Goal: Feedback & Contribution: Submit feedback/report problem

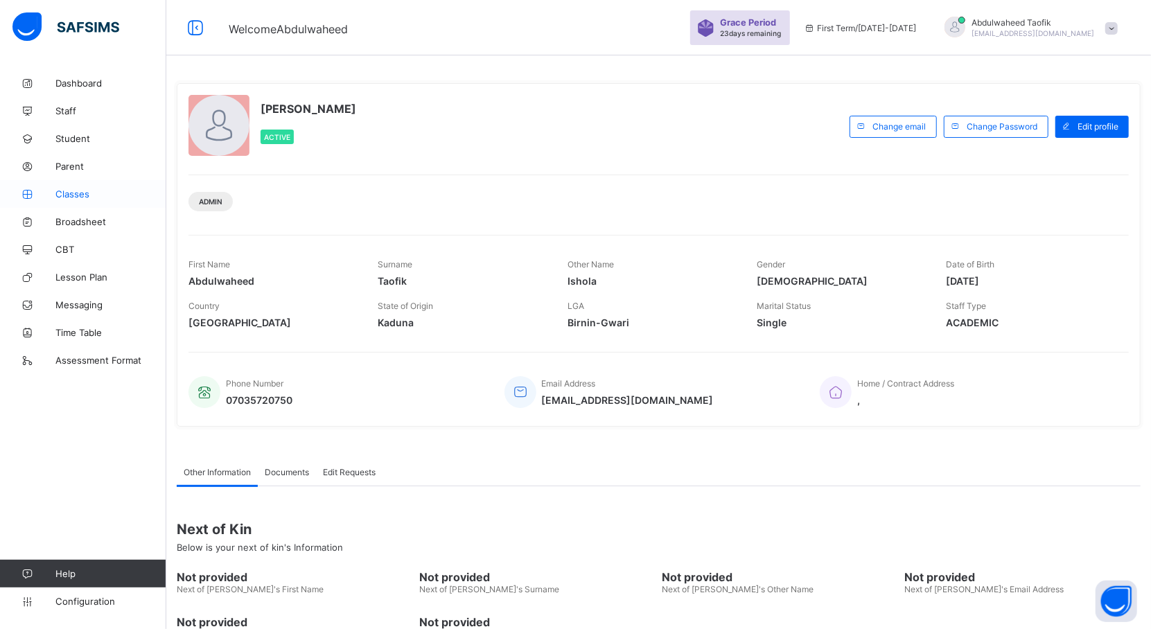
click at [87, 197] on span "Classes" at bounding box center [110, 193] width 111 height 11
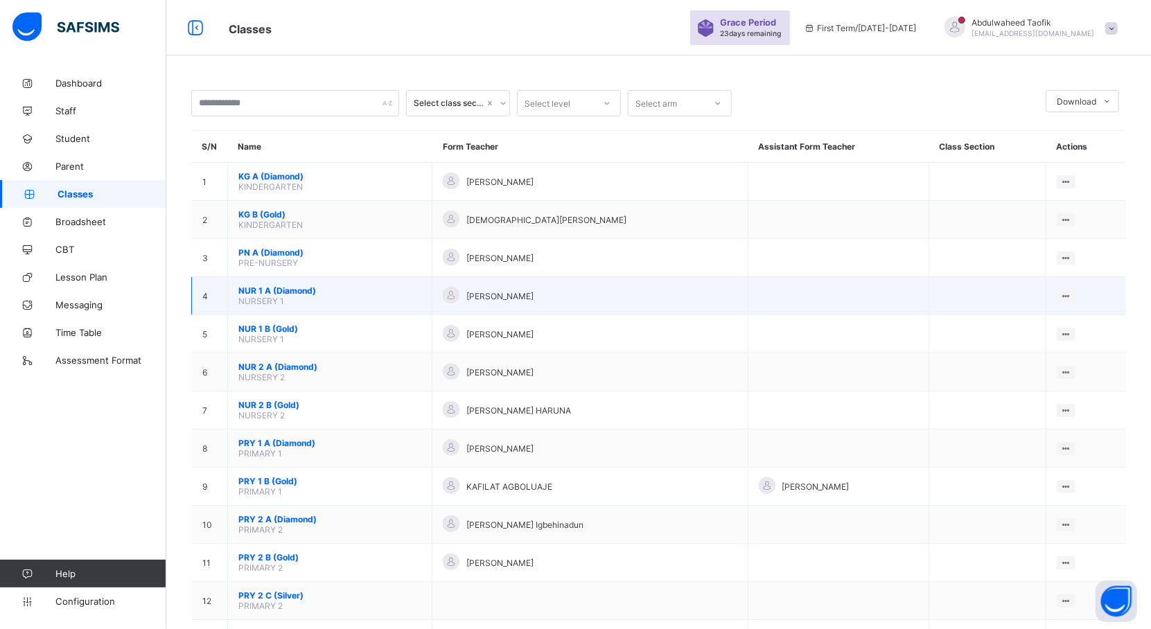
click at [269, 299] on span "NURSERY 1" at bounding box center [261, 301] width 46 height 10
click at [292, 294] on span "NUR 1 A (Diamond)" at bounding box center [329, 290] width 183 height 10
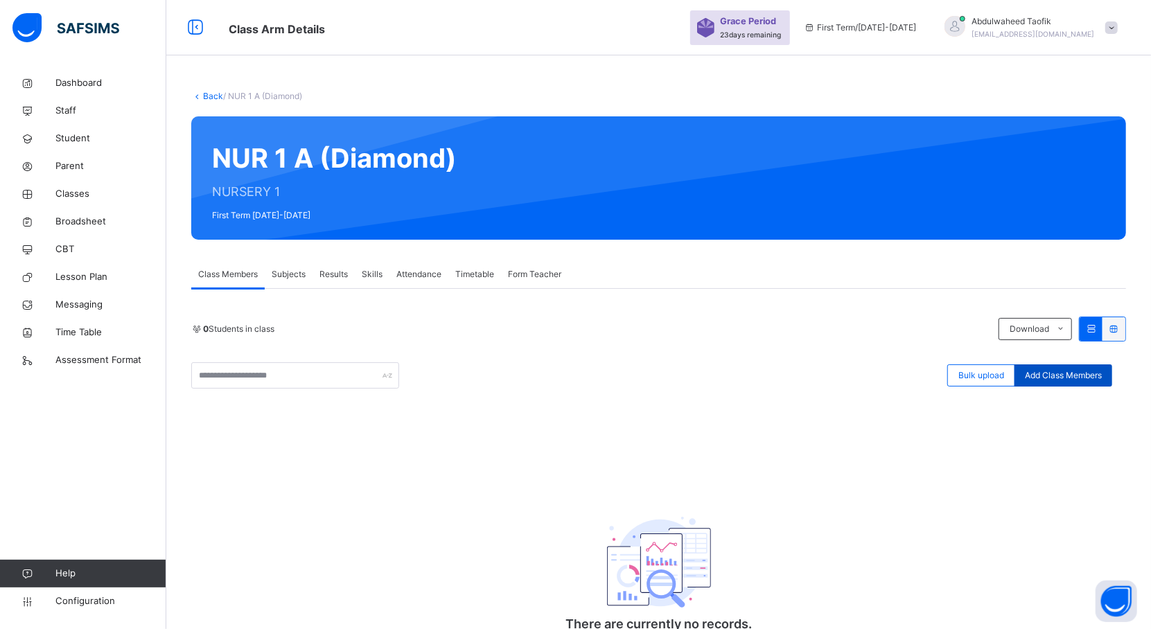
click at [1068, 380] on span "Add Class Members" at bounding box center [1063, 375] width 77 height 12
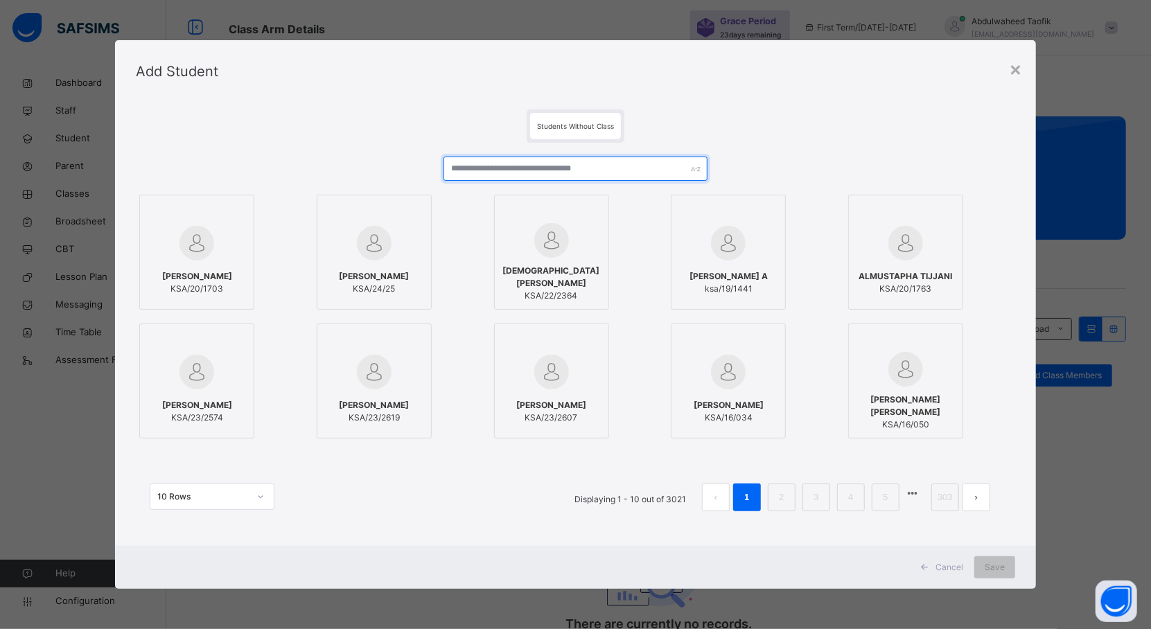
click at [542, 170] on input "text" at bounding box center [575, 169] width 264 height 24
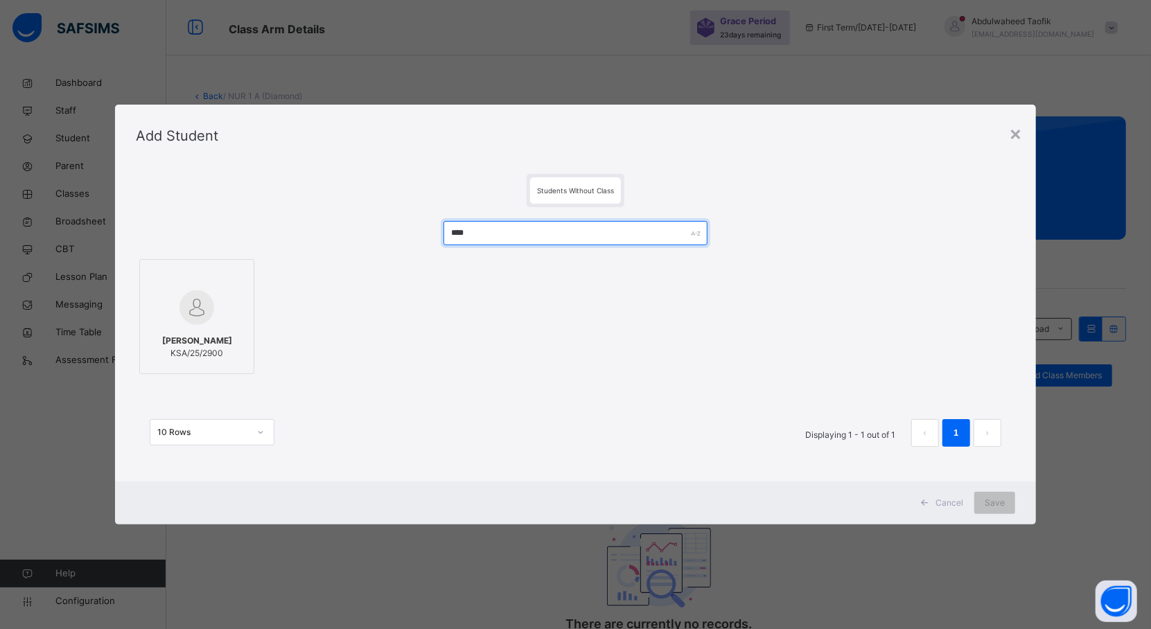
type input "****"
click at [220, 308] on div at bounding box center [197, 308] width 100 height 40
click at [1007, 497] on span "Save" at bounding box center [1007, 503] width 20 height 12
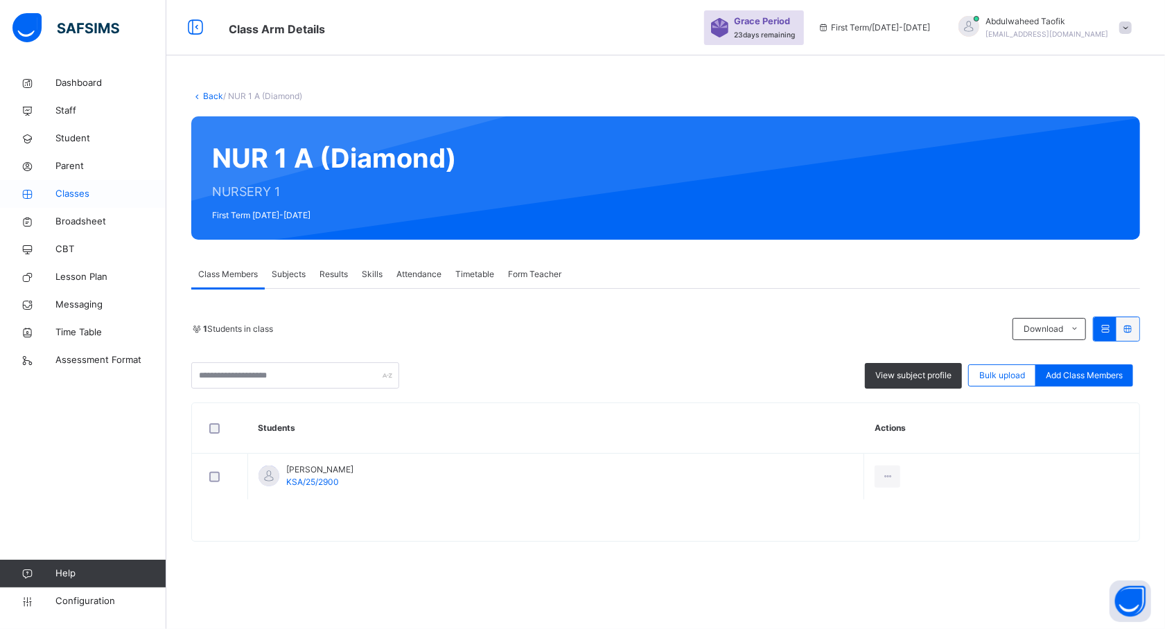
click at [83, 197] on span "Classes" at bounding box center [110, 194] width 111 height 14
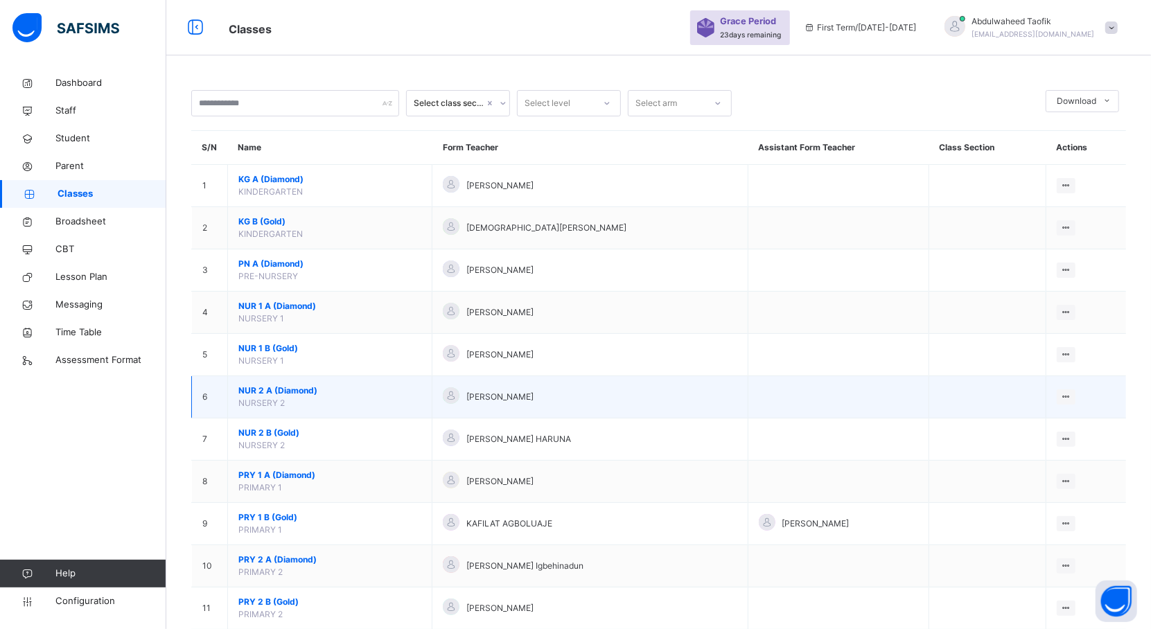
click at [283, 400] on span "NURSERY 2" at bounding box center [261, 403] width 46 height 10
click at [294, 395] on span "NUR 2 A (Diamond)" at bounding box center [329, 391] width 183 height 12
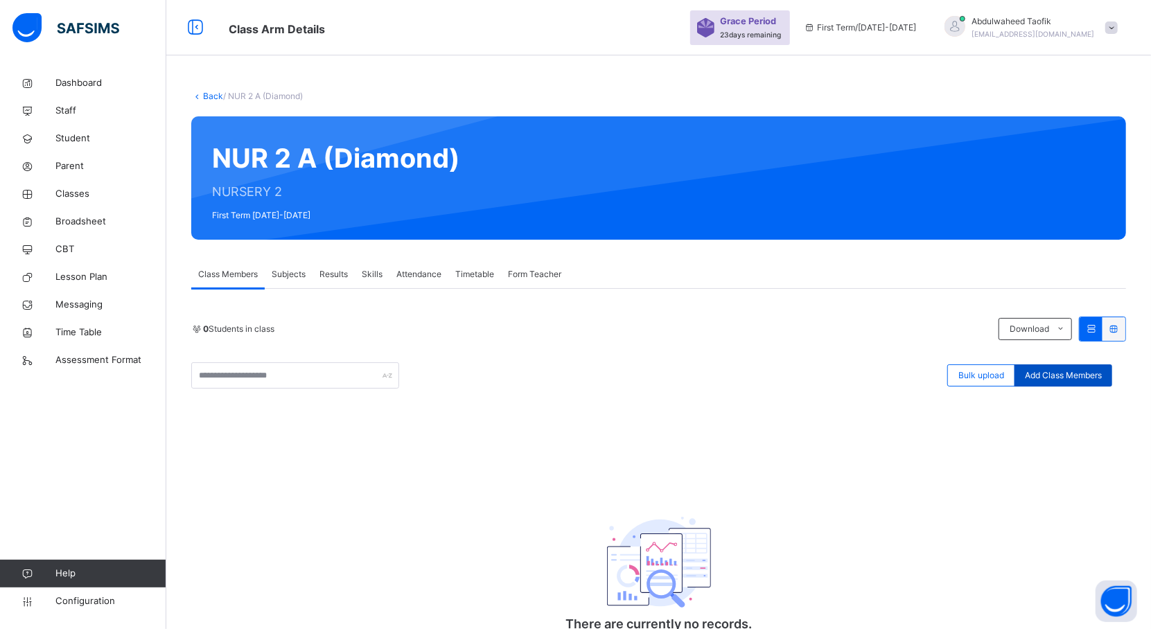
click at [1053, 381] on span "Add Class Members" at bounding box center [1063, 375] width 77 height 12
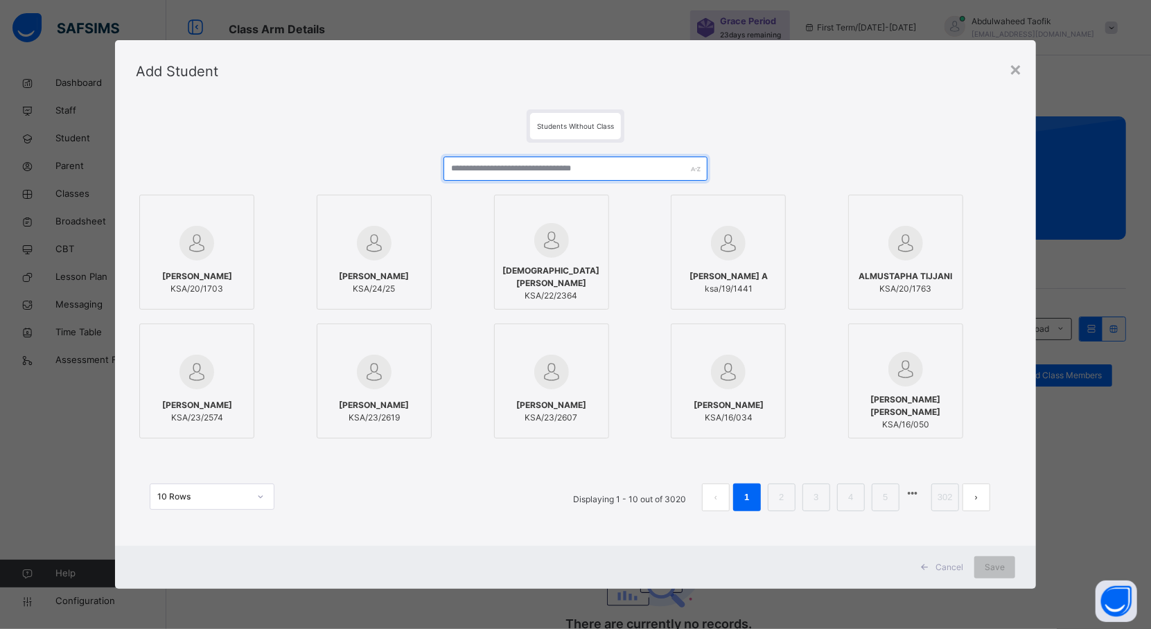
click at [590, 176] on input "text" at bounding box center [575, 169] width 264 height 24
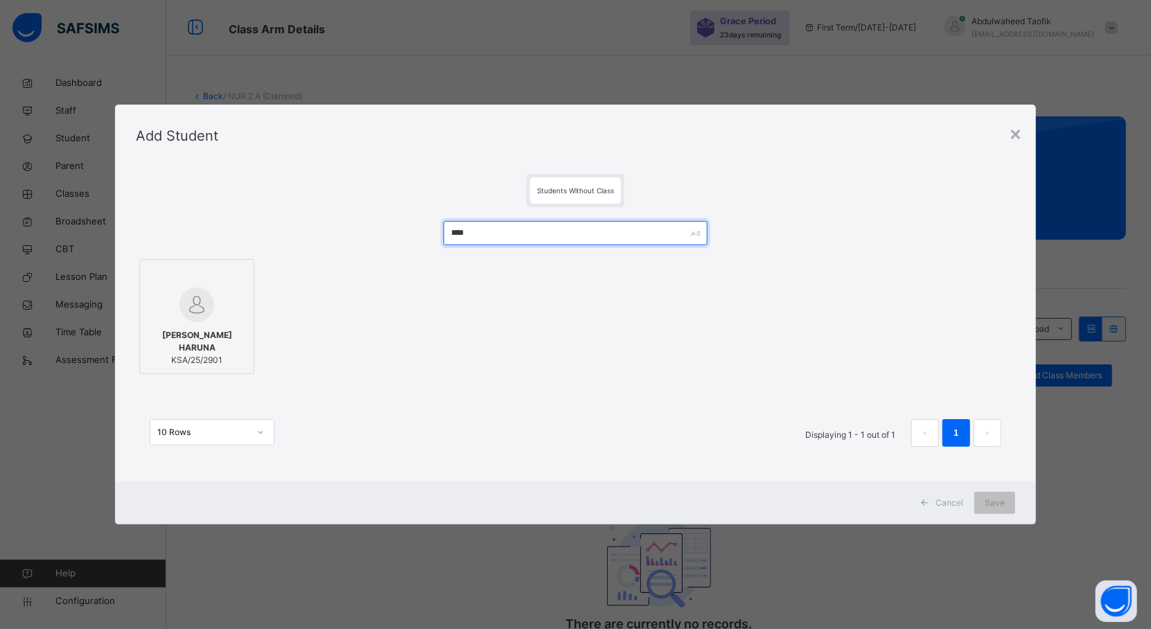
type input "****"
click at [224, 305] on div at bounding box center [197, 305] width 100 height 35
click at [1007, 497] on span "Save" at bounding box center [1007, 503] width 20 height 12
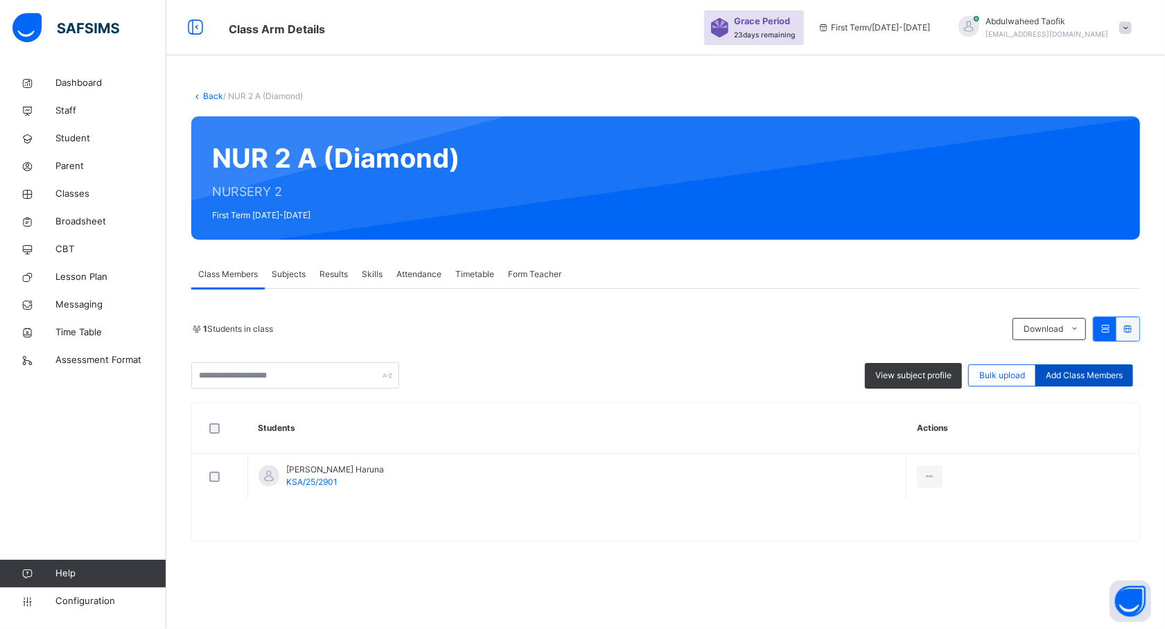
click at [1098, 369] on span "Add Class Members" at bounding box center [1084, 375] width 77 height 12
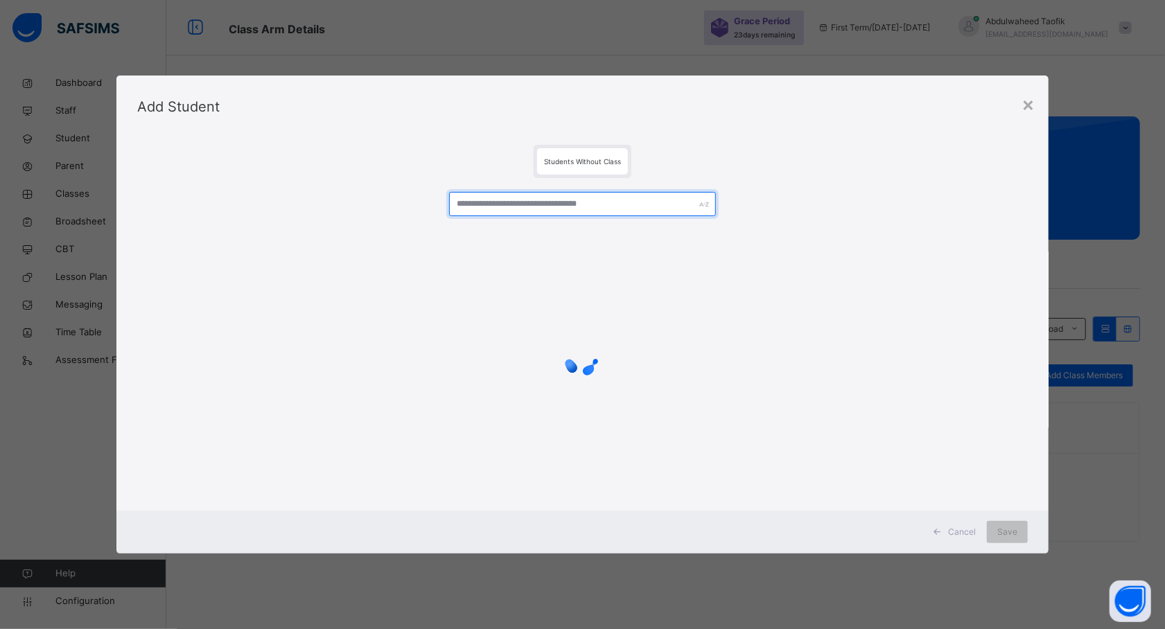
click at [521, 204] on input "text" at bounding box center [582, 204] width 267 height 24
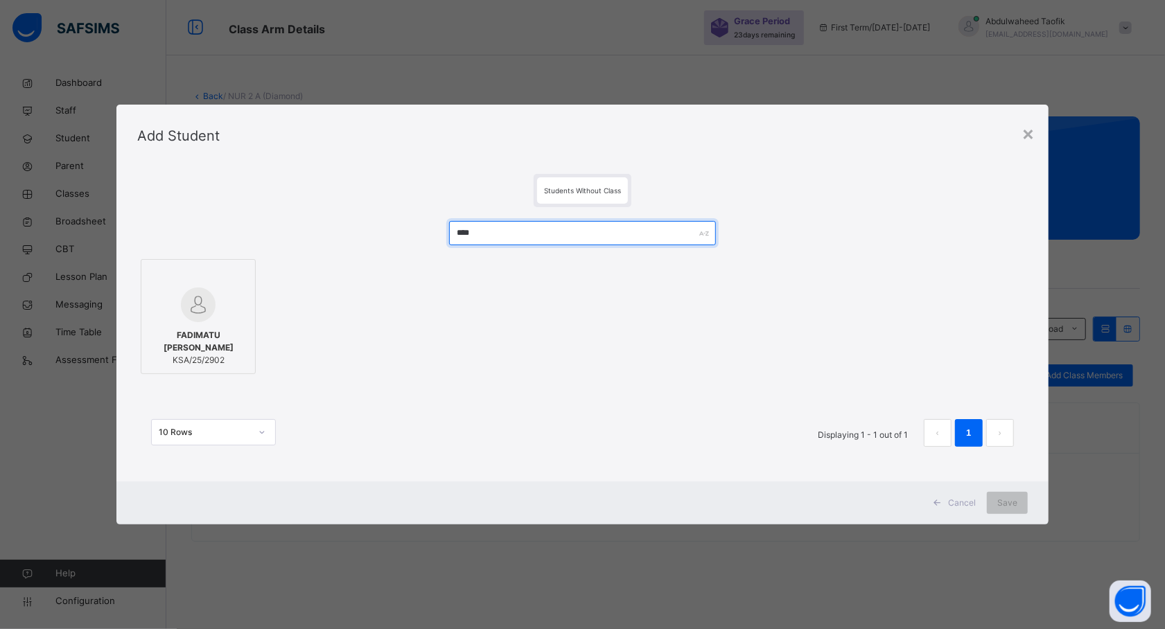
type input "****"
click at [183, 331] on span "FADIMATU ABDULKADIR TIJJANI" at bounding box center [198, 341] width 100 height 25
click at [1024, 510] on div "Save" at bounding box center [1007, 503] width 41 height 22
click at [1012, 507] on div "Save" at bounding box center [1007, 503] width 41 height 22
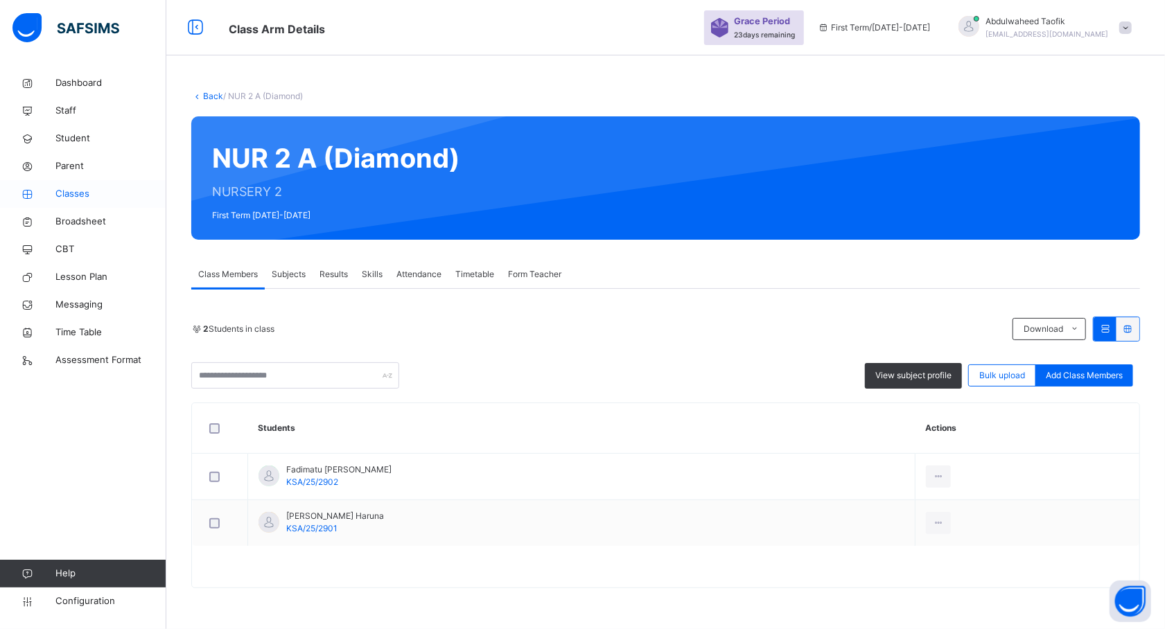
click at [73, 190] on span "Classes" at bounding box center [110, 194] width 111 height 14
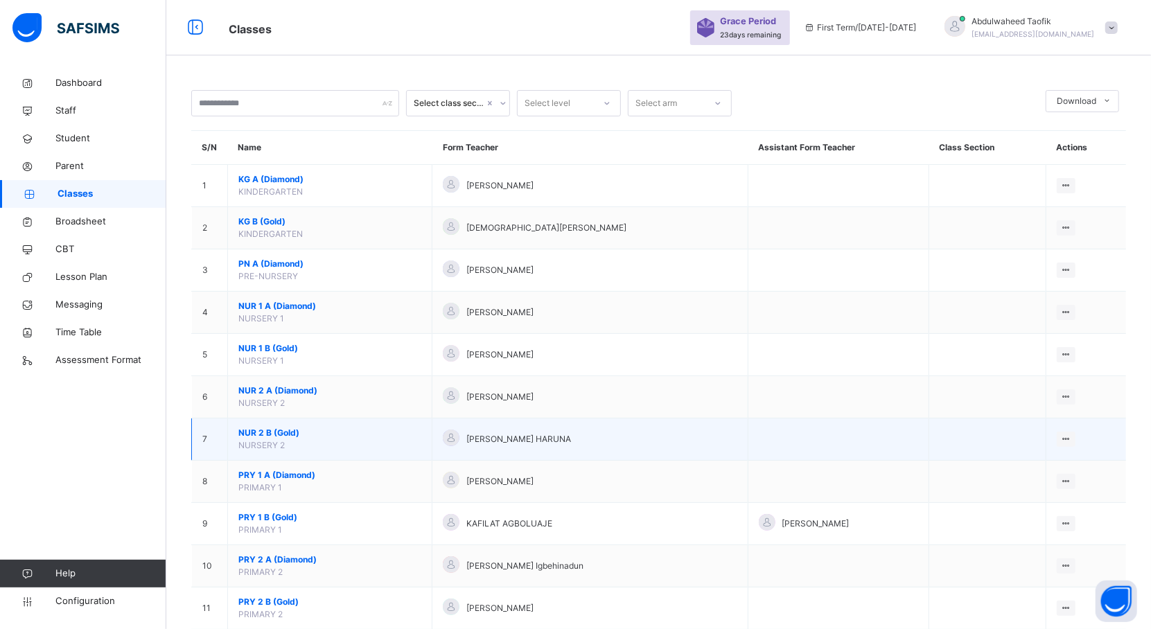
click at [286, 431] on span "NUR 2 B (Gold)" at bounding box center [329, 433] width 183 height 12
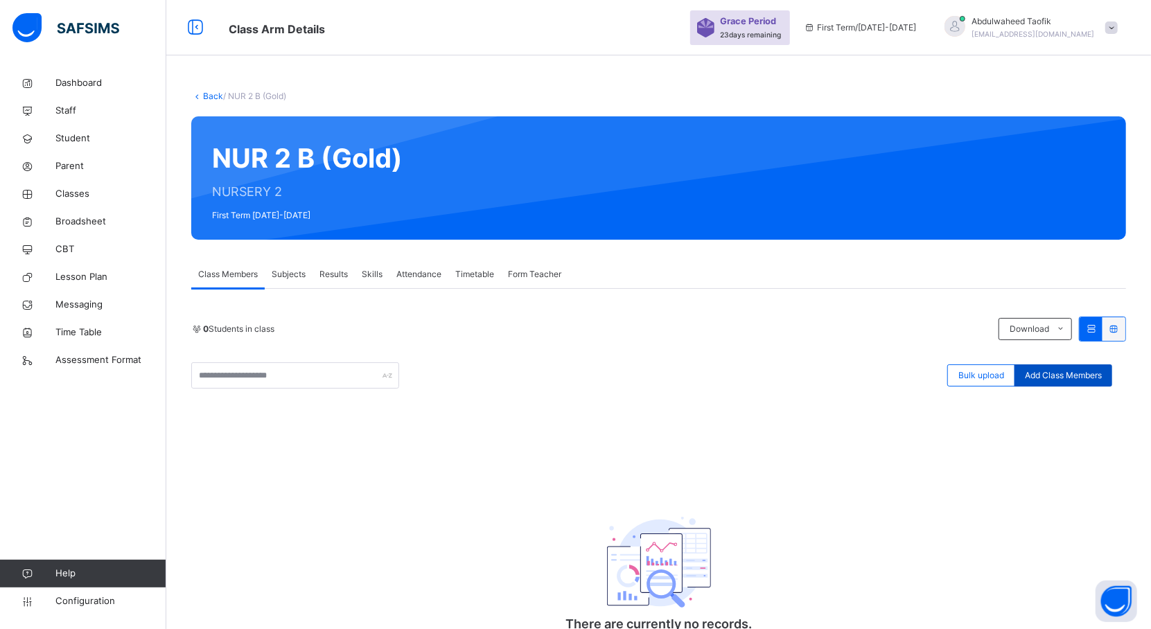
click at [1102, 380] on span "Add Class Members" at bounding box center [1063, 375] width 77 height 12
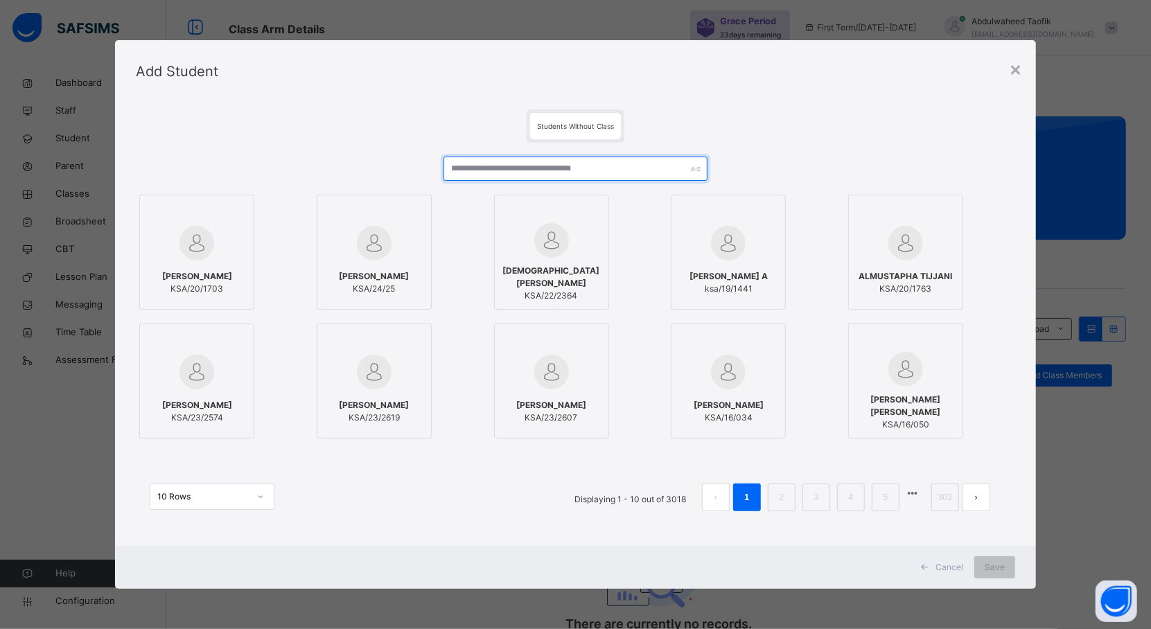
click at [486, 172] on input "text" at bounding box center [575, 169] width 264 height 24
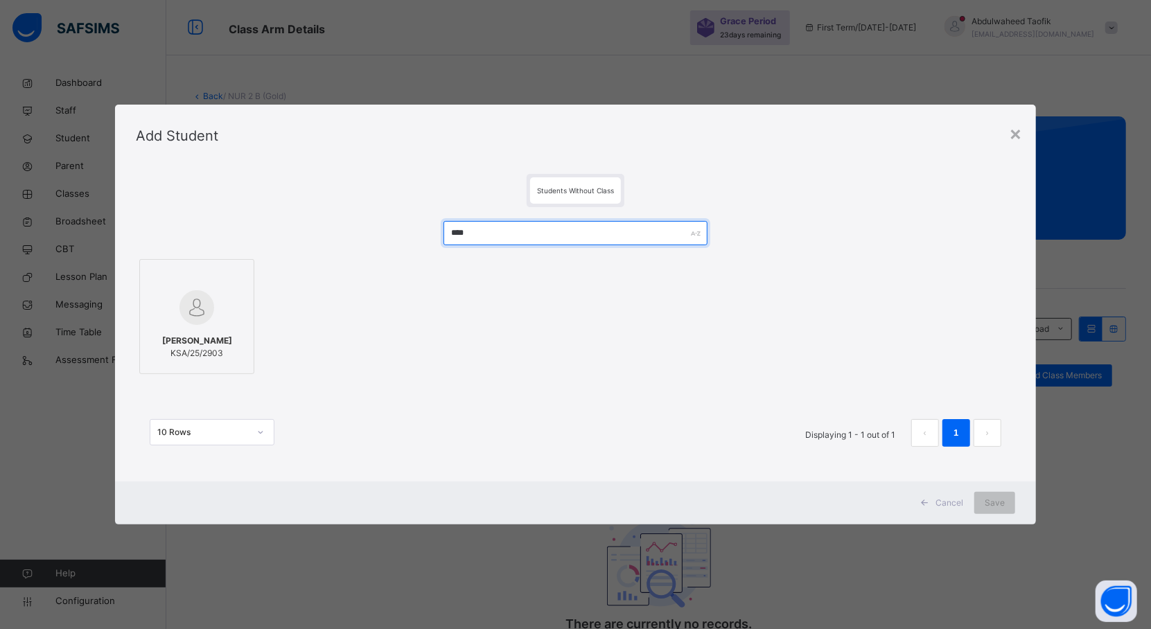
type input "****"
click at [204, 316] on img at bounding box center [196, 307] width 35 height 35
click at [1015, 494] on div "Save" at bounding box center [1007, 503] width 41 height 22
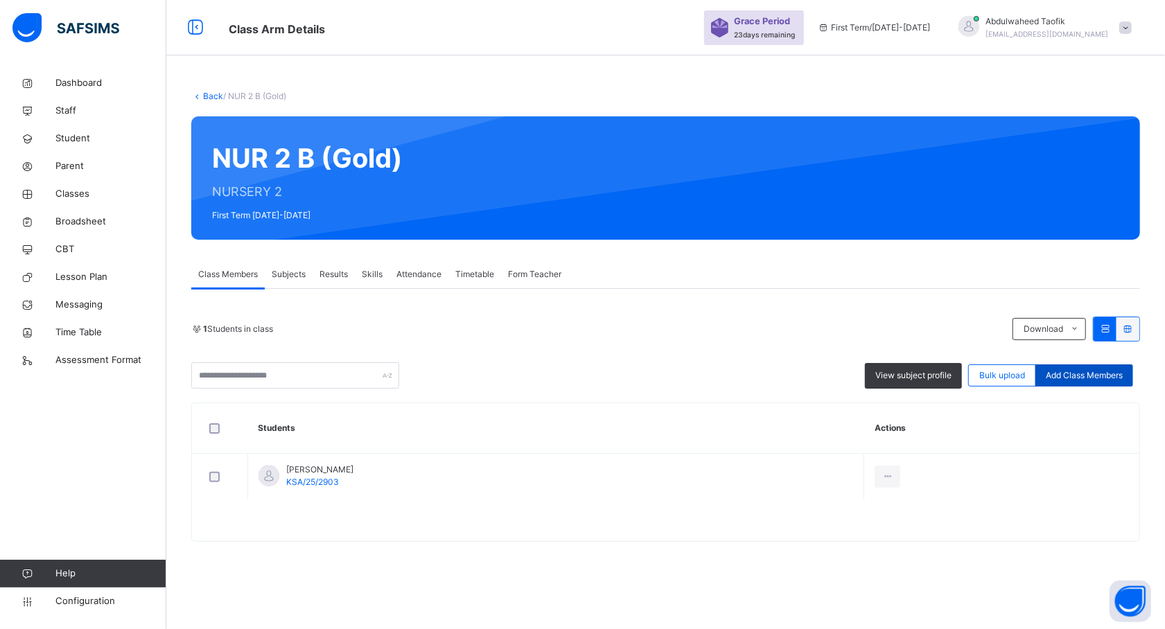
click at [1070, 373] on span "Add Class Members" at bounding box center [1084, 375] width 77 height 12
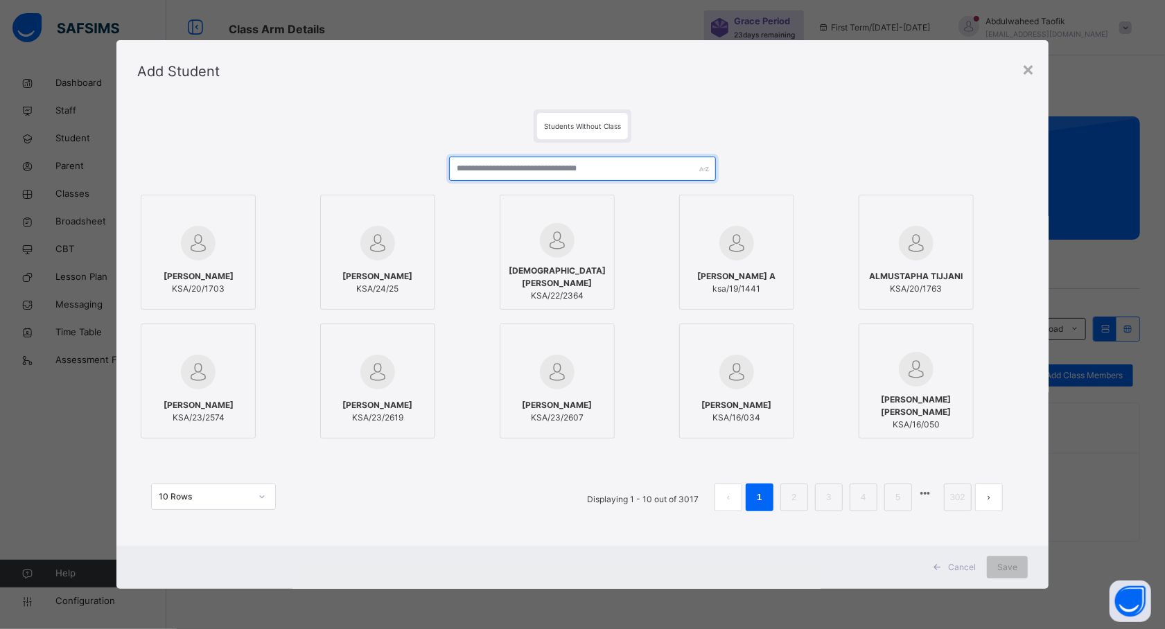
click at [494, 172] on input "text" at bounding box center [582, 169] width 267 height 24
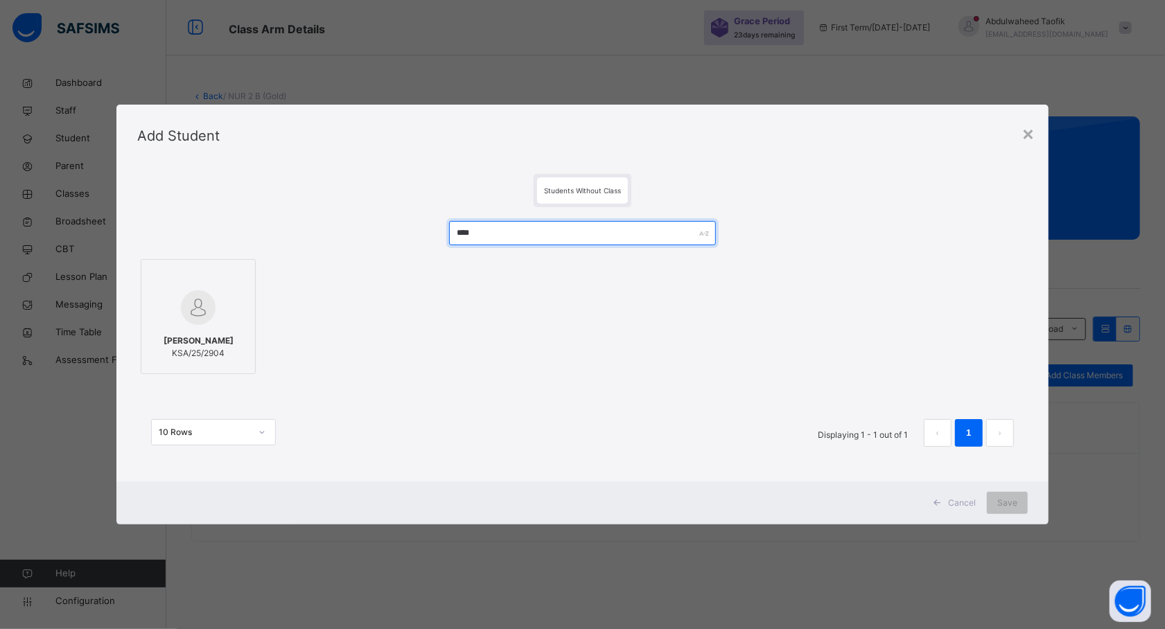
type input "****"
click at [218, 328] on div "NAFISAT SULAIMAN IDRIS KSA/25/2904" at bounding box center [198, 347] width 100 height 39
click at [1003, 503] on span "Save" at bounding box center [1007, 503] width 20 height 12
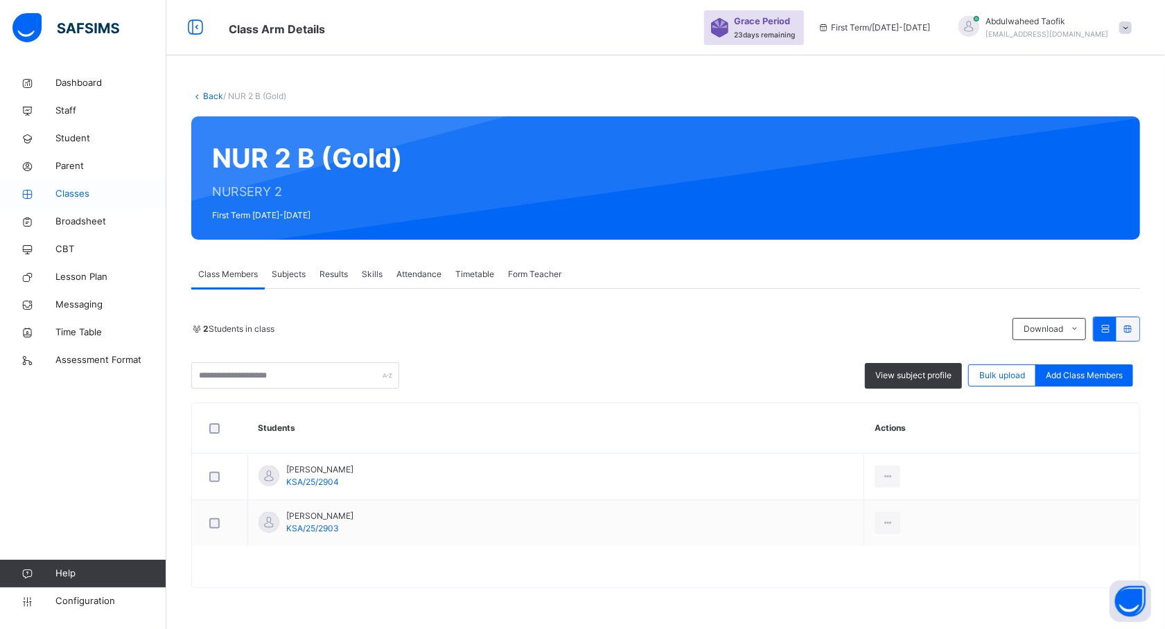
click at [75, 189] on span "Classes" at bounding box center [110, 194] width 111 height 14
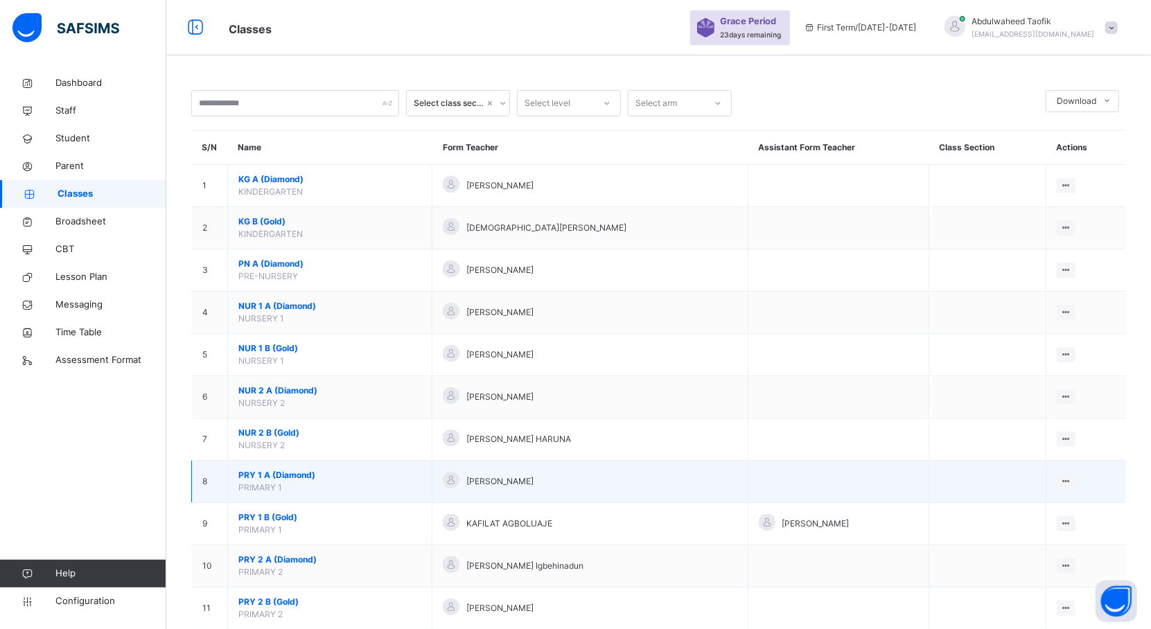
click at [277, 483] on td "PRY 1 A (Diamond) PRIMARY 1" at bounding box center [330, 482] width 204 height 42
click at [256, 474] on span "PRY 1 A (Diamond)" at bounding box center [329, 475] width 183 height 12
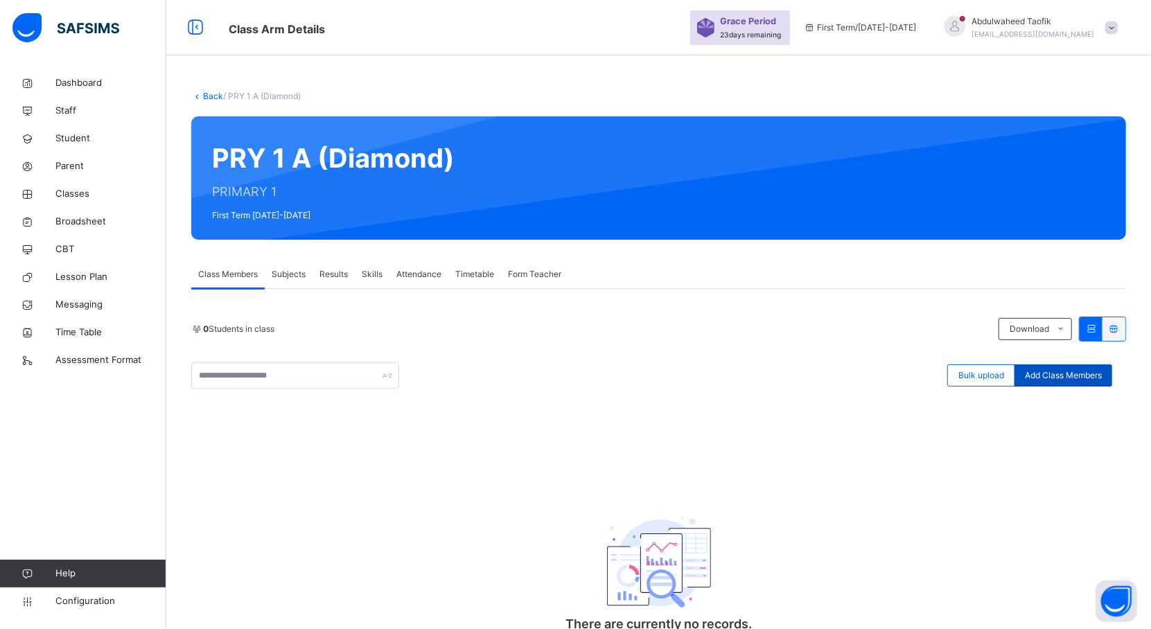
click at [1075, 374] on span "Add Class Members" at bounding box center [1063, 375] width 77 height 12
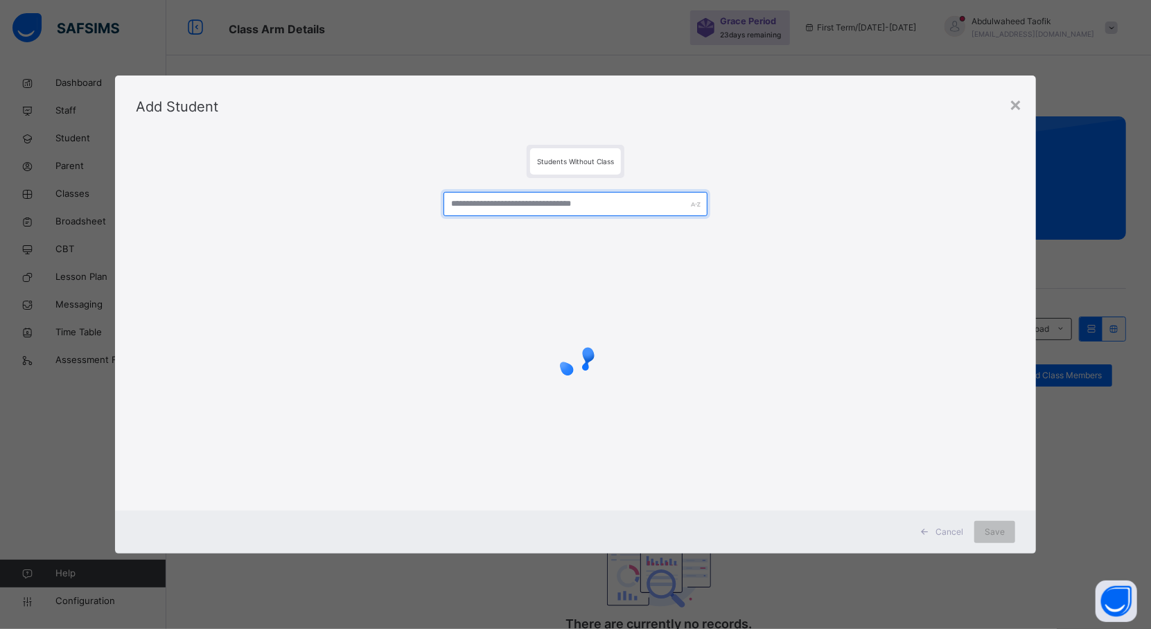
click at [585, 205] on input "text" at bounding box center [575, 204] width 264 height 24
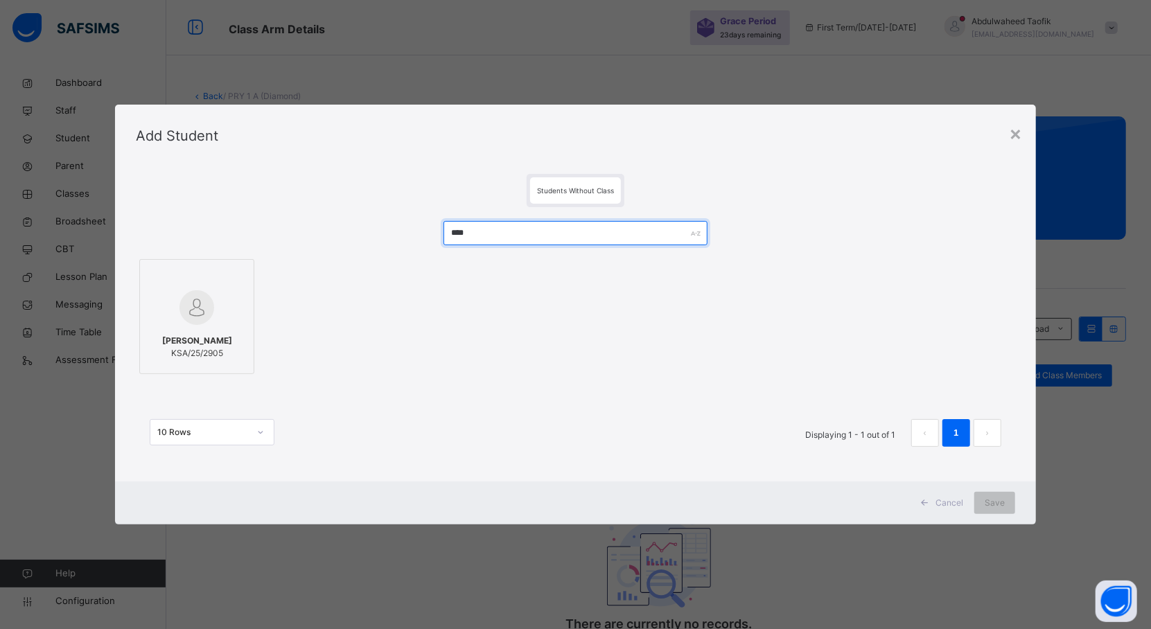
type input "****"
click at [211, 319] on div at bounding box center [197, 308] width 100 height 40
click at [1002, 495] on div "Save" at bounding box center [1007, 503] width 41 height 22
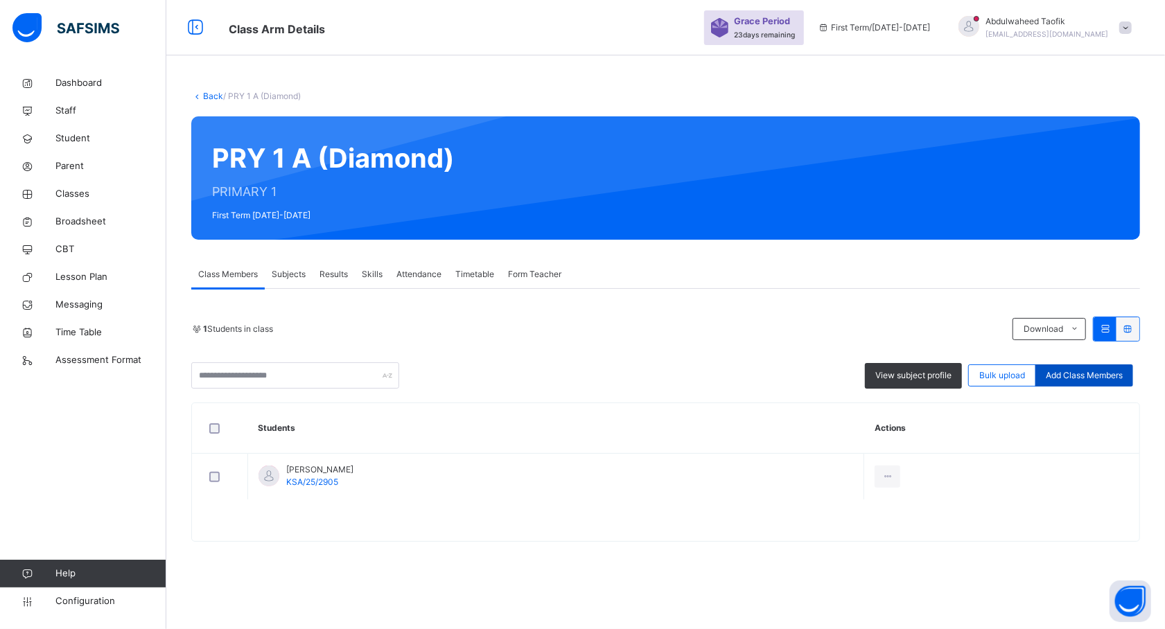
click at [1082, 380] on span "Add Class Members" at bounding box center [1084, 375] width 77 height 12
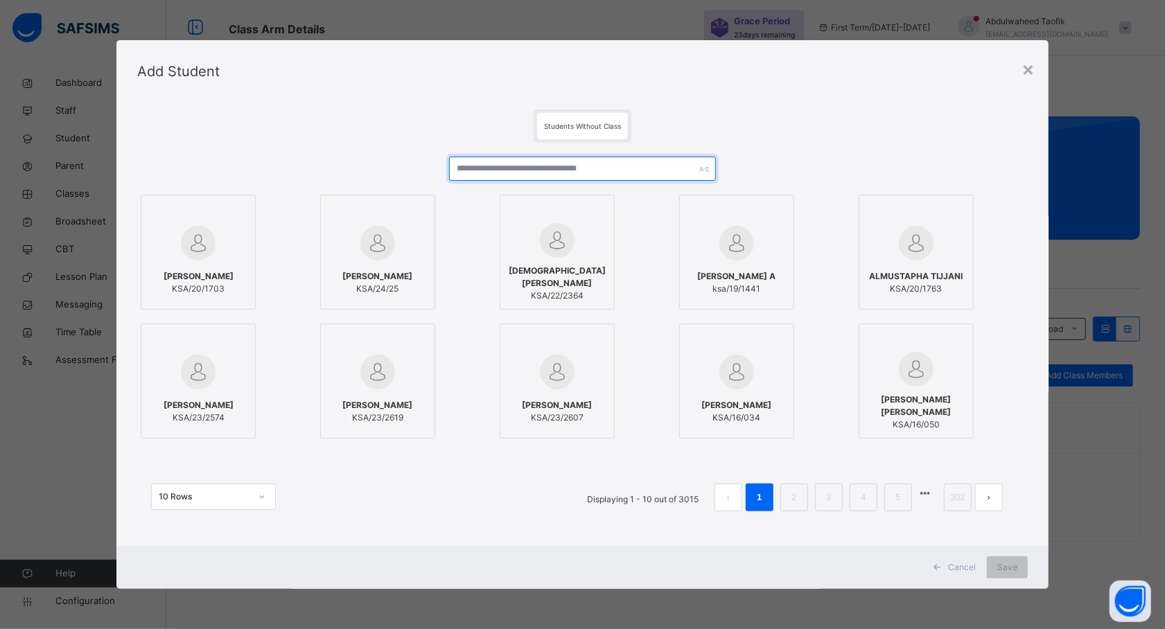
click at [649, 167] on input "text" at bounding box center [582, 169] width 267 height 24
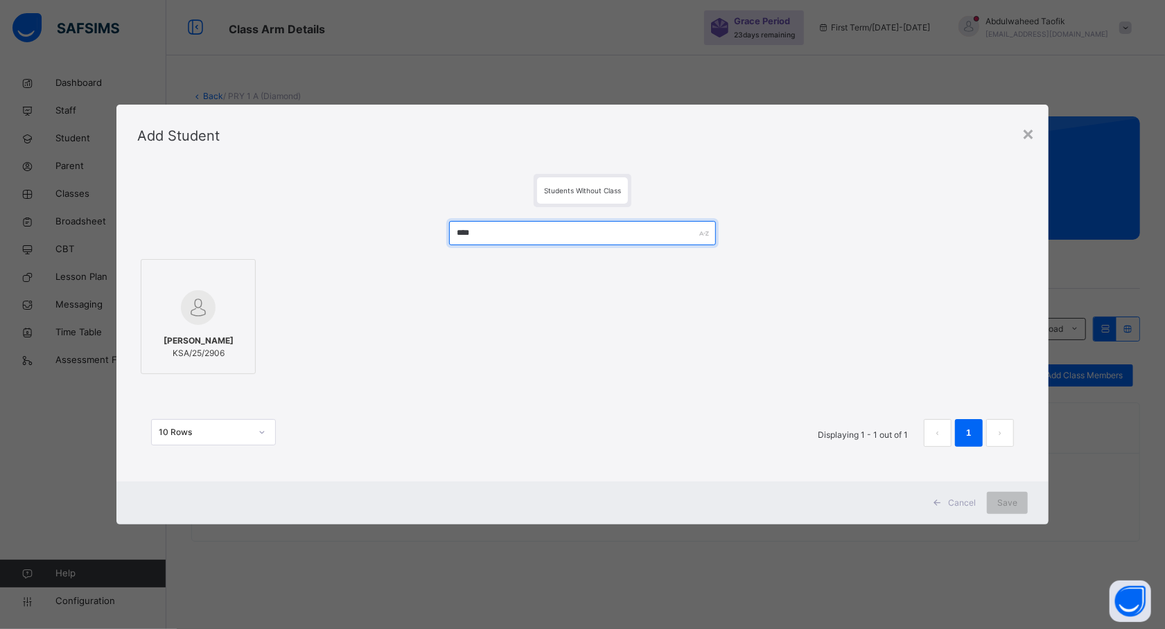
type input "****"
click at [218, 336] on span "ZULAIHAT ABDULLAHI" at bounding box center [199, 341] width 70 height 12
click at [1013, 499] on span "Save" at bounding box center [1007, 503] width 20 height 12
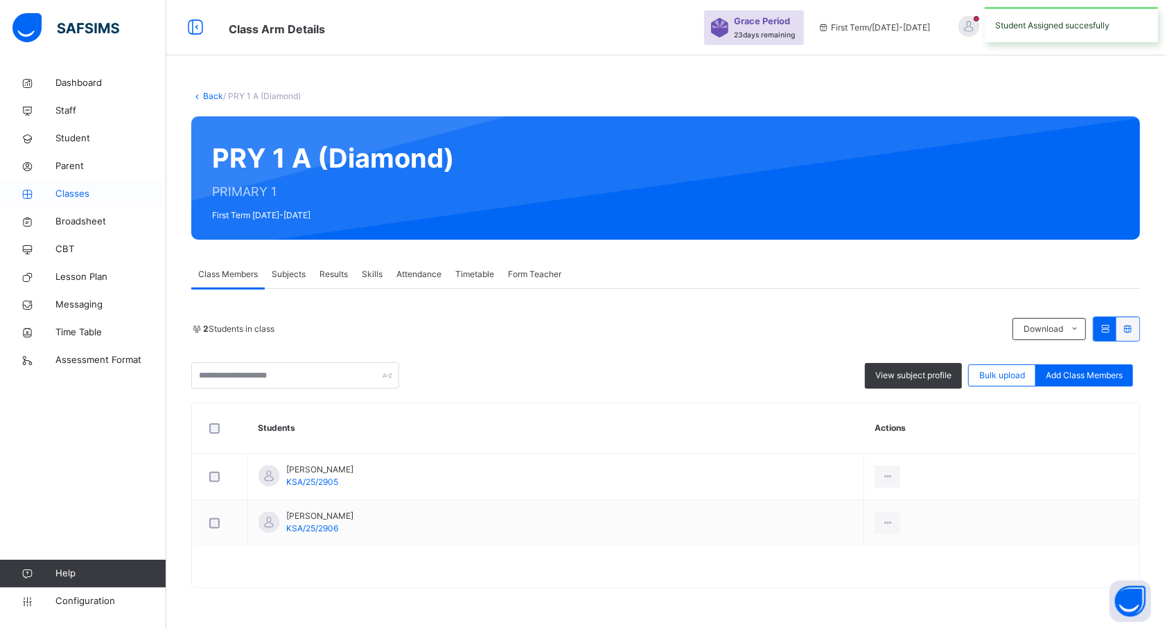
click at [75, 189] on span "Classes" at bounding box center [110, 194] width 111 height 14
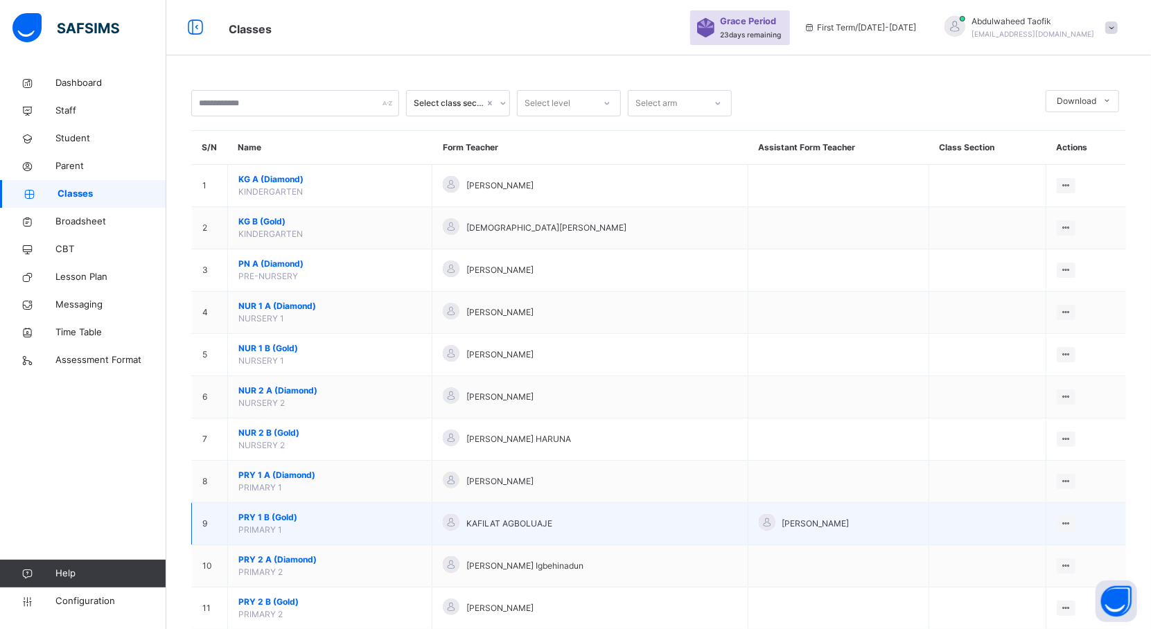
click at [283, 521] on span "PRY 1 B (Gold)" at bounding box center [329, 517] width 183 height 12
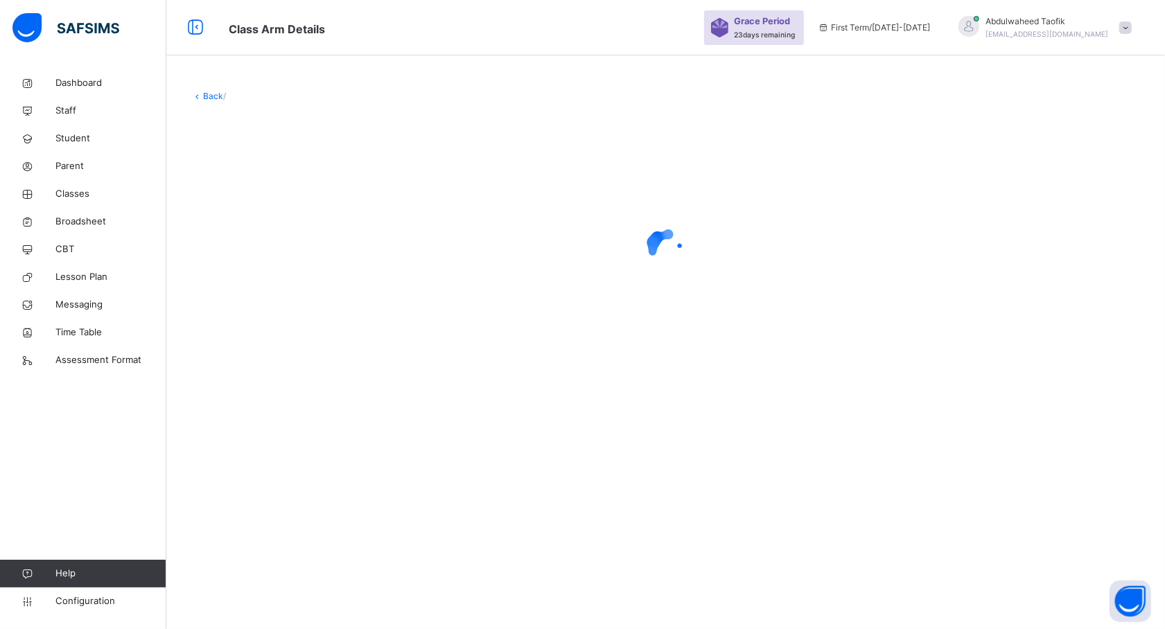
click at [283, 521] on div "Back /" at bounding box center [665, 314] width 998 height 629
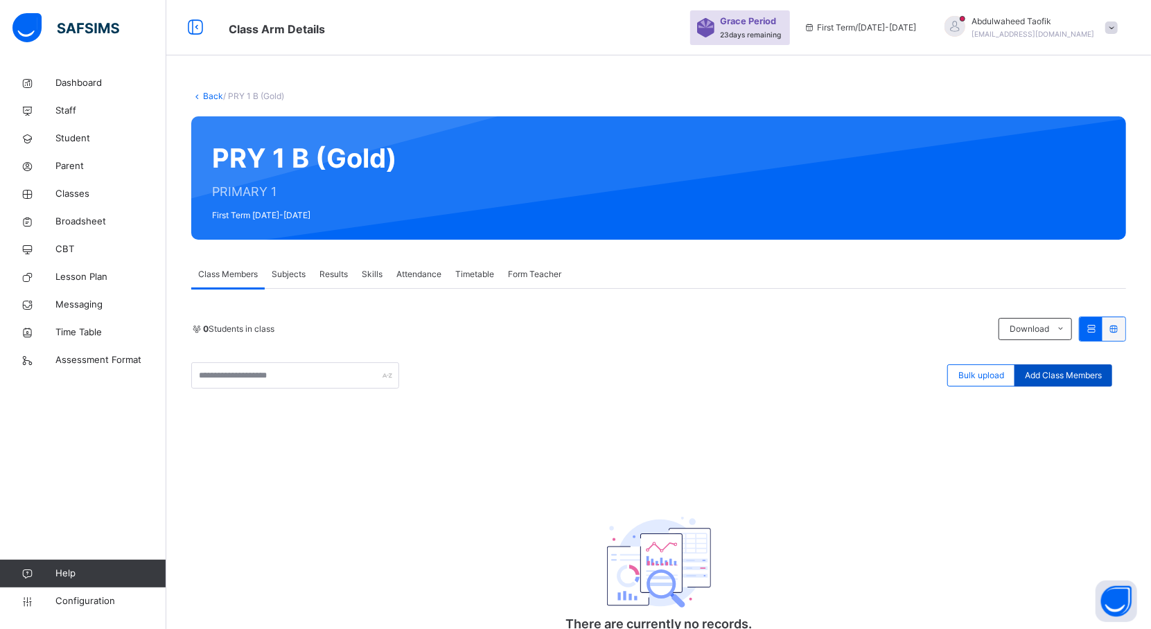
click at [1085, 378] on span "Add Class Members" at bounding box center [1063, 375] width 77 height 12
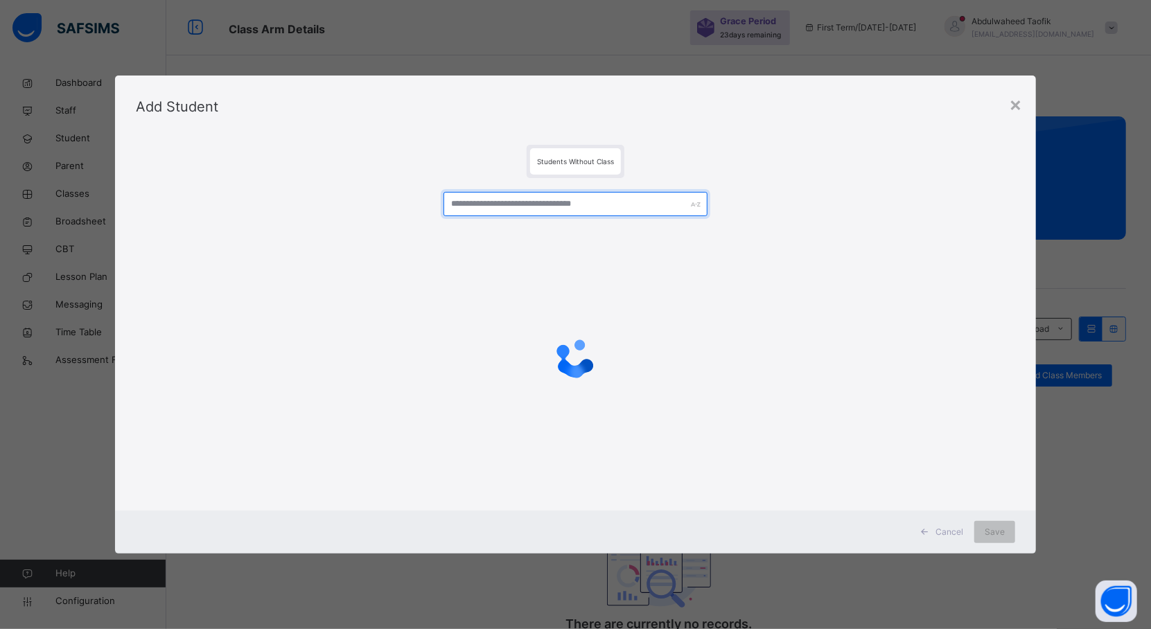
click at [524, 198] on input "text" at bounding box center [575, 204] width 264 height 24
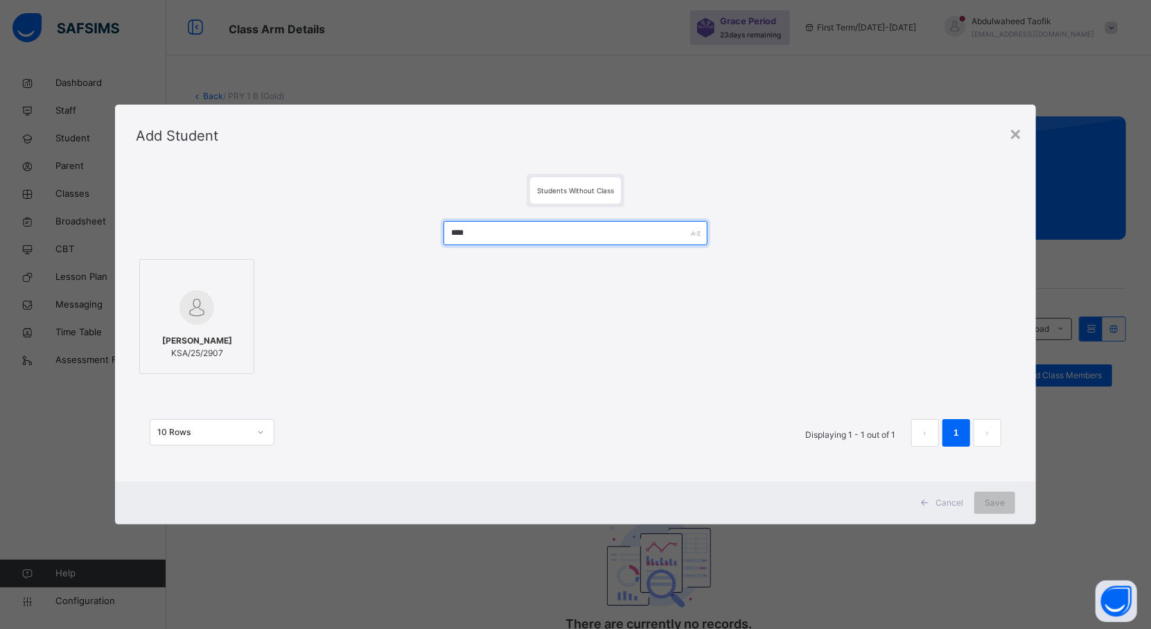
type input "****"
click at [203, 320] on img at bounding box center [196, 307] width 35 height 35
click at [1006, 500] on span "Save" at bounding box center [1007, 503] width 20 height 12
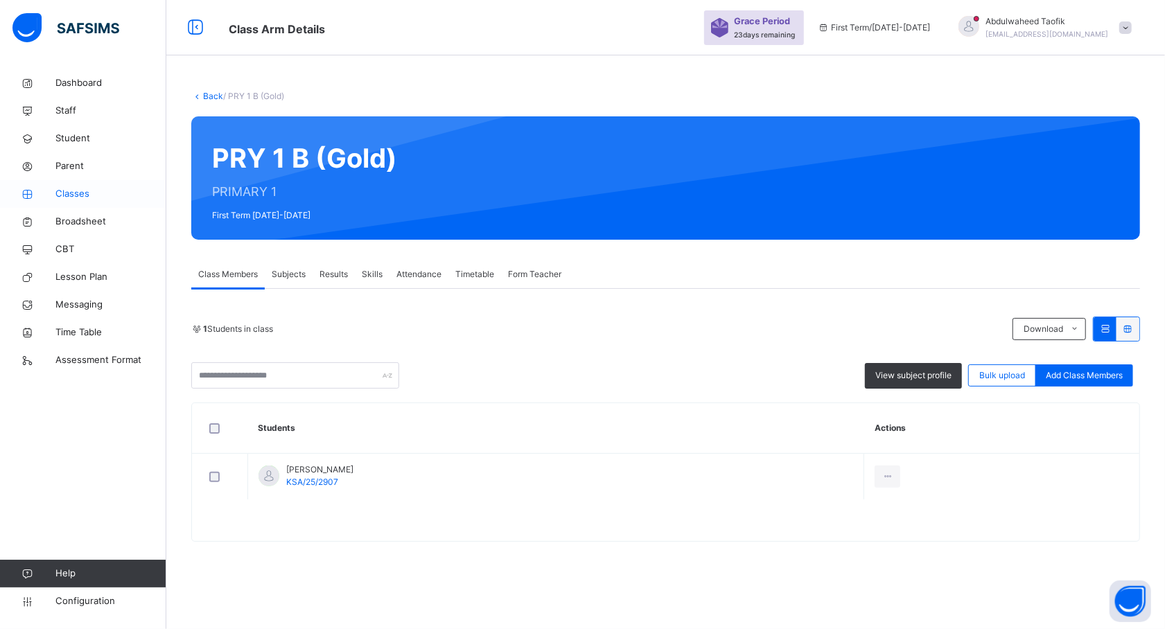
click at [86, 193] on span "Classes" at bounding box center [110, 194] width 111 height 14
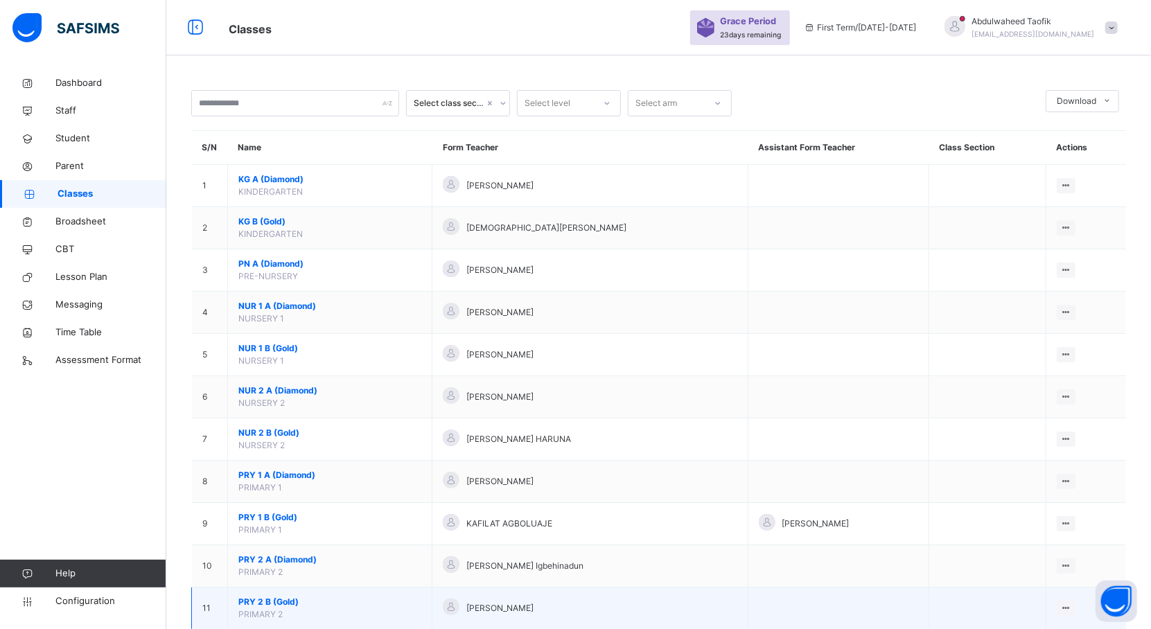
click at [266, 610] on td "PRY 2 B (Gold) PRIMARY 2" at bounding box center [330, 609] width 204 height 42
click at [278, 606] on span "PRY 2 B (Gold)" at bounding box center [329, 602] width 183 height 12
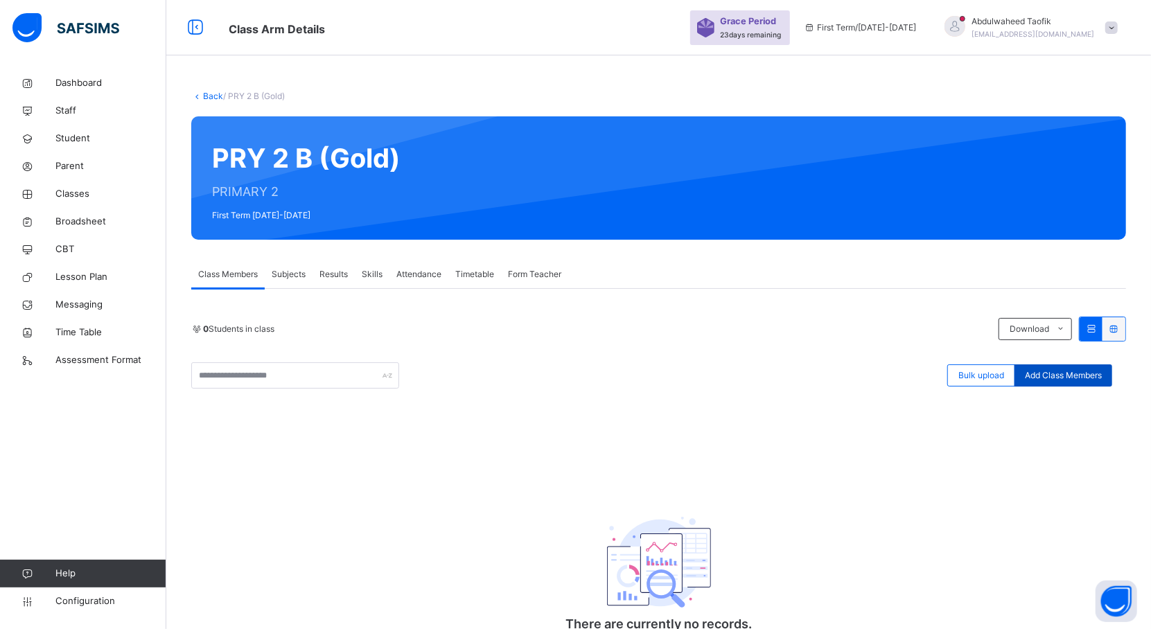
click at [1068, 371] on span "Add Class Members" at bounding box center [1063, 375] width 77 height 12
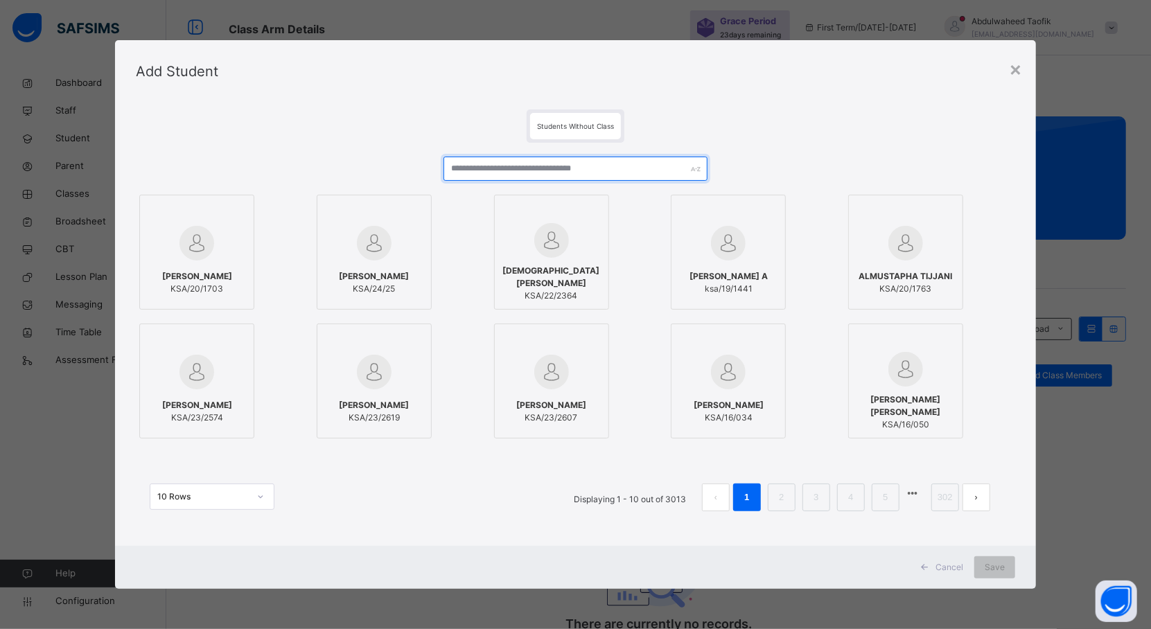
click at [566, 169] on input "text" at bounding box center [575, 169] width 264 height 24
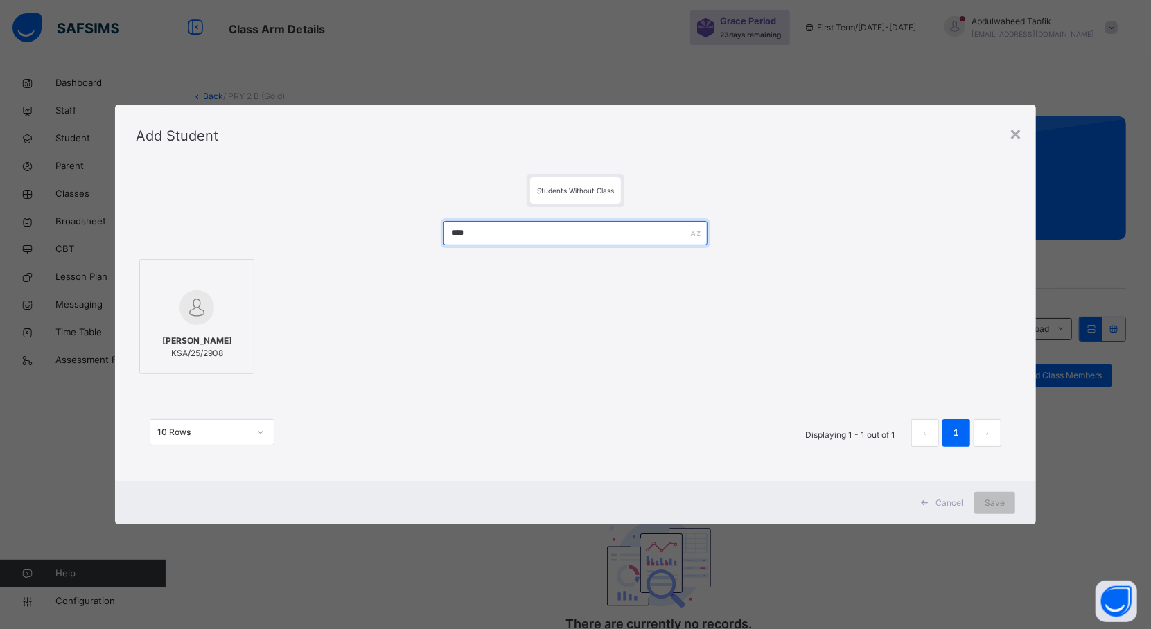
type input "****"
click at [179, 306] on img at bounding box center [196, 307] width 35 height 35
click at [1006, 499] on span "Save" at bounding box center [1007, 503] width 20 height 12
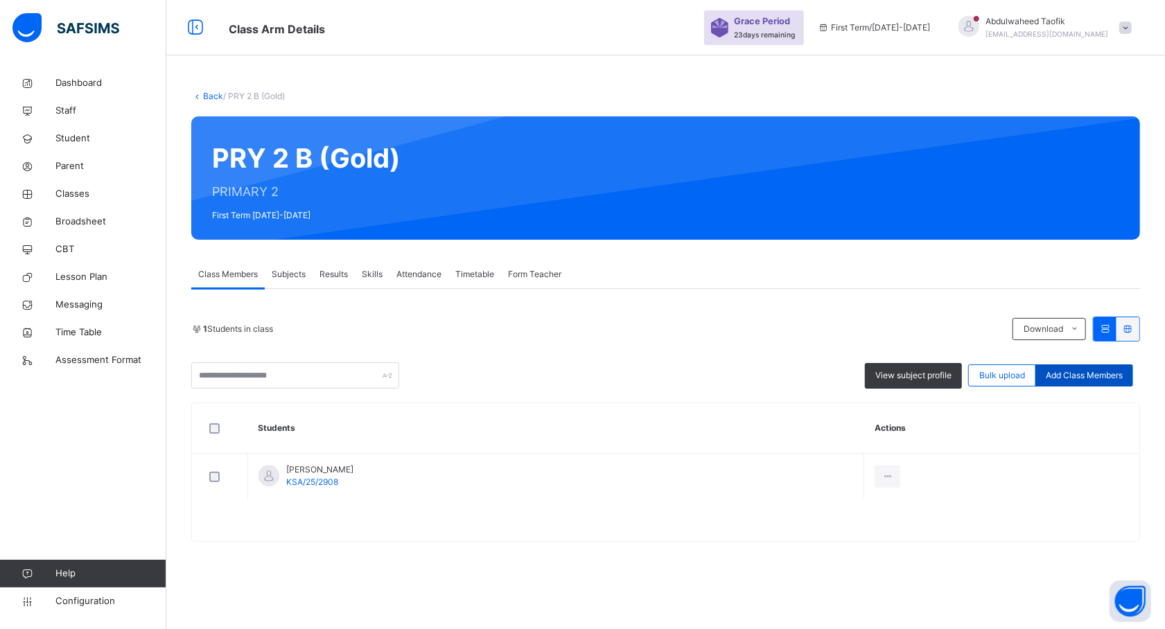
click at [1088, 375] on span "Add Class Members" at bounding box center [1084, 375] width 77 height 12
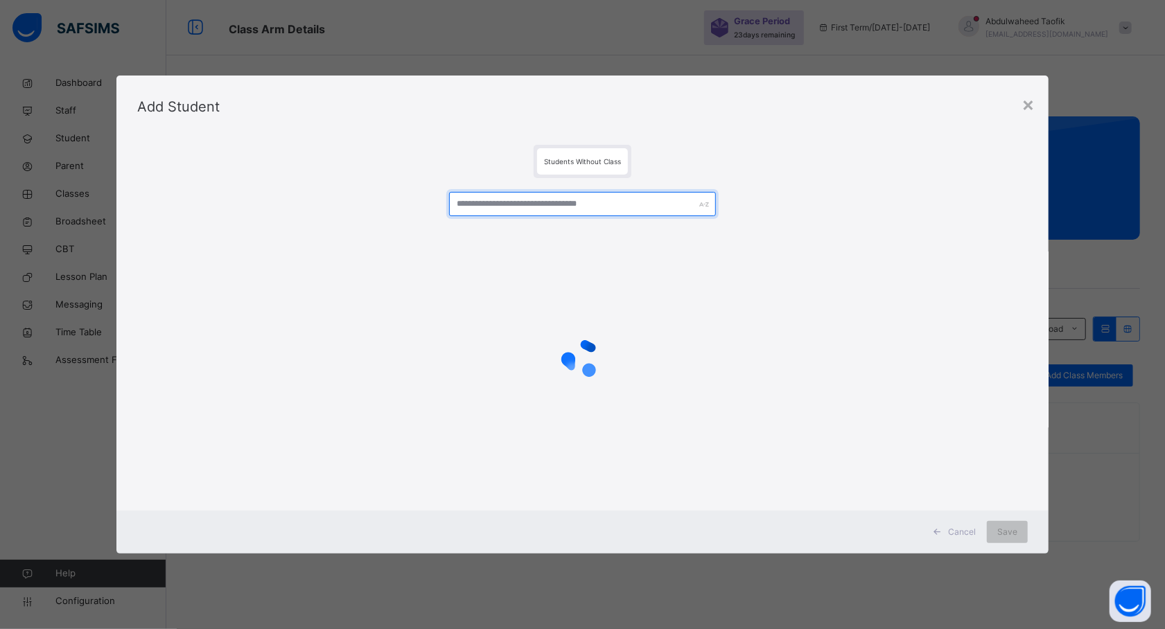
click at [680, 211] on input "text" at bounding box center [582, 204] width 267 height 24
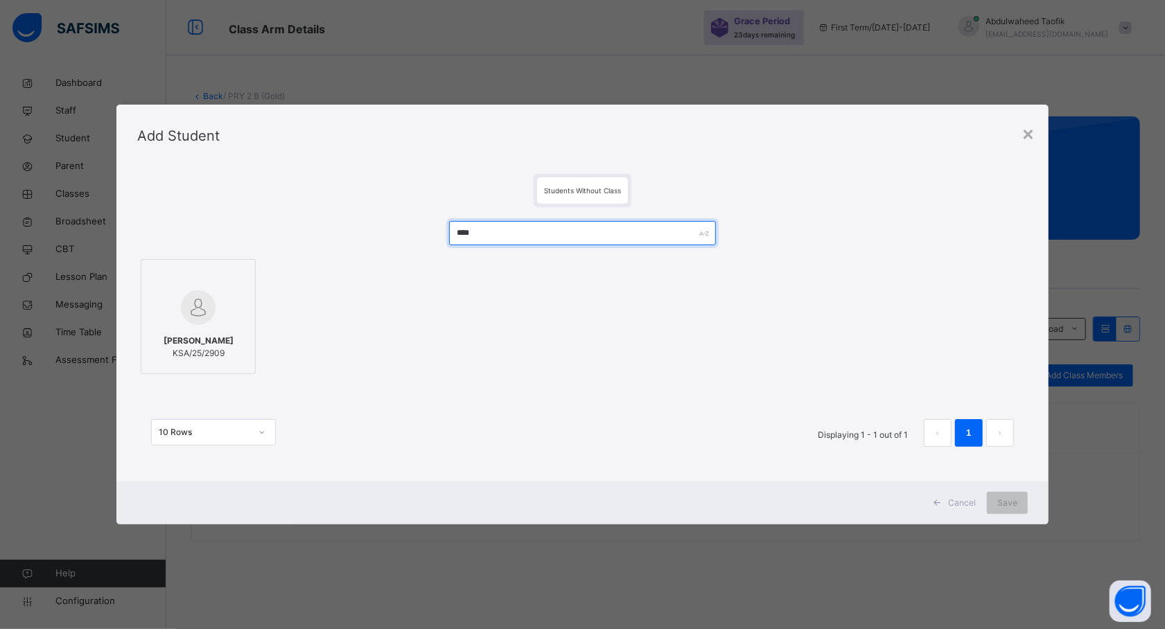
type input "****"
click at [218, 298] on div at bounding box center [198, 308] width 100 height 40
click at [999, 503] on span "Save" at bounding box center [1007, 503] width 20 height 12
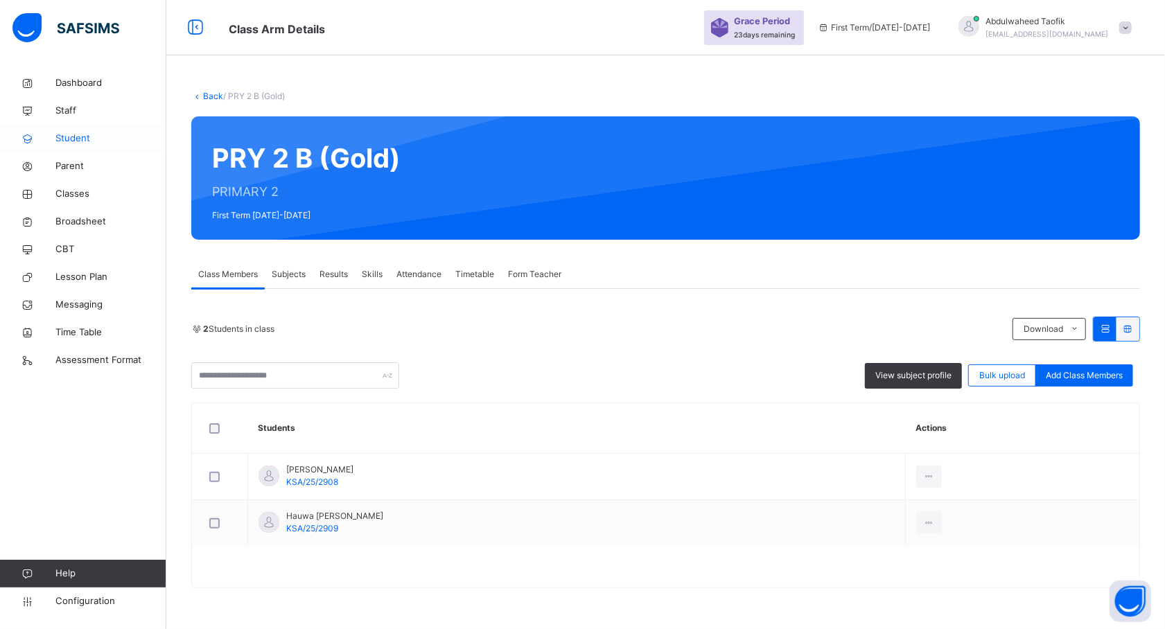
click at [75, 143] on span "Student" at bounding box center [110, 139] width 111 height 14
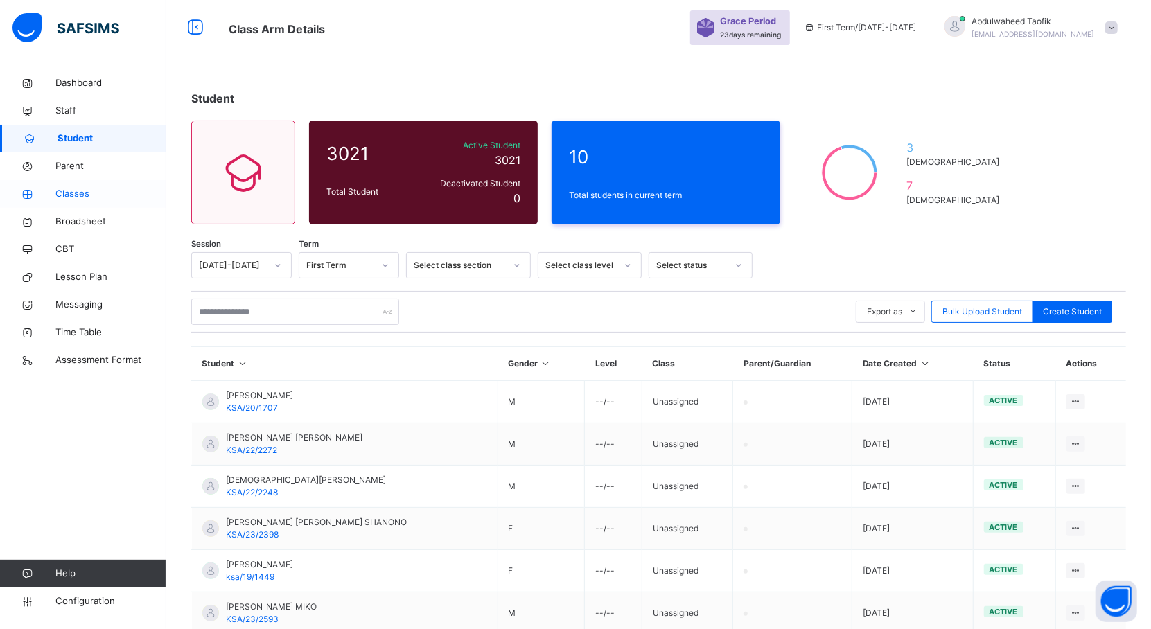
click at [78, 189] on span "Classes" at bounding box center [110, 194] width 111 height 14
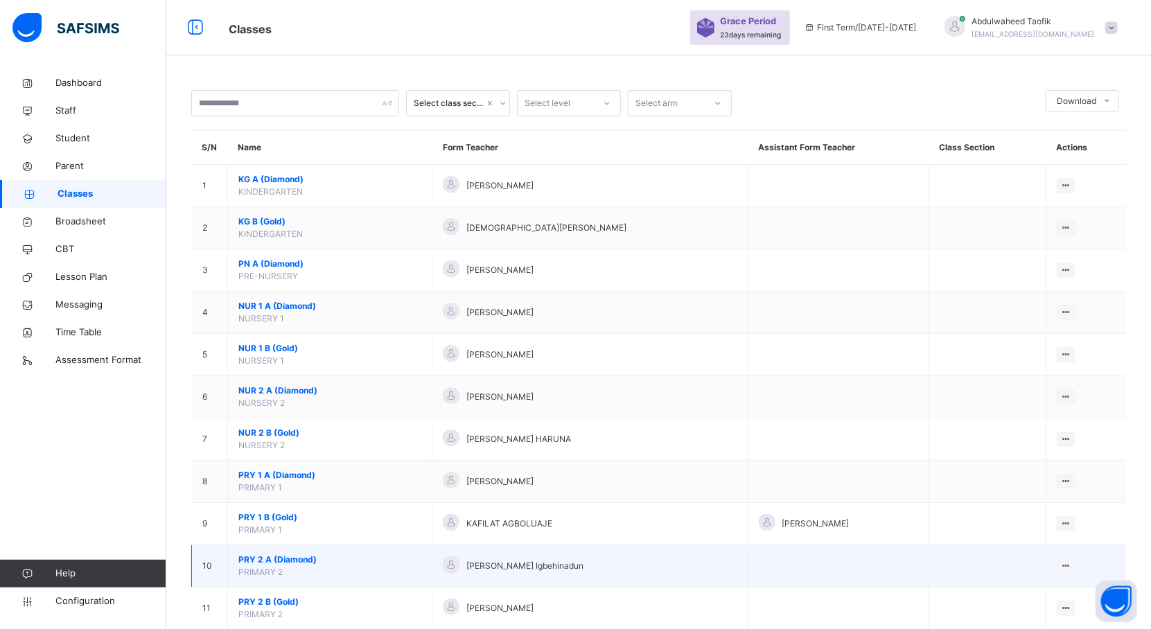
click at [273, 561] on span "PRY 2 A (Diamond)" at bounding box center [329, 560] width 183 height 12
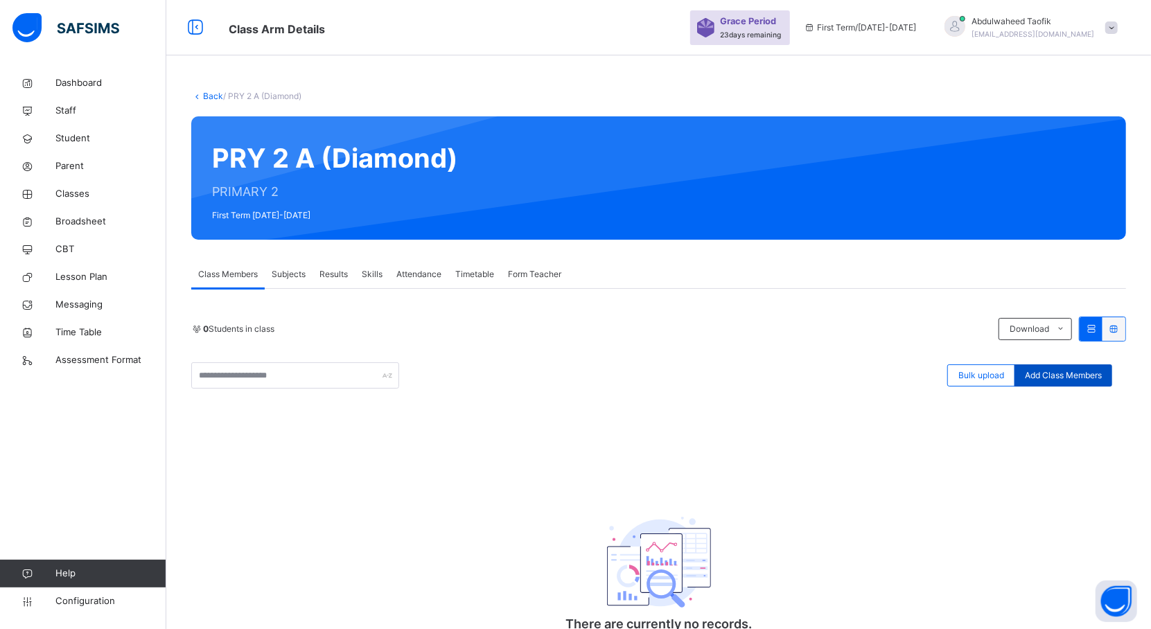
click at [1049, 380] on span "Add Class Members" at bounding box center [1063, 375] width 77 height 12
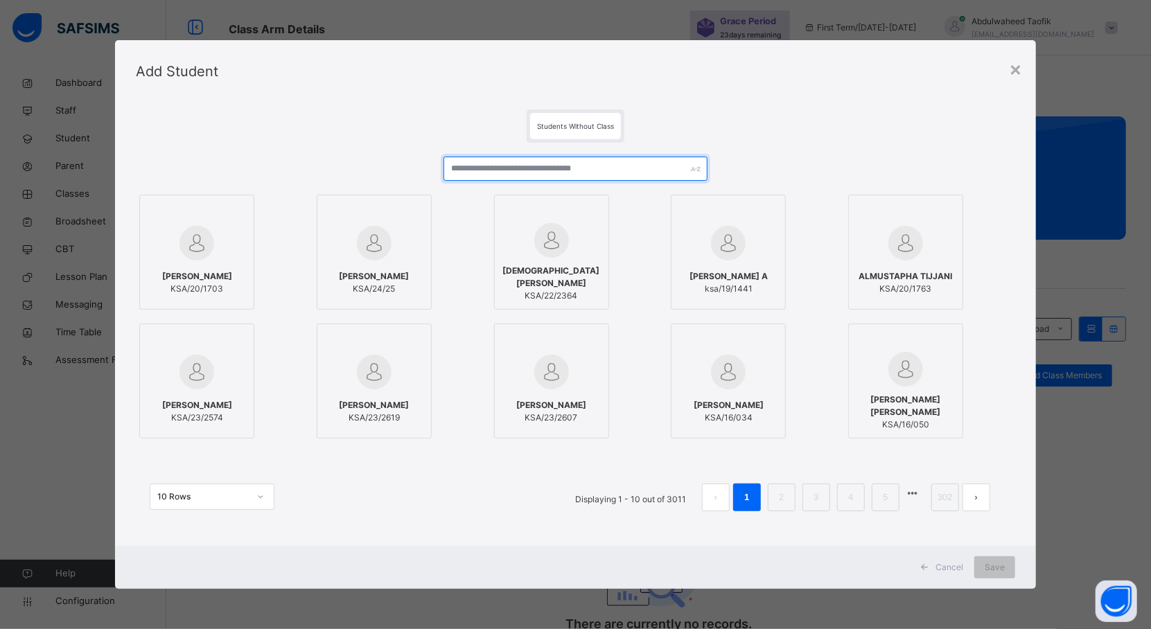
click at [586, 164] on input "text" at bounding box center [575, 169] width 264 height 24
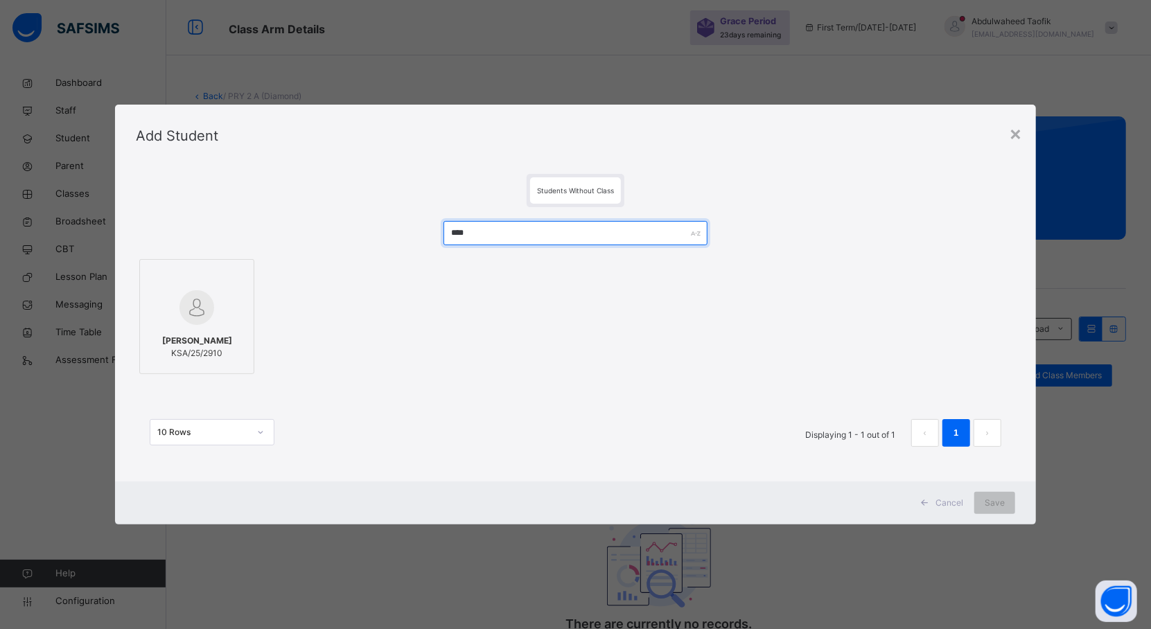
type input "****"
click at [208, 323] on img at bounding box center [196, 307] width 35 height 35
click at [1012, 502] on span "Save" at bounding box center [1007, 503] width 20 height 12
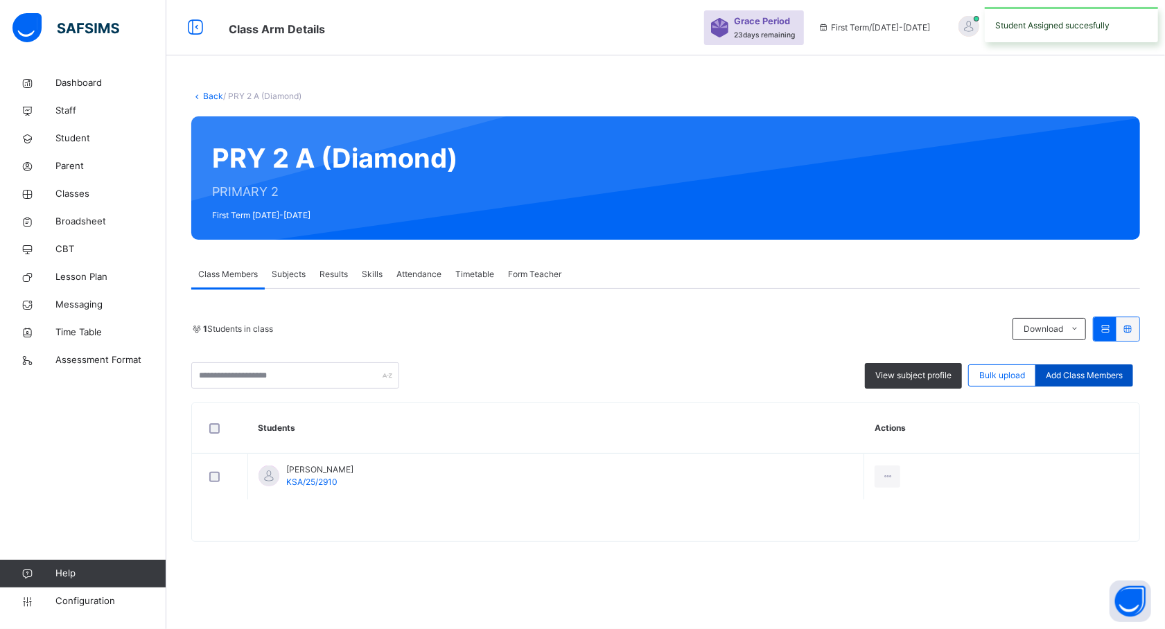
click at [1073, 370] on span "Add Class Members" at bounding box center [1084, 375] width 77 height 12
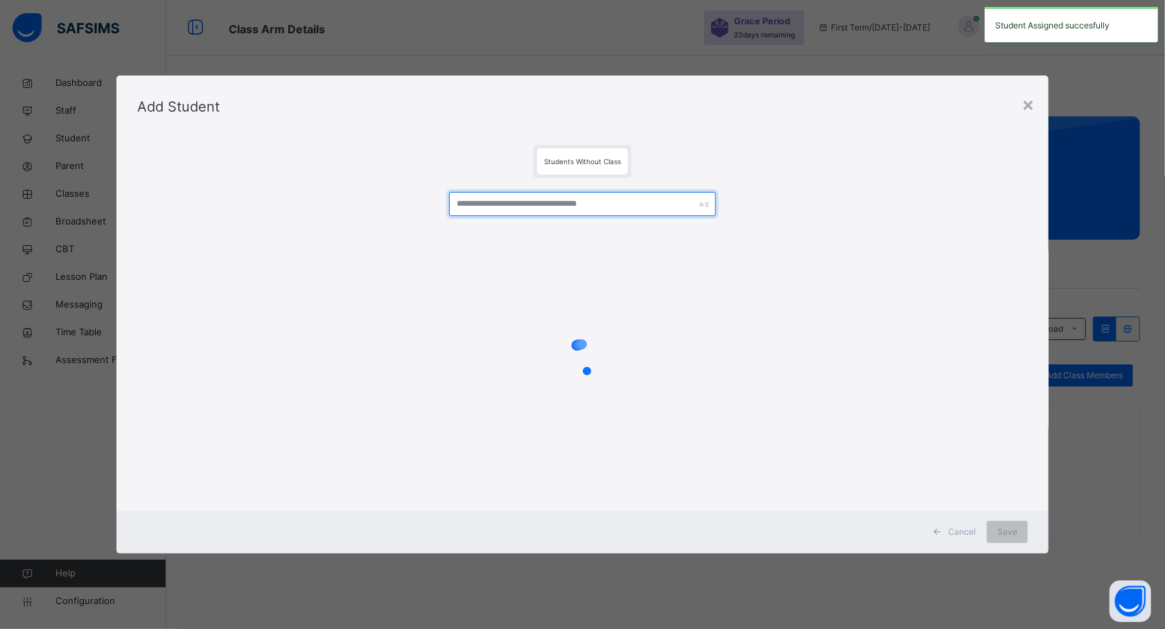
click at [547, 202] on input "text" at bounding box center [582, 204] width 267 height 24
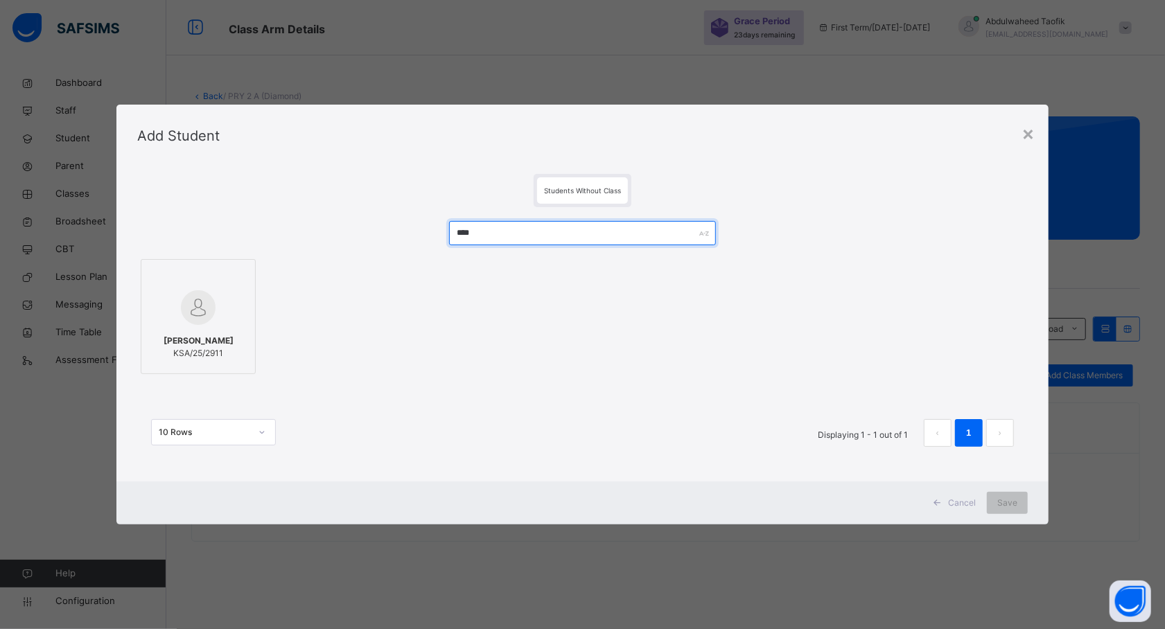
type input "****"
click at [233, 344] on span "AHMAD SAMINU BURJI" at bounding box center [199, 341] width 70 height 12
click at [1000, 502] on span "Save" at bounding box center [1007, 503] width 20 height 12
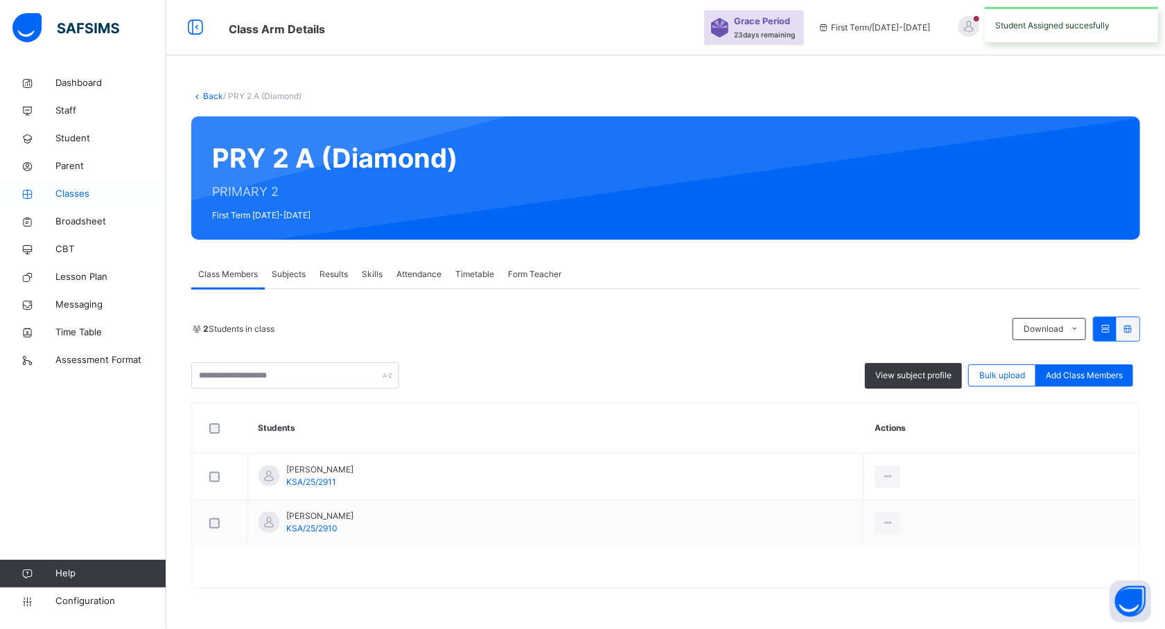
click at [76, 190] on span "Classes" at bounding box center [110, 194] width 111 height 14
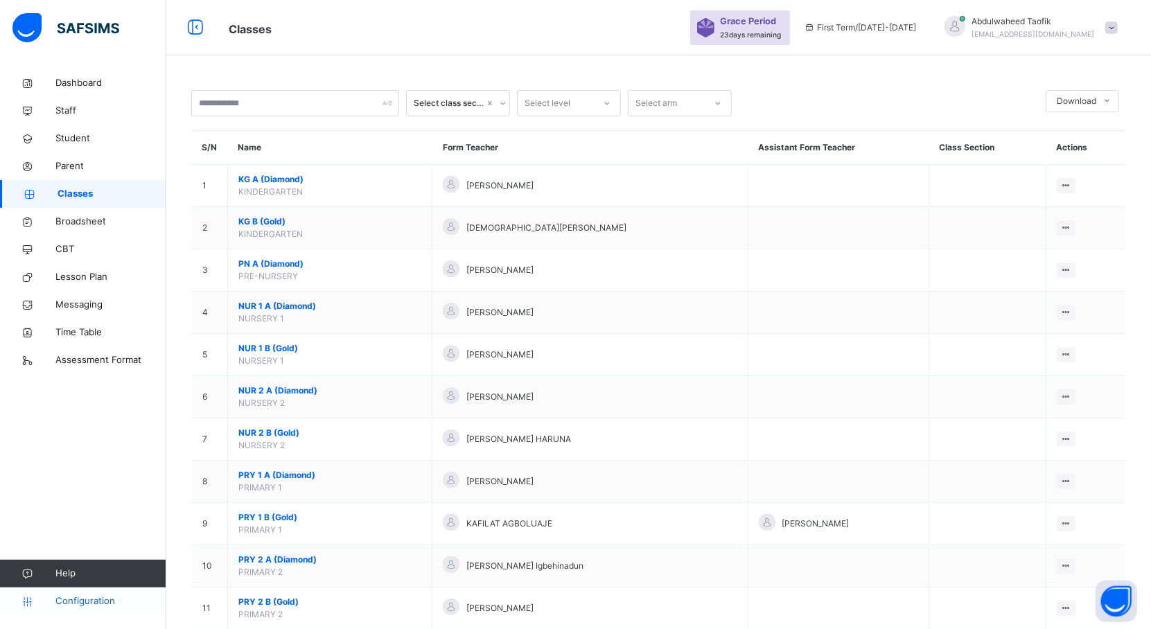
click at [70, 605] on span "Configuration" at bounding box center [110, 601] width 110 height 14
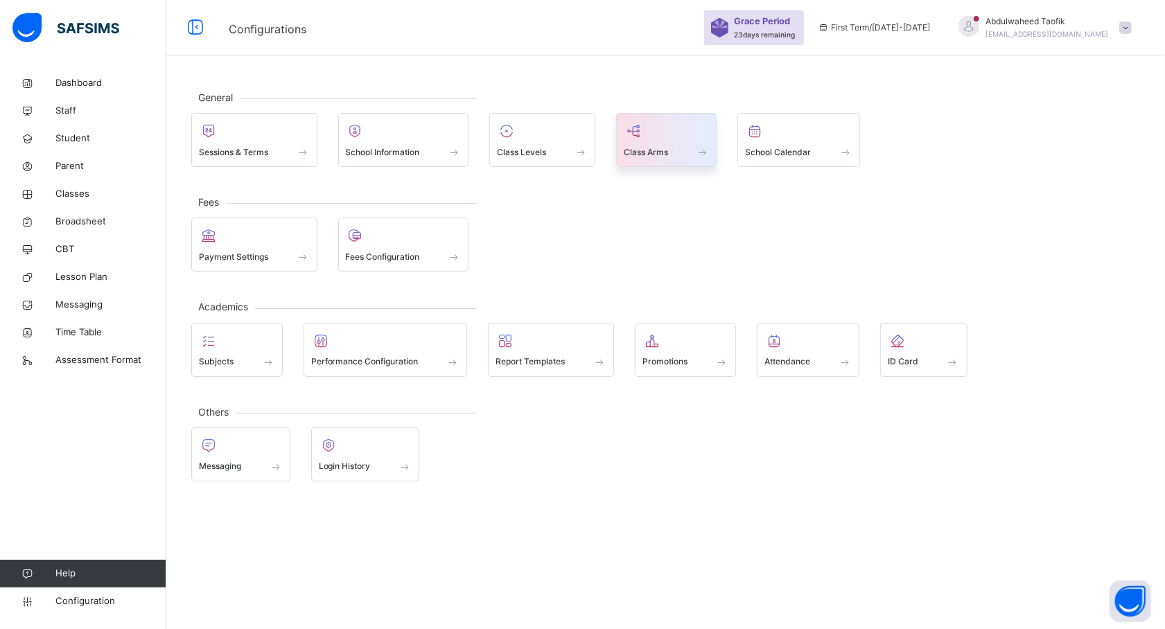
click at [660, 147] on span "Class Arms" at bounding box center [646, 152] width 44 height 12
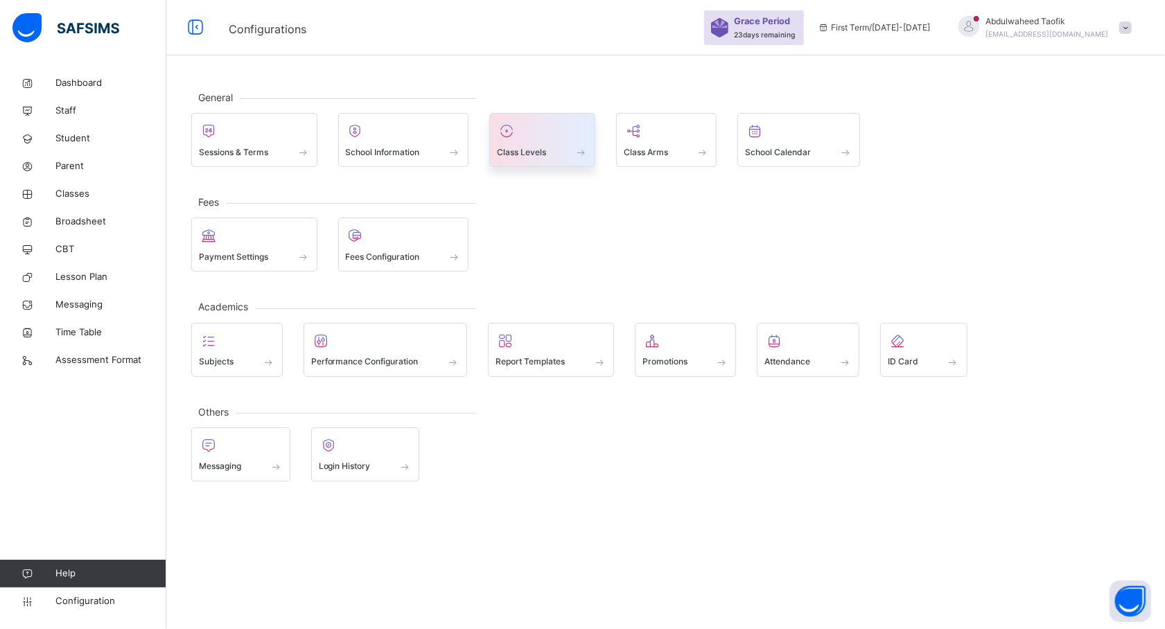
click at [521, 136] on div at bounding box center [542, 131] width 91 height 21
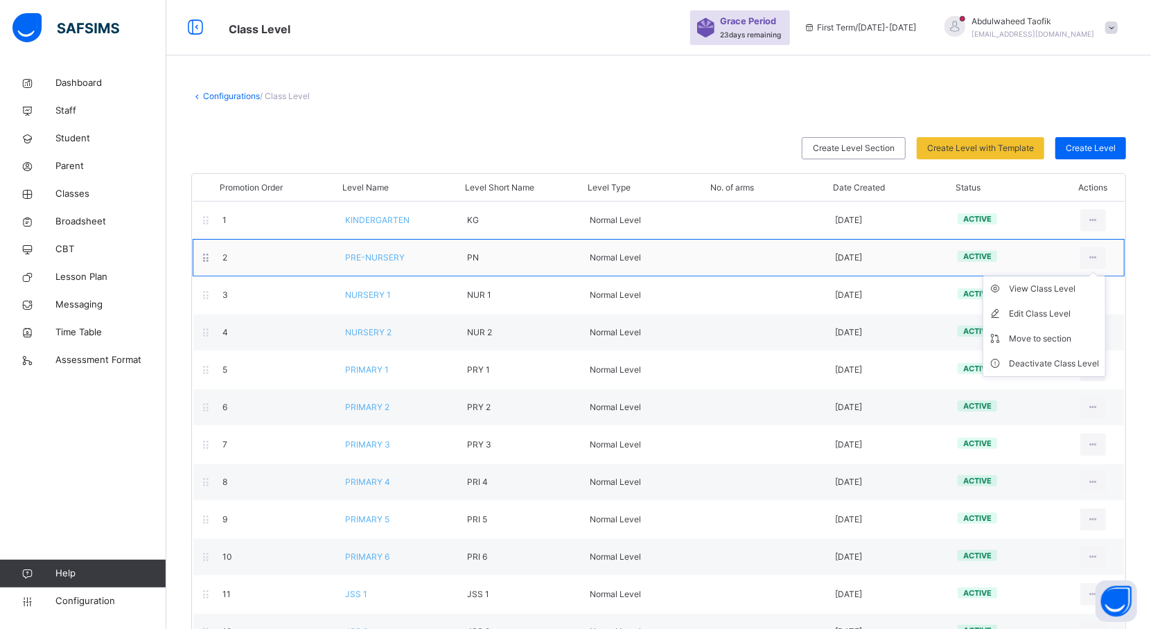
click at [1106, 276] on ul "View Class Level Edit Class Level Move to section Deactivate Class Level" at bounding box center [1043, 326] width 123 height 101
click at [373, 259] on span "PRE-NURSERY" at bounding box center [375, 257] width 60 height 10
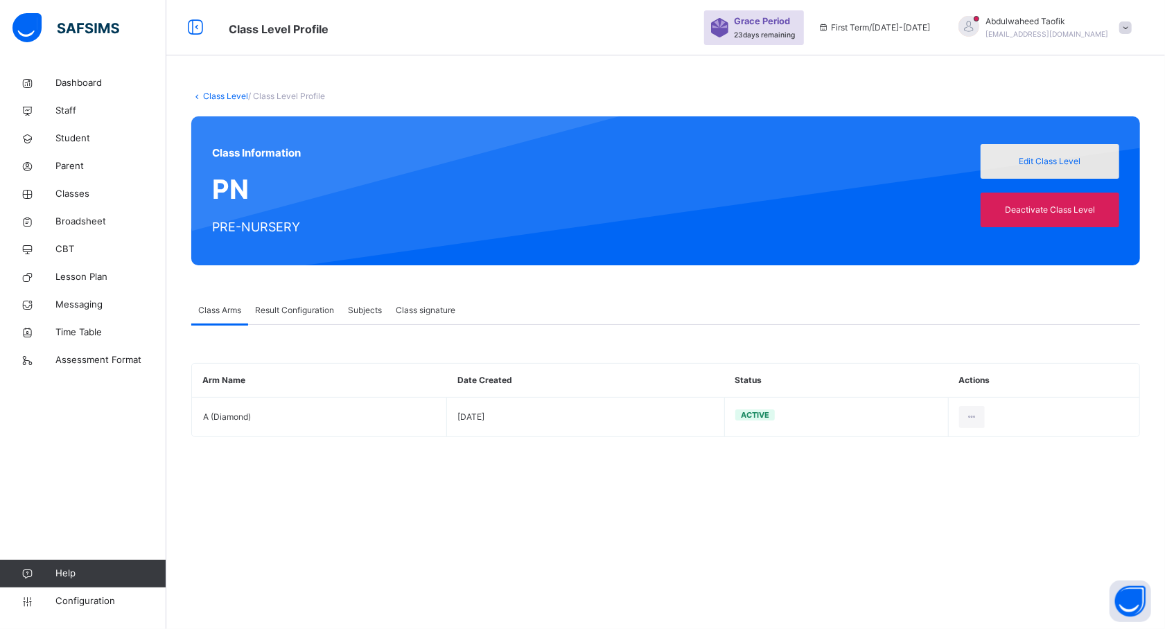
click at [1054, 161] on span "Edit Class Level" at bounding box center [1050, 161] width 118 height 12
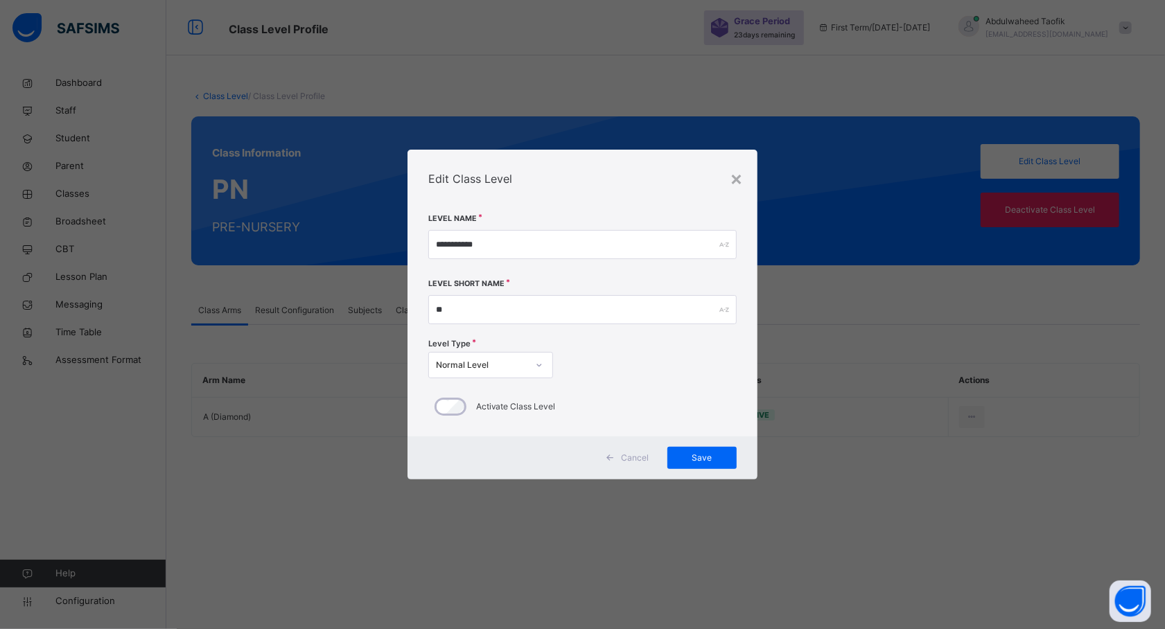
click at [904, 308] on div "**********" at bounding box center [582, 314] width 1165 height 629
click at [734, 172] on div "×" at bounding box center [736, 178] width 13 height 29
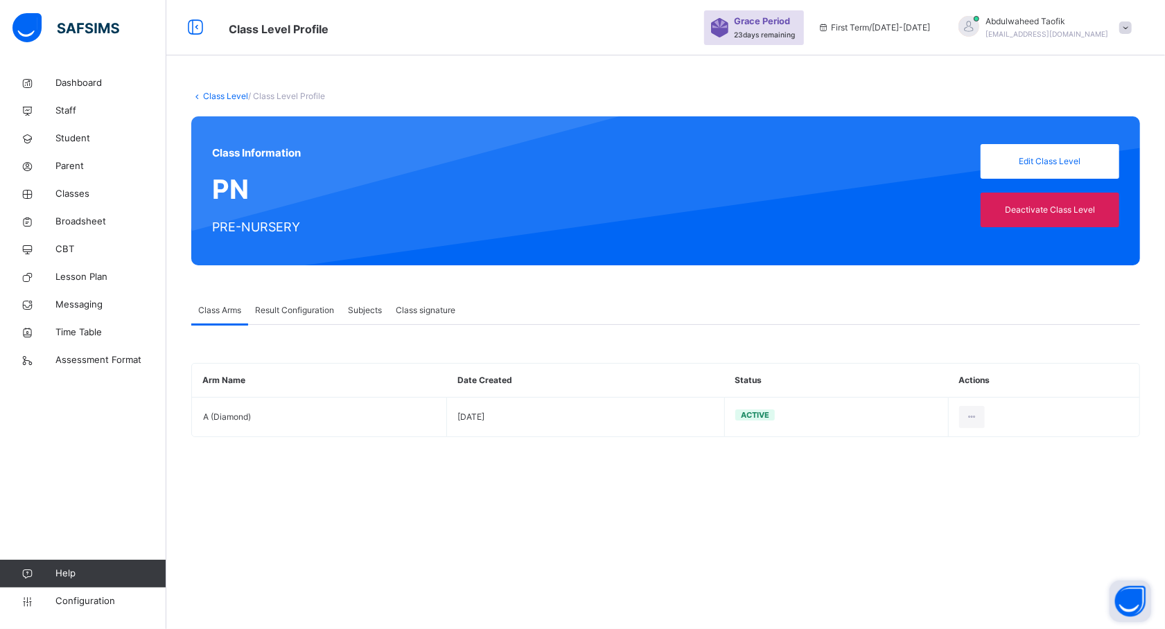
click at [1143, 594] on button "Open asap" at bounding box center [1130, 602] width 42 height 42
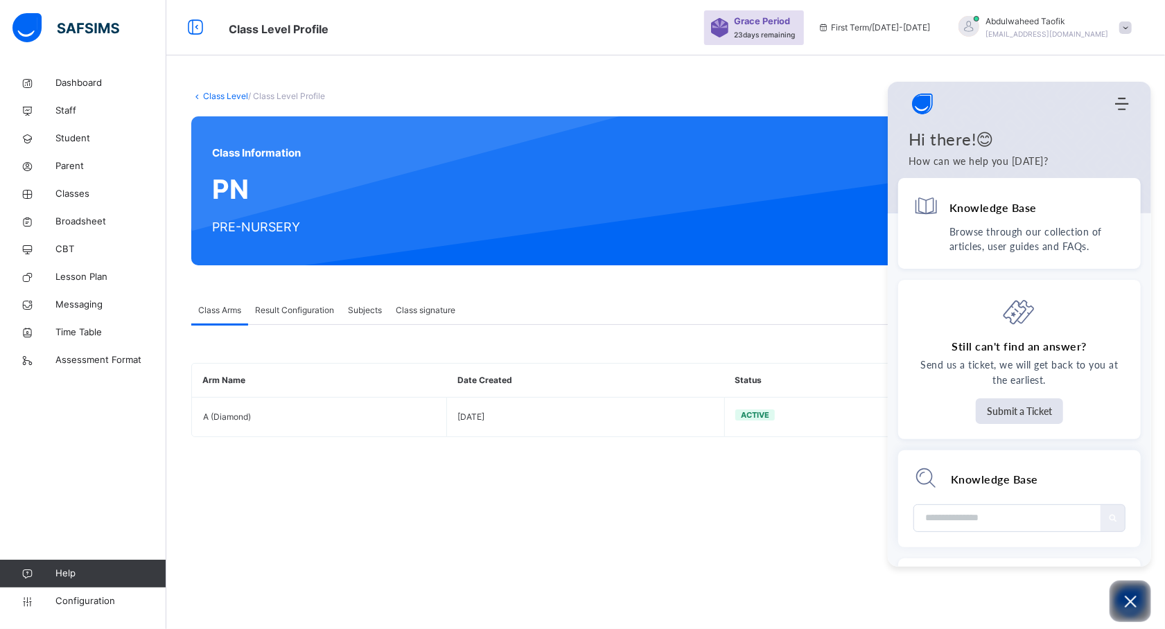
click at [804, 527] on div "Class Level / Class Level Profile Class Information PN PRE-NURSERY Edit Class L…" at bounding box center [665, 314] width 998 height 629
click at [1129, 600] on icon "Open asap" at bounding box center [1131, 602] width 12 height 12
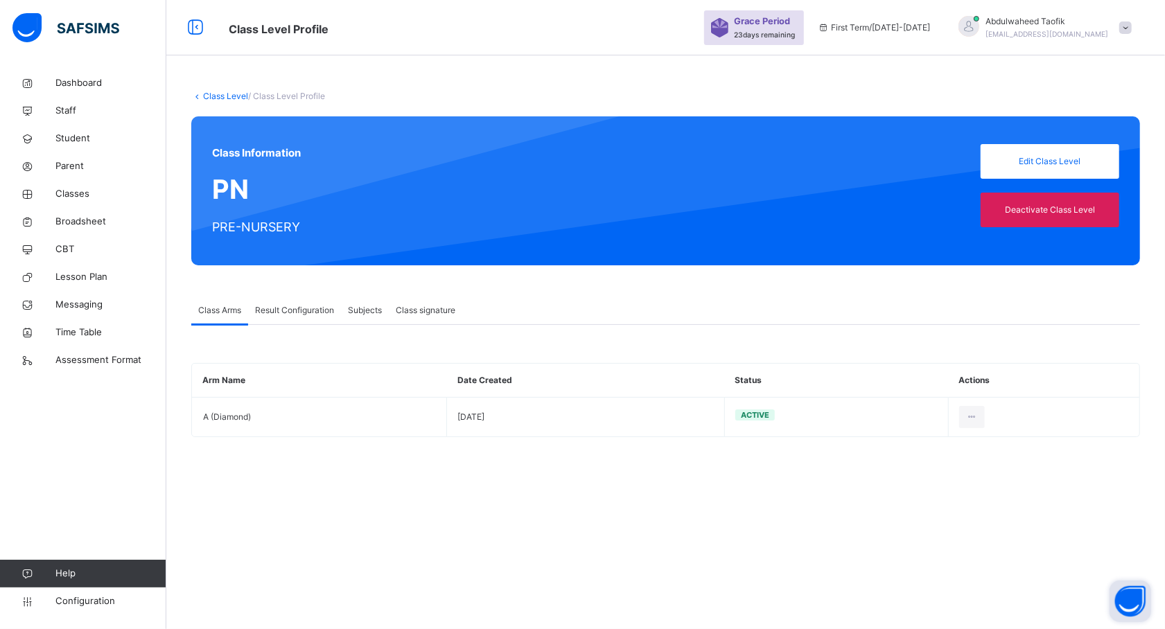
click at [457, 583] on div "Class Level / Class Level Profile Class Information PN PRE-NURSERY Edit Class L…" at bounding box center [665, 314] width 998 height 629
click at [107, 495] on div "Dashboard Staff Student Parent Classes Broadsheet CBT Lesson Plan Messaging Tim…" at bounding box center [83, 342] width 166 height 574
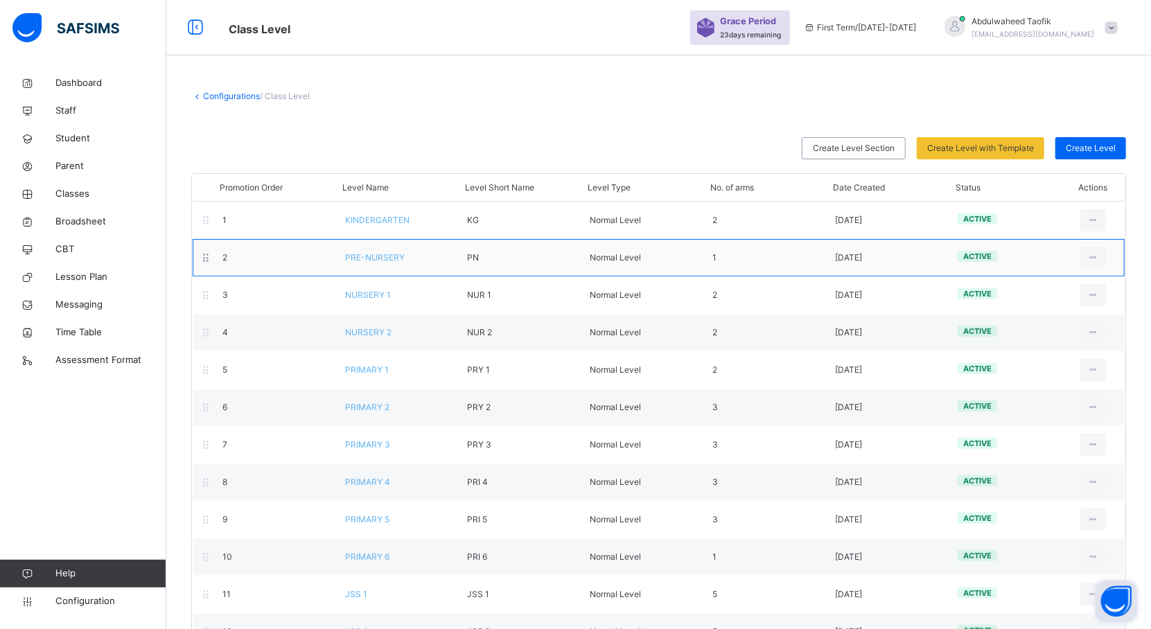
click at [725, 262] on div "1" at bounding box center [763, 258] width 123 height 12
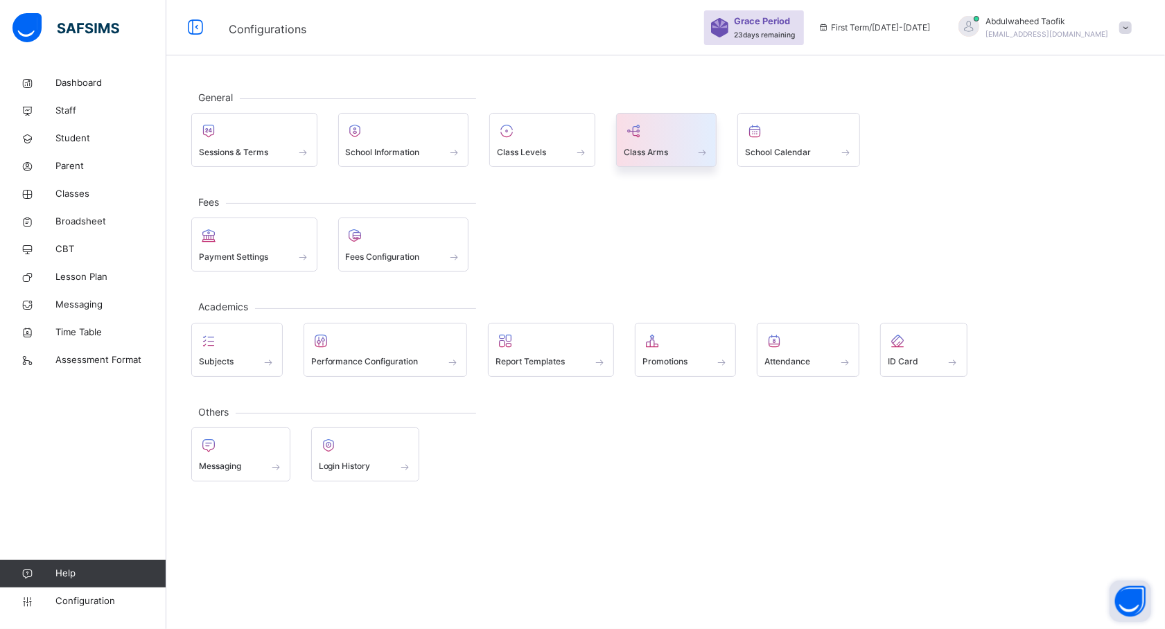
click at [693, 142] on span at bounding box center [667, 142] width 86 height 3
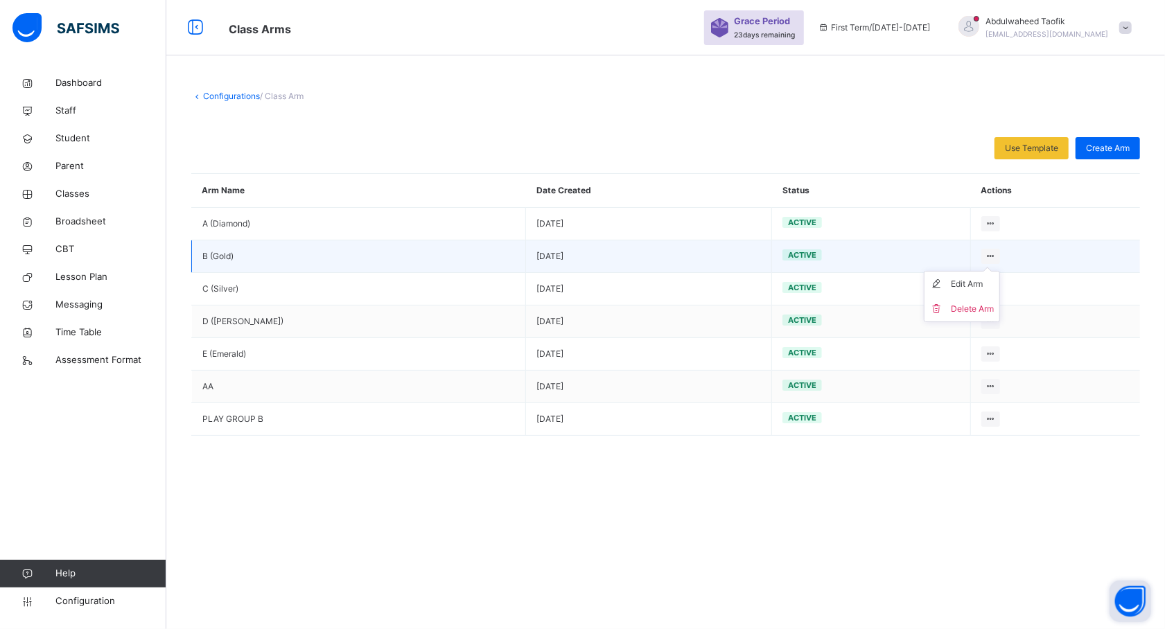
click at [985, 258] on icon at bounding box center [991, 256] width 12 height 10
click at [982, 255] on div at bounding box center [990, 256] width 19 height 15
click at [955, 284] on div "Edit Arm" at bounding box center [972, 284] width 43 height 14
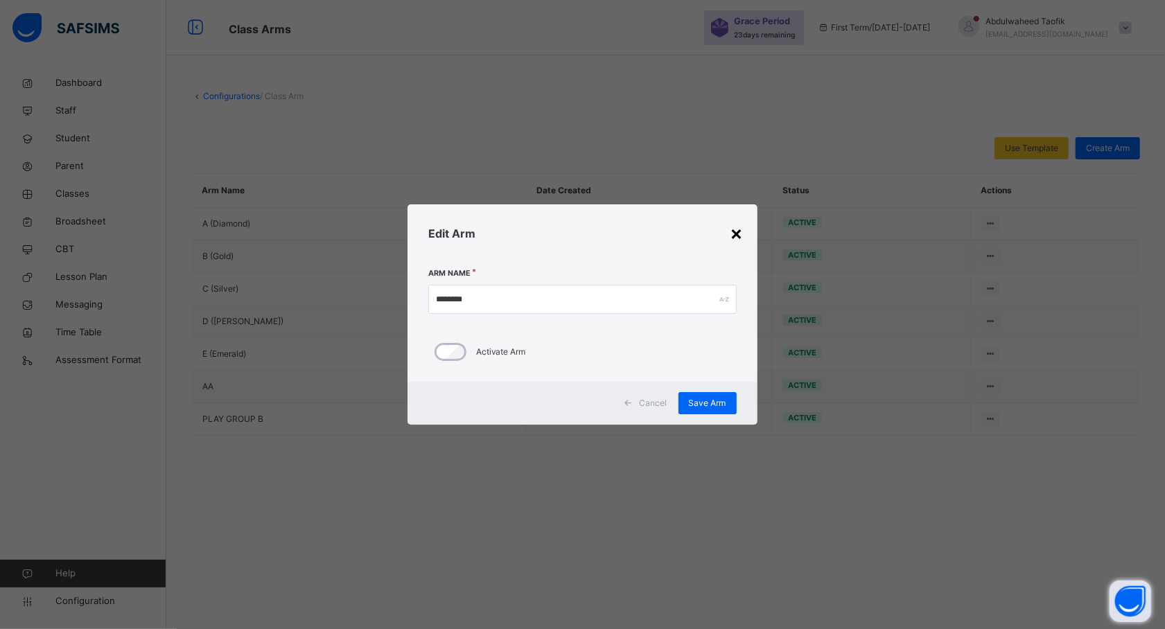
click at [730, 224] on div "×" at bounding box center [736, 232] width 13 height 29
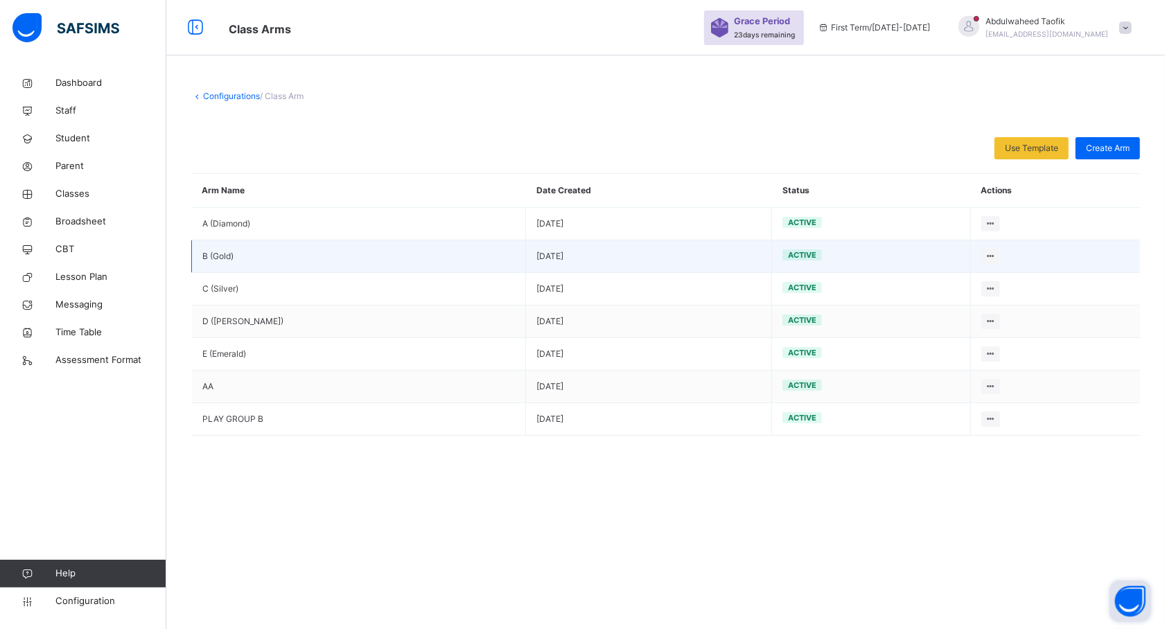
click at [788, 259] on span "active" at bounding box center [802, 255] width 28 height 10
click at [200, 264] on td "B (Gold)" at bounding box center [359, 256] width 334 height 33
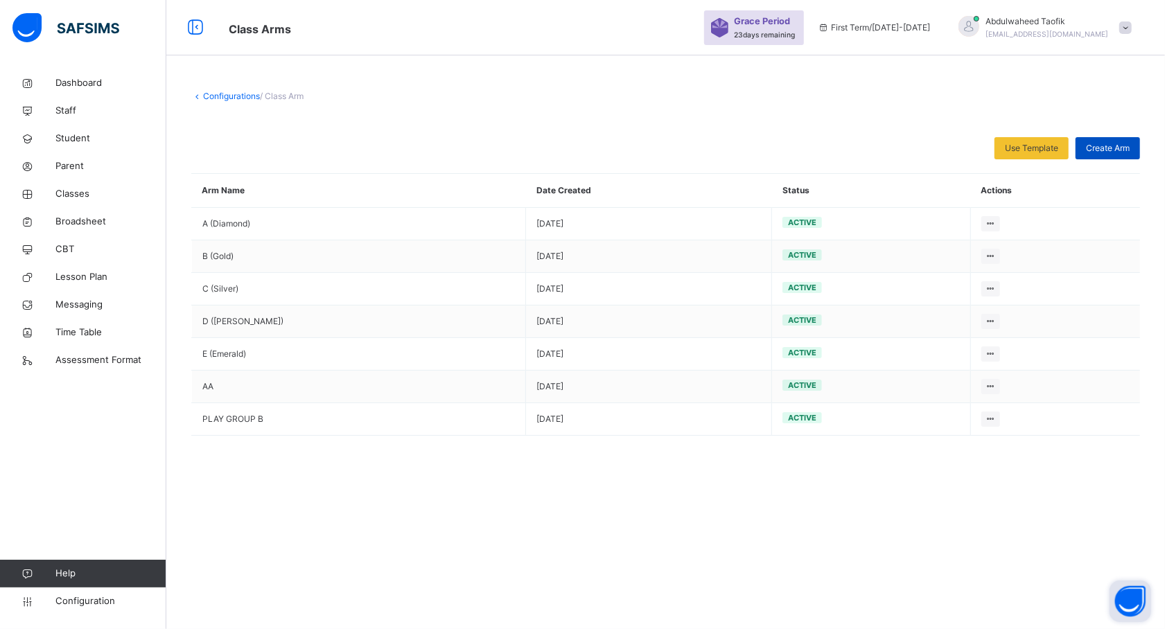
click at [1101, 147] on span "Create Arm" at bounding box center [1108, 148] width 44 height 12
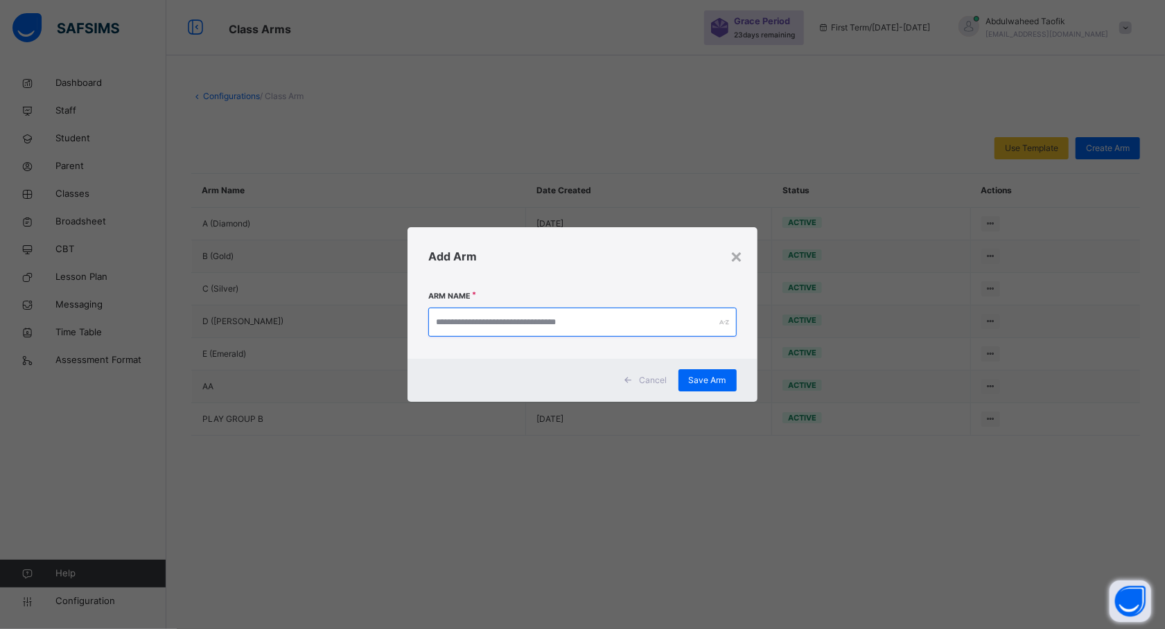
click at [527, 327] on input "text" at bounding box center [582, 322] width 308 height 29
type input "****"
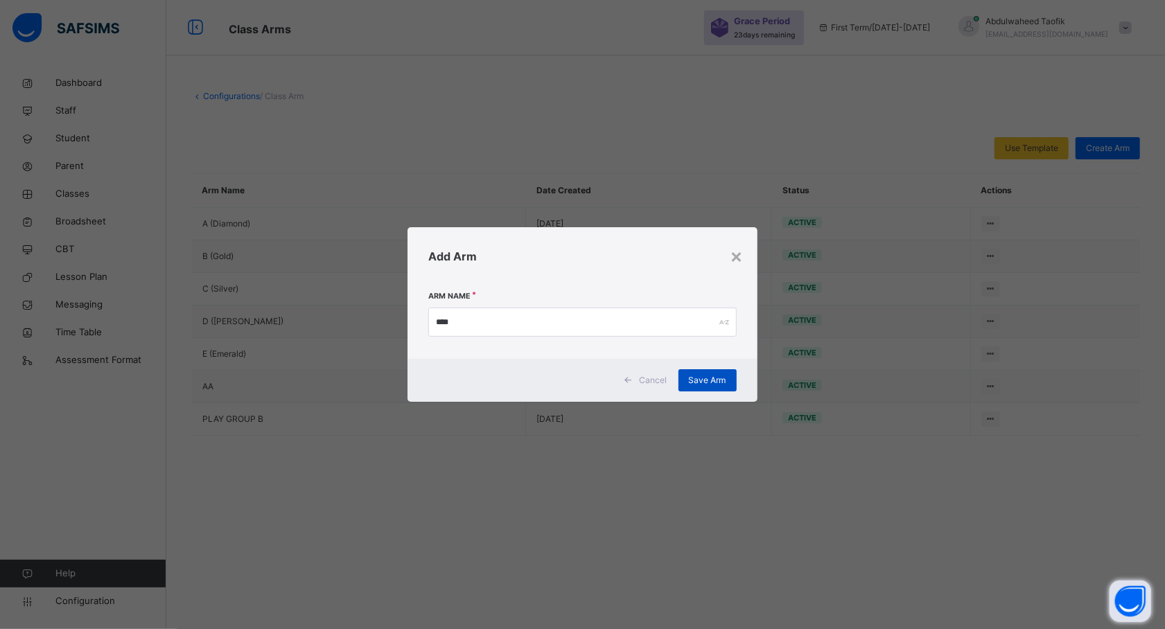
click at [707, 378] on span "Save Arm" at bounding box center [707, 380] width 37 height 12
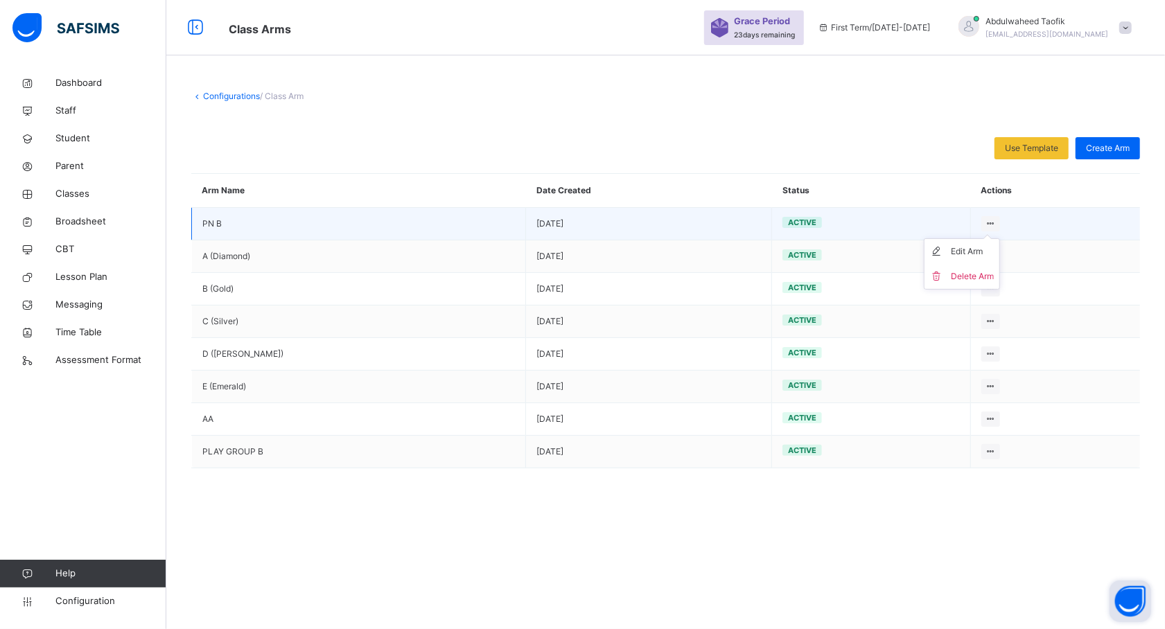
click at [985, 222] on div at bounding box center [990, 223] width 19 height 15
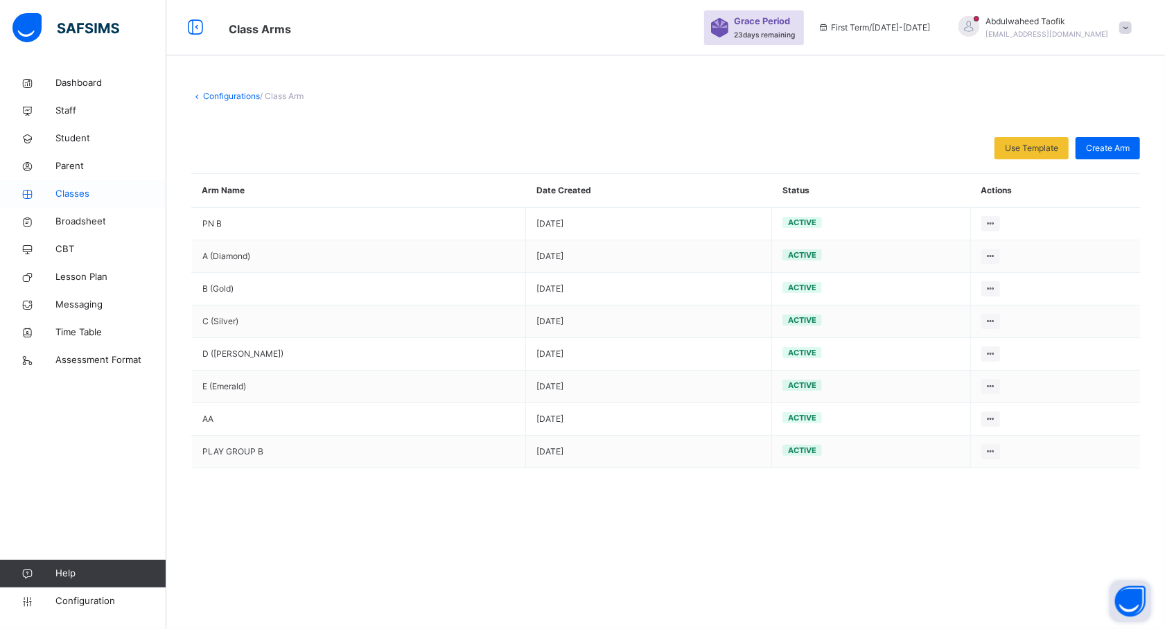
click at [78, 197] on span "Classes" at bounding box center [110, 194] width 111 height 14
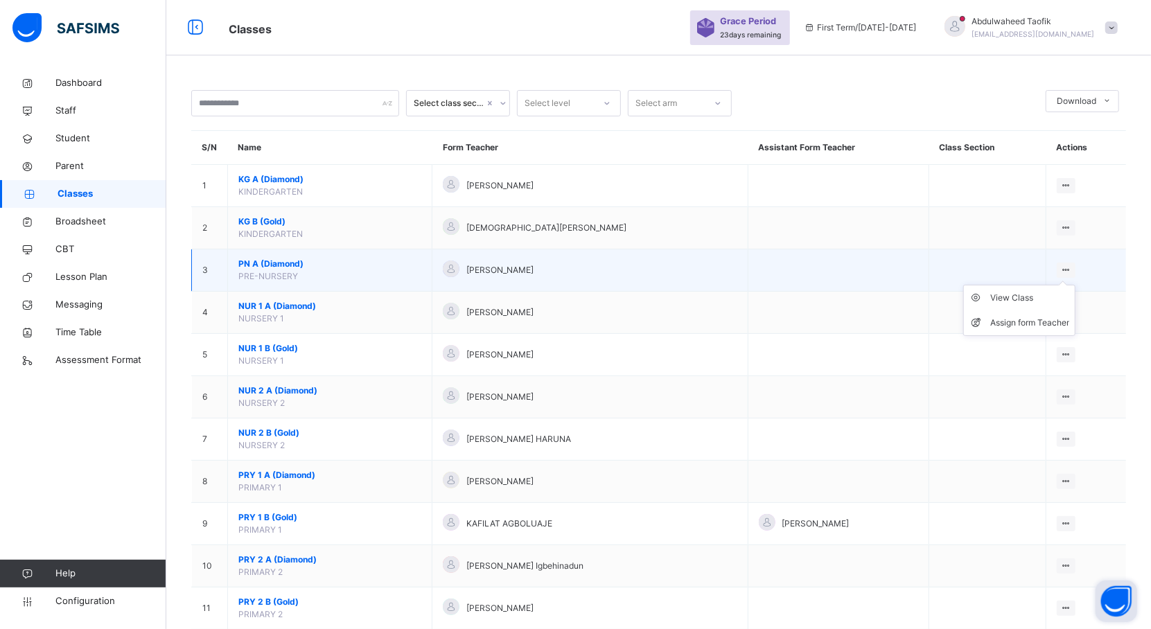
click at [1072, 270] on icon at bounding box center [1066, 270] width 12 height 10
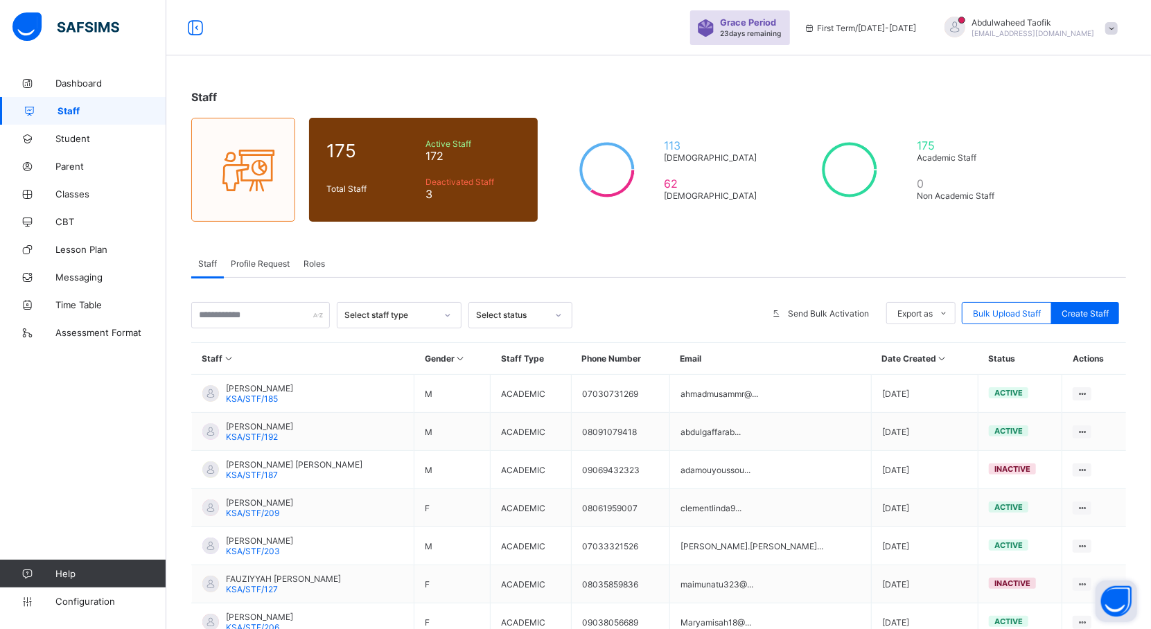
click at [1115, 597] on button "Open asap" at bounding box center [1116, 602] width 42 height 42
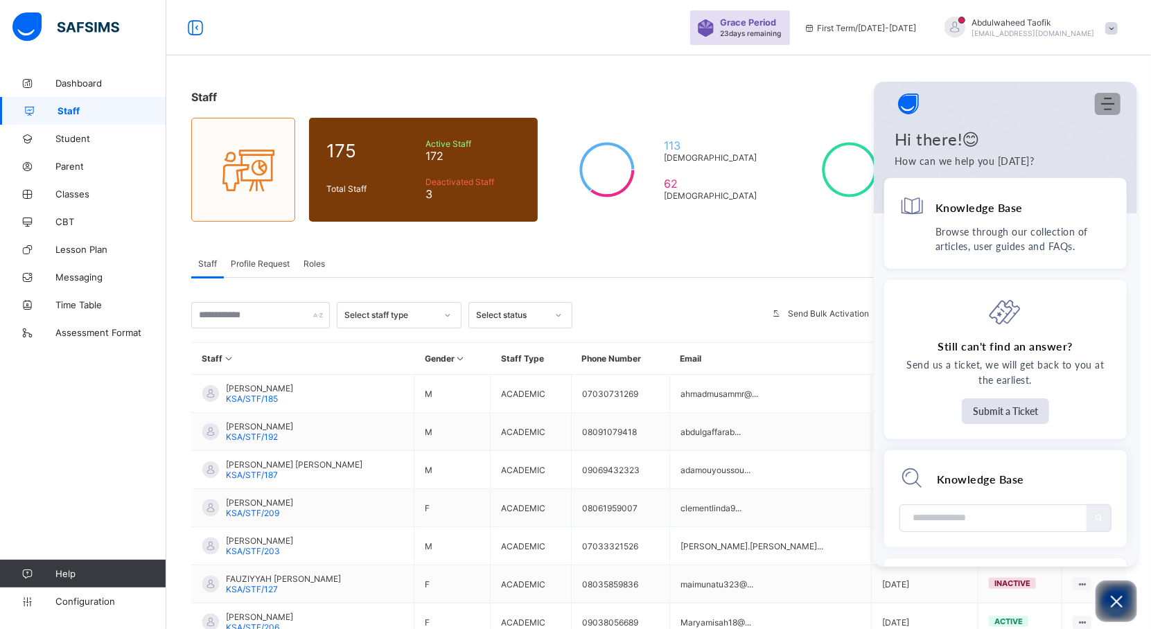
click at [1099, 100] on div "Modules Menu" at bounding box center [1107, 104] width 17 height 14
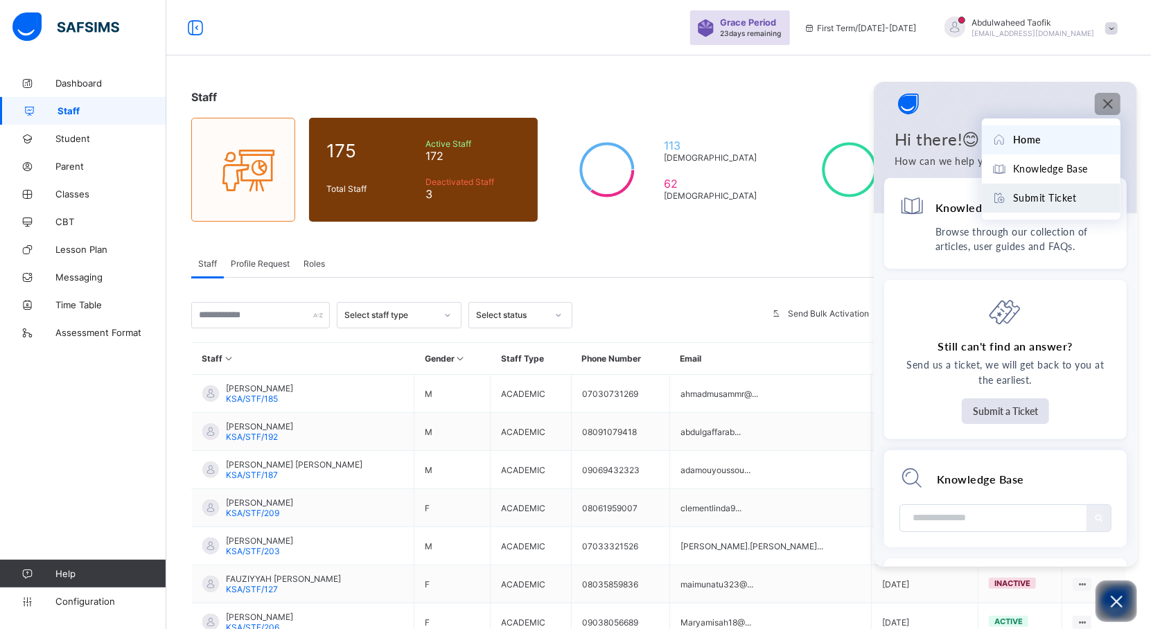
click at [1021, 200] on span "Submit Ticket" at bounding box center [1045, 198] width 64 height 15
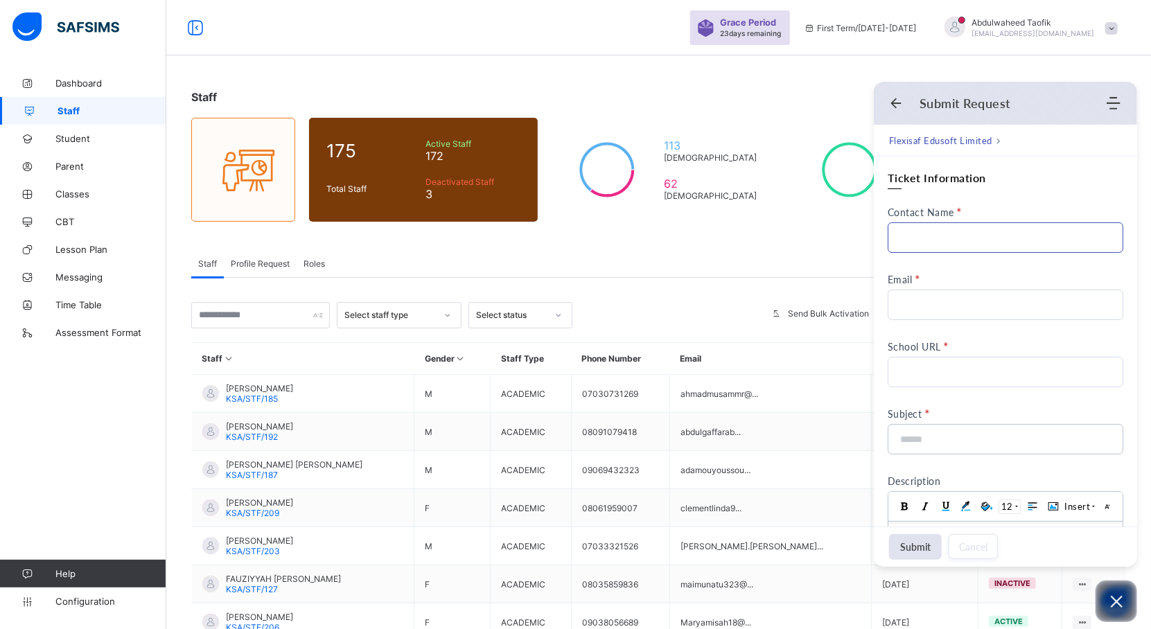
click at [937, 222] on input "Contact Name" at bounding box center [1006, 237] width 236 height 30
type input "*"
type input "**********"
click at [923, 299] on input "Email" at bounding box center [1006, 305] width 236 height 30
type input "**********"
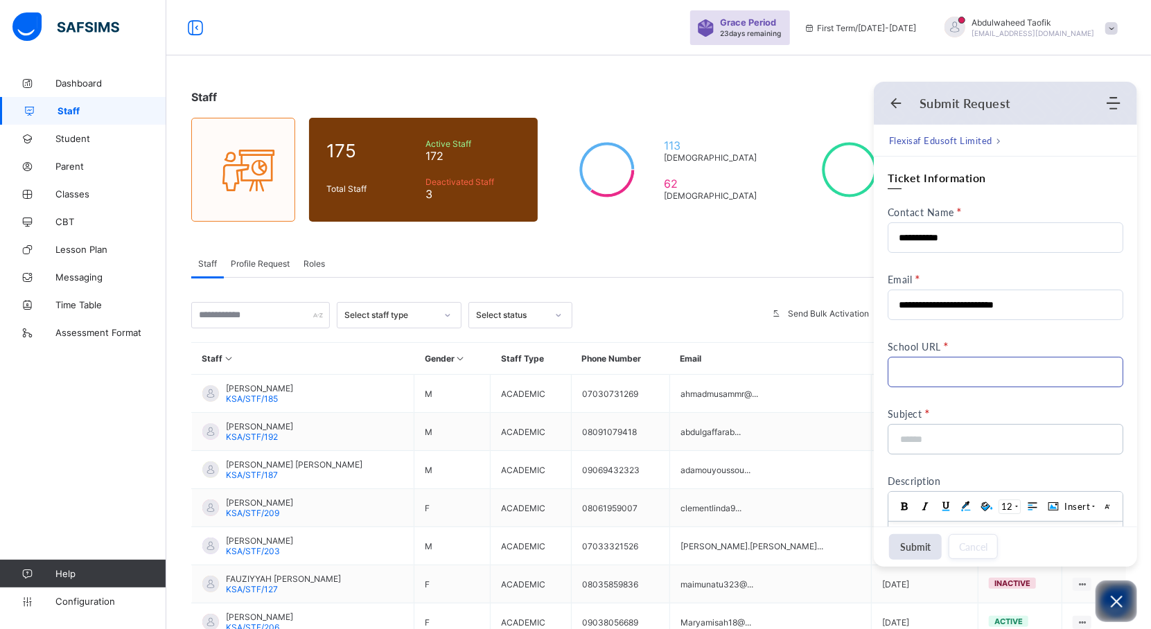
click at [929, 370] on input "School URL" at bounding box center [1006, 372] width 236 height 30
click at [917, 371] on input "**********" at bounding box center [1006, 372] width 236 height 30
type input "**********"
click at [924, 442] on input at bounding box center [1001, 439] width 205 height 29
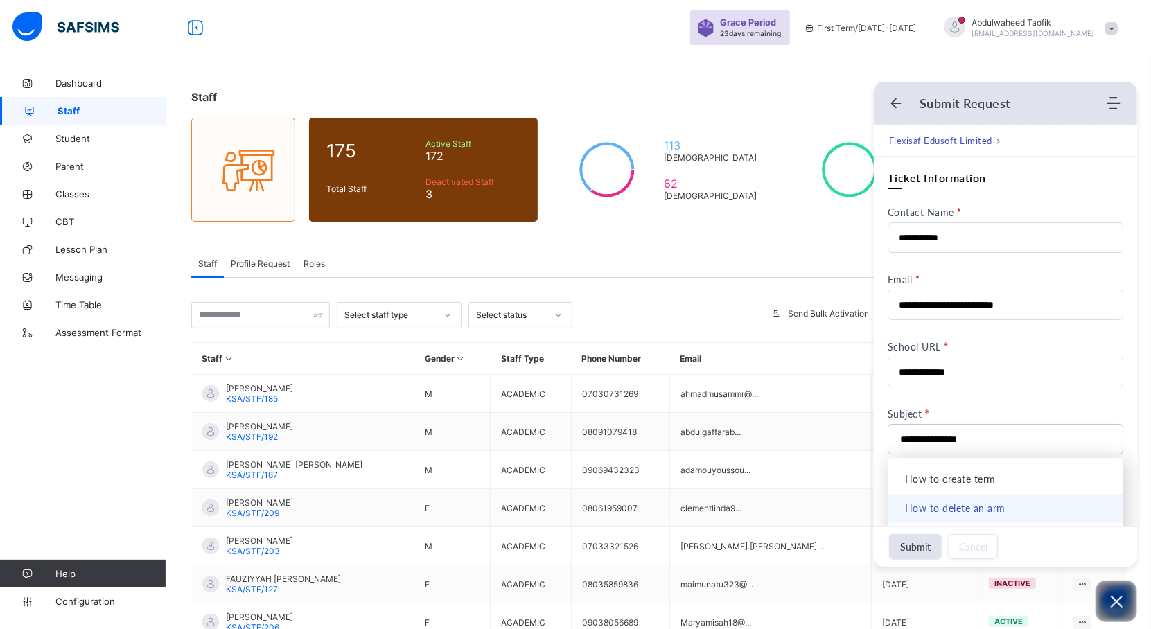
scroll to position [208, 0]
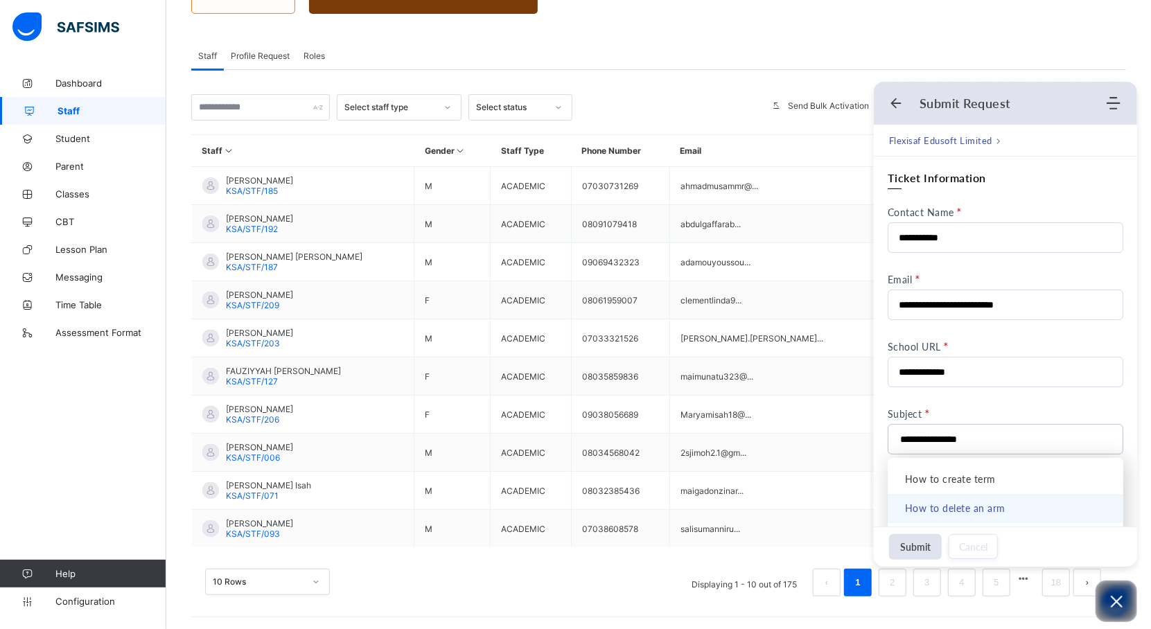
type input "**********"
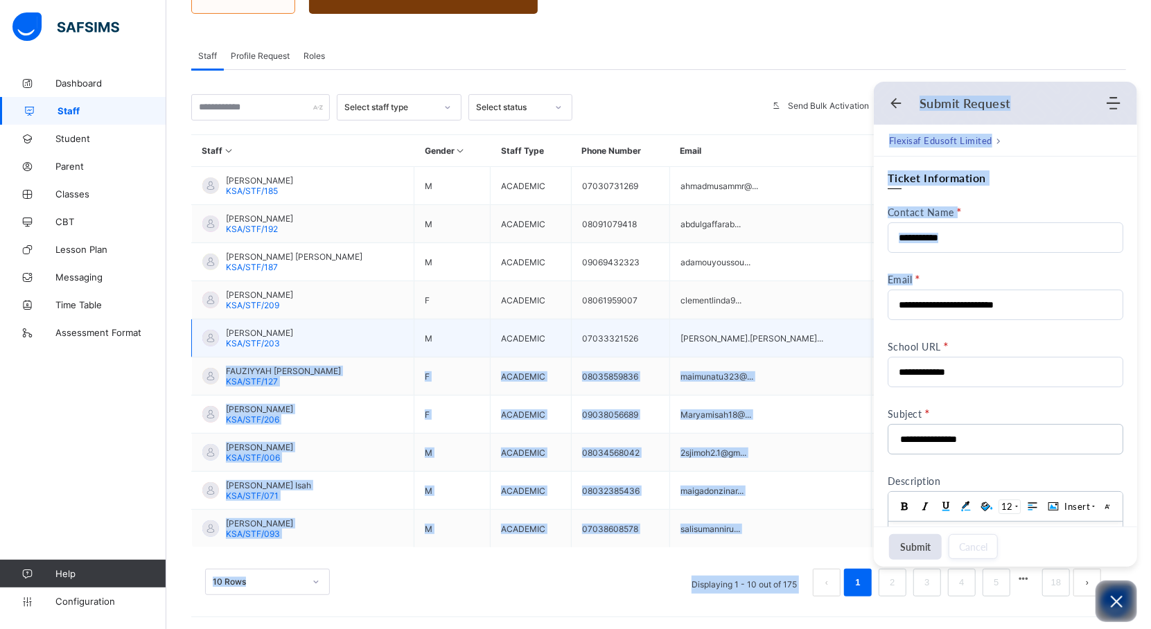
drag, startPoint x: 1128, startPoint y: 264, endPoint x: 1138, endPoint y: 328, distance: 64.5
click at [1138, 328] on body "Grace Period 23 days remaining First Term / [DATE]-[DATE] [PERSON_NAME] [PERSON…" at bounding box center [575, 211] width 1151 height 839
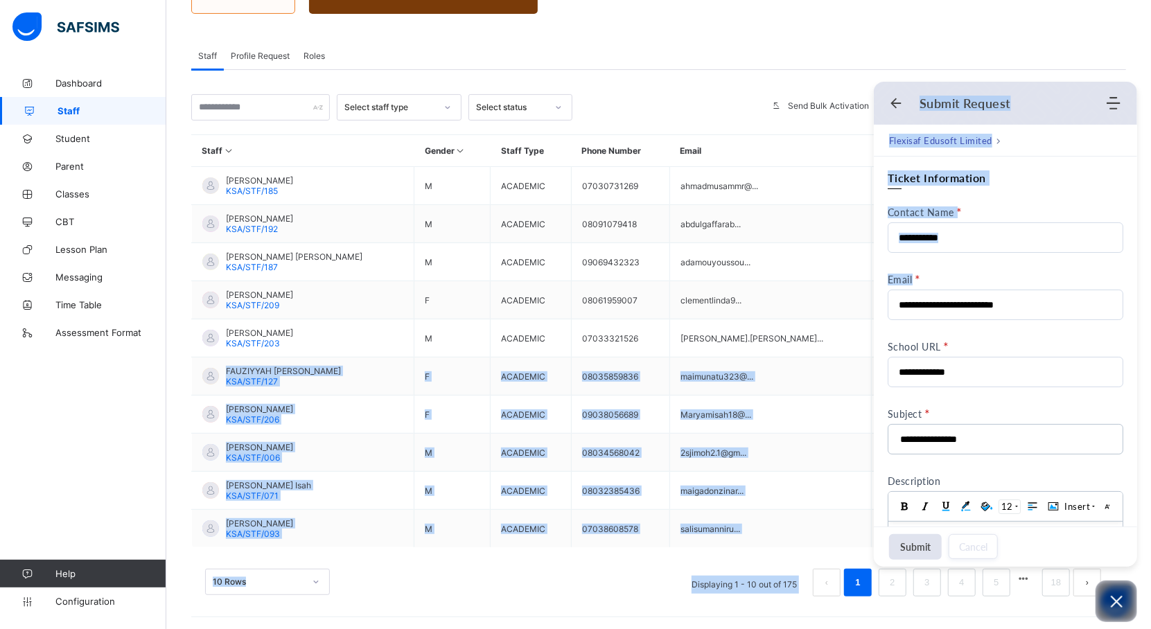
click at [1078, 206] on div "Contact Name" at bounding box center [1006, 212] width 236 height 12
click at [1078, 222] on input "**********" at bounding box center [1006, 237] width 236 height 30
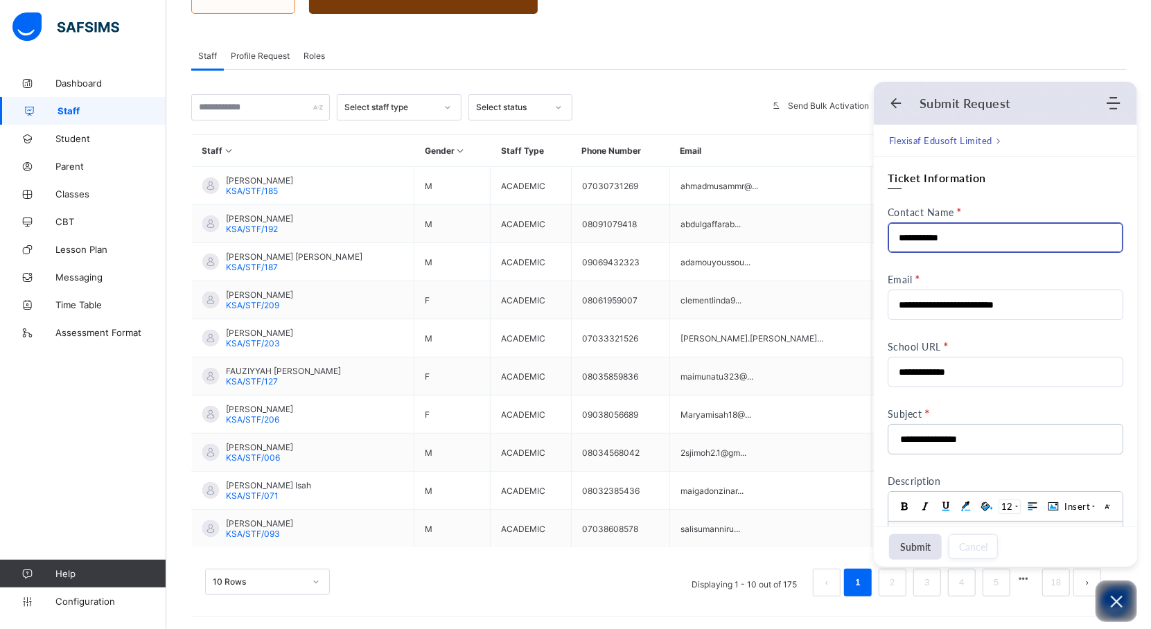
click at [1107, 330] on div "**********" at bounding box center [1006, 422] width 236 height 504
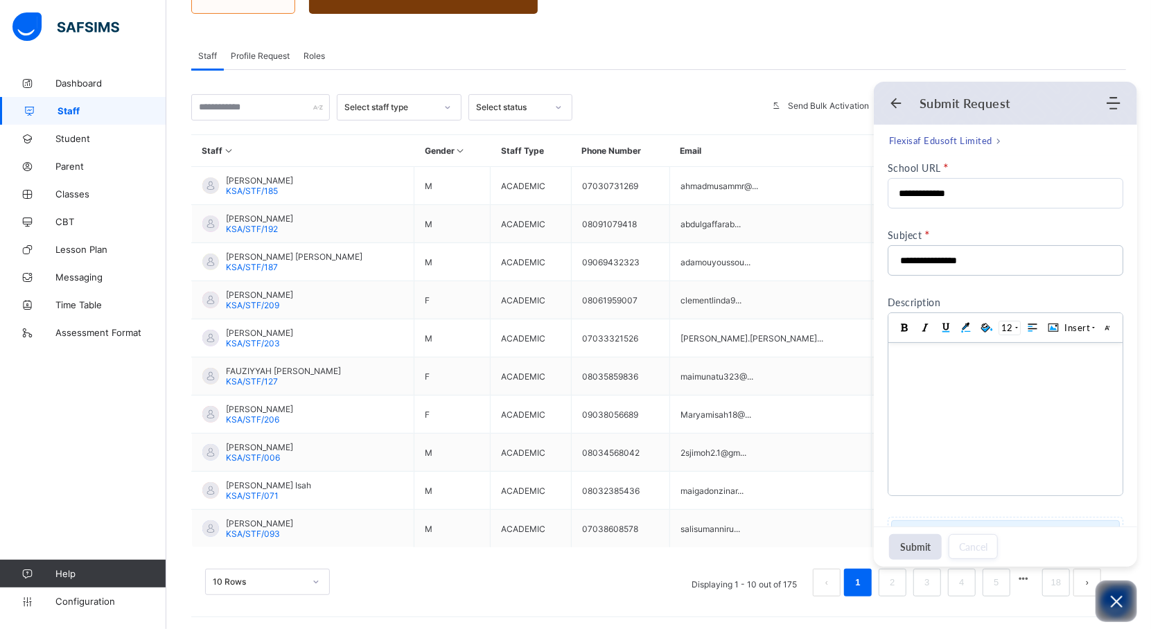
scroll to position [183, 0]
click at [925, 376] on body at bounding box center [1005, 414] width 234 height 152
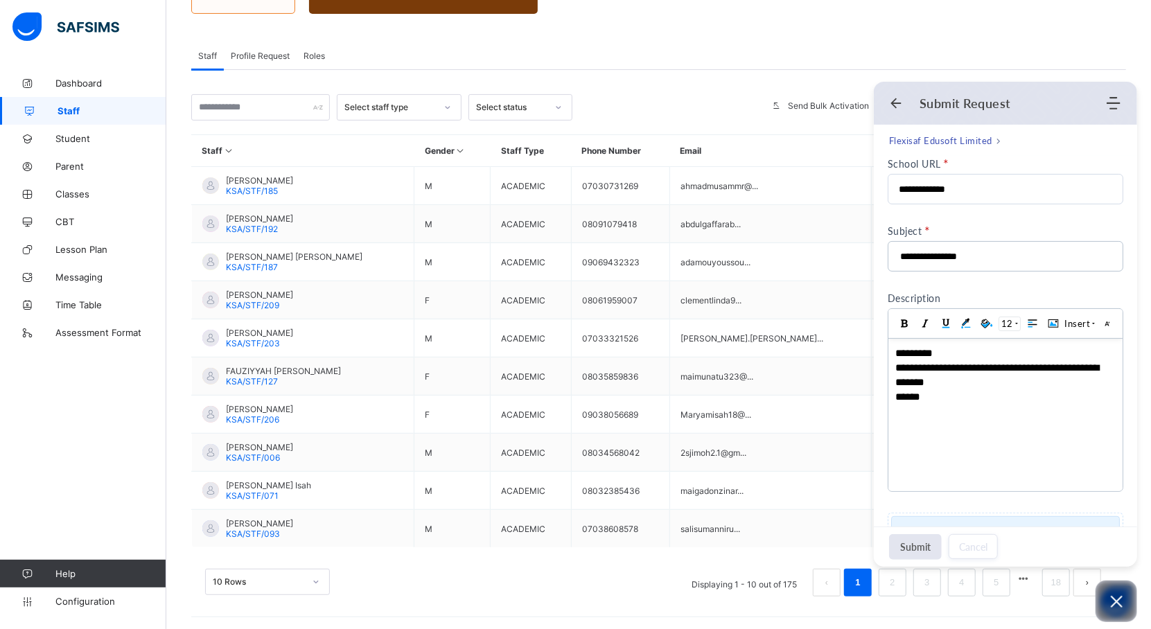
click at [906, 544] on button "Submit" at bounding box center [915, 547] width 53 height 26
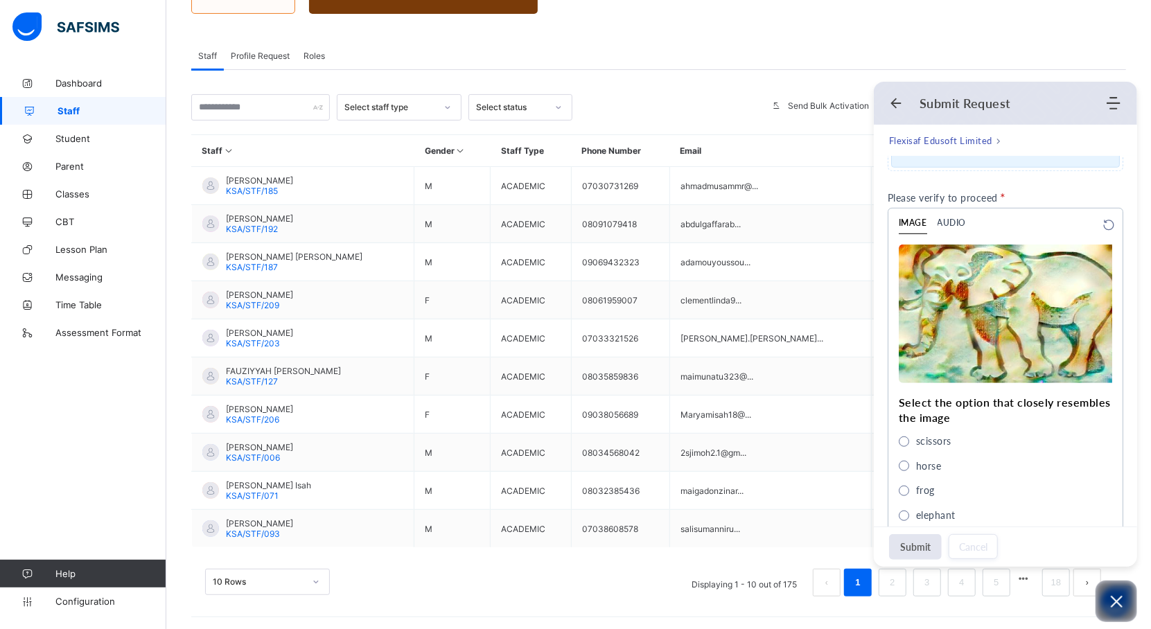
scroll to position [606, 0]
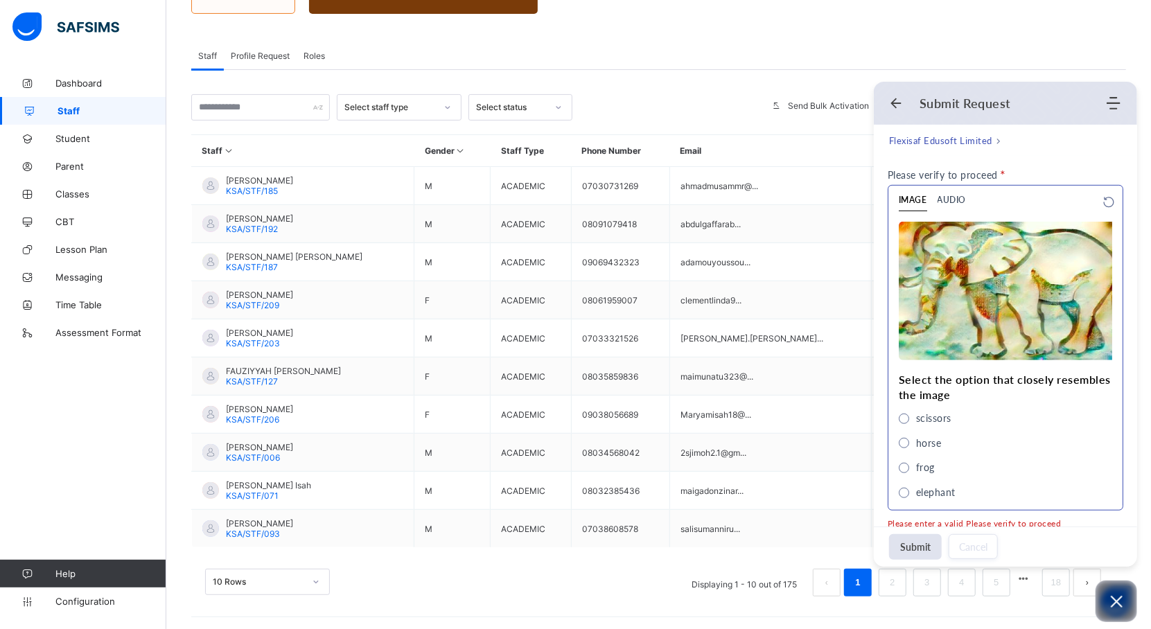
click at [906, 488] on span "elephant" at bounding box center [904, 493] width 10 height 10
click at [927, 543] on button "Submit" at bounding box center [915, 547] width 53 height 26
click at [920, 547] on div "Submit" at bounding box center [915, 543] width 53 height 33
click at [924, 552] on div "Submit" at bounding box center [915, 543] width 53 height 33
click at [905, 492] on span "elephant" at bounding box center [904, 493] width 10 height 10
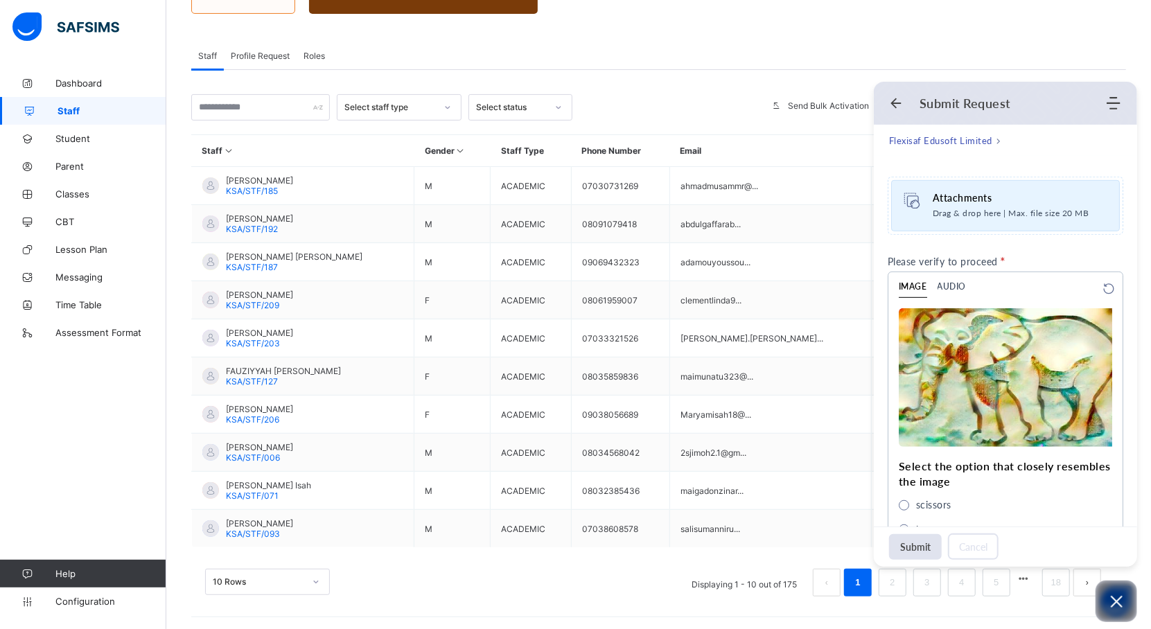
scroll to position [520, 0]
click at [910, 285] on li "IMAGE" at bounding box center [913, 285] width 28 height 26
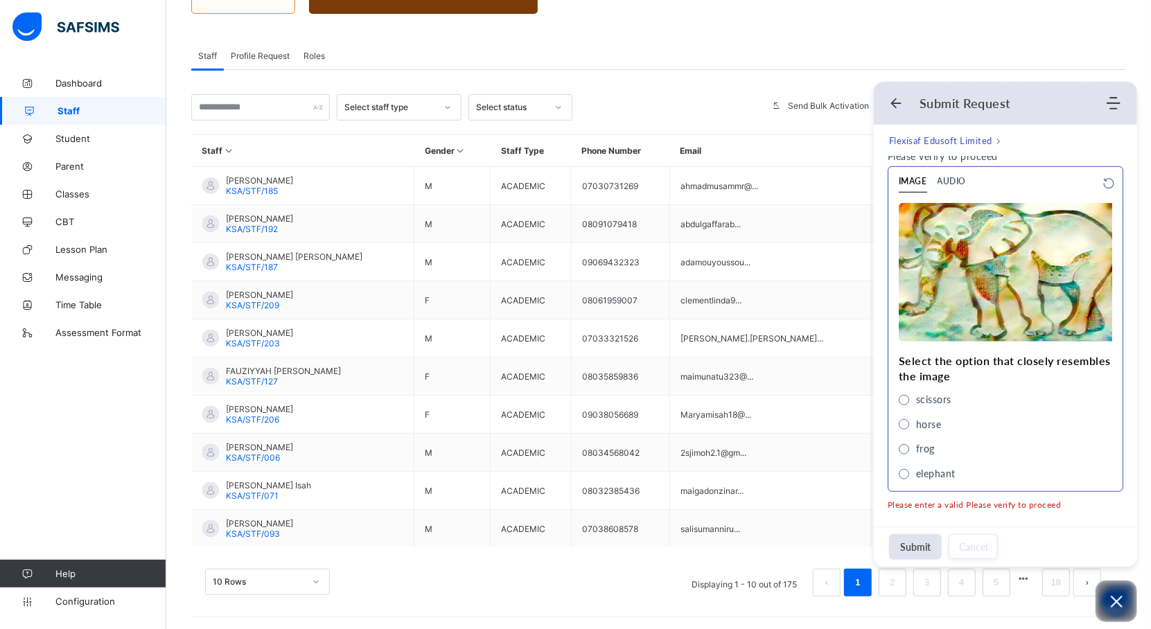
scroll to position [632, 0]
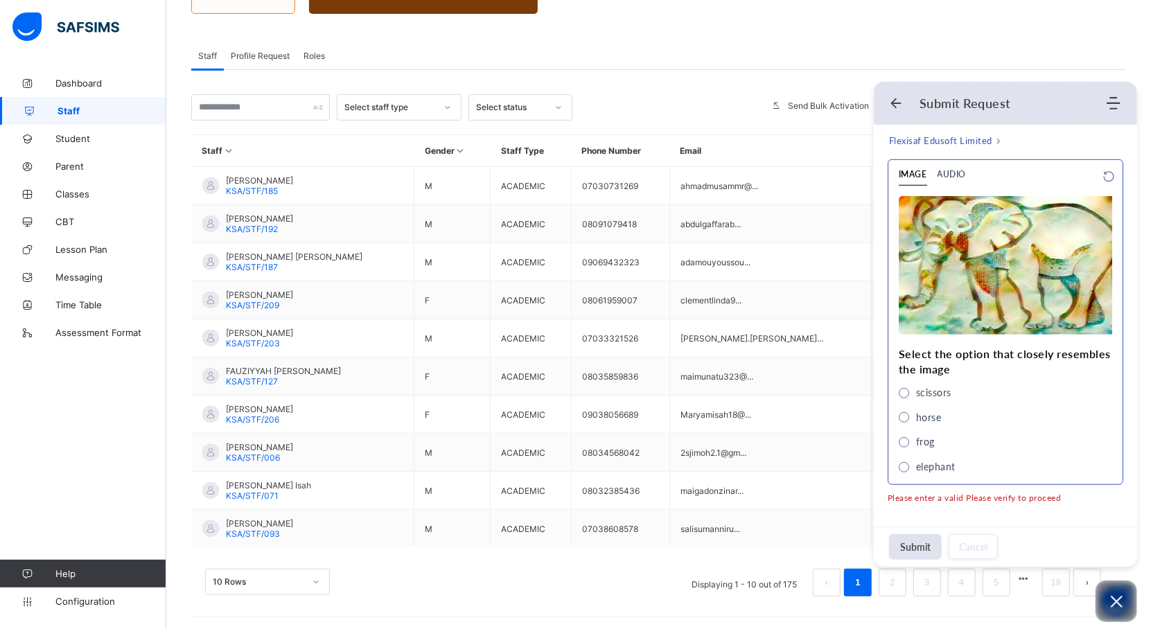
click at [910, 466] on div "elephant" at bounding box center [927, 466] width 57 height 15
click at [923, 448] on span "frog" at bounding box center [925, 441] width 19 height 15
click at [918, 463] on span "elephant" at bounding box center [935, 466] width 39 height 15
click at [924, 552] on button "Submit" at bounding box center [915, 547] width 53 height 26
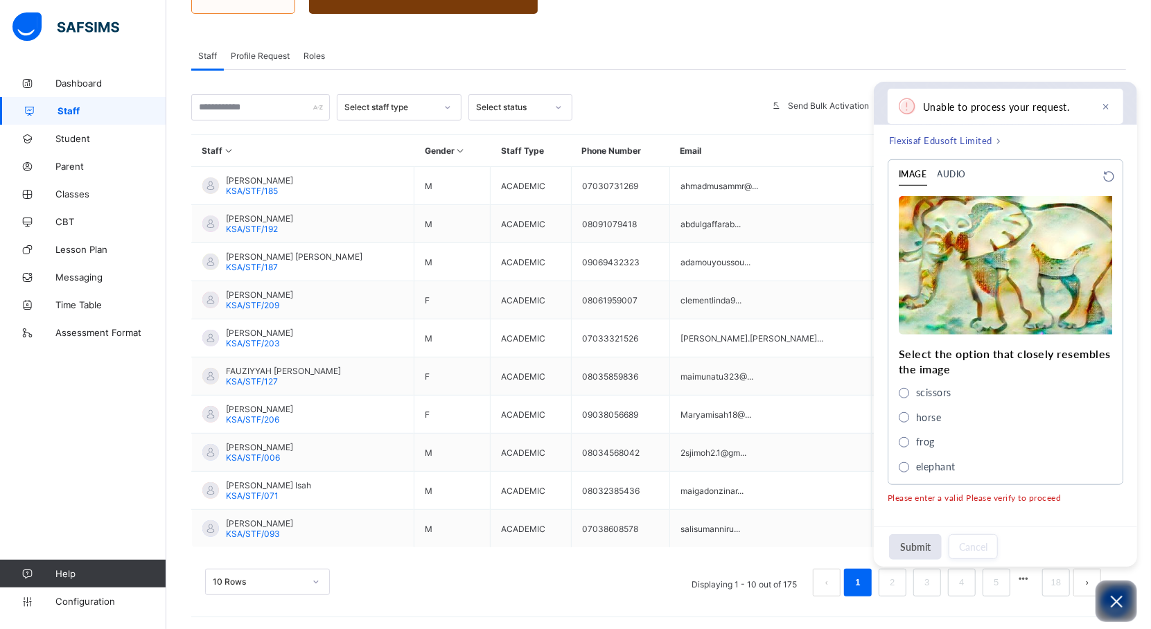
scroll to position [616, 0]
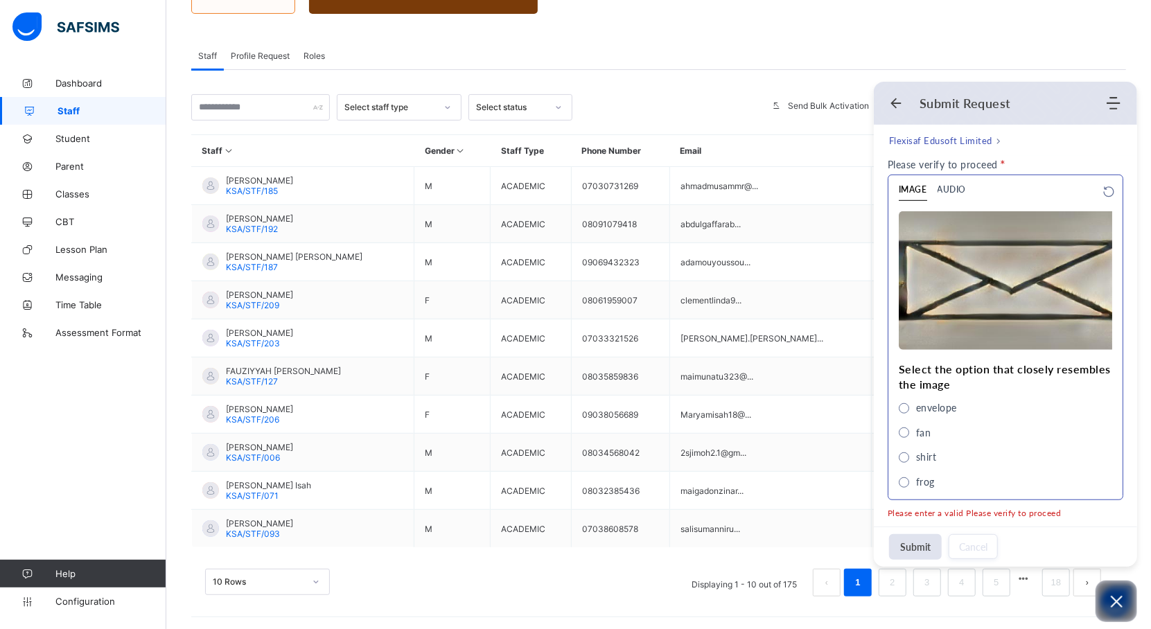
click at [909, 407] on span "envelope" at bounding box center [904, 408] width 10 height 10
click at [923, 547] on button "Submit" at bounding box center [915, 547] width 53 height 26
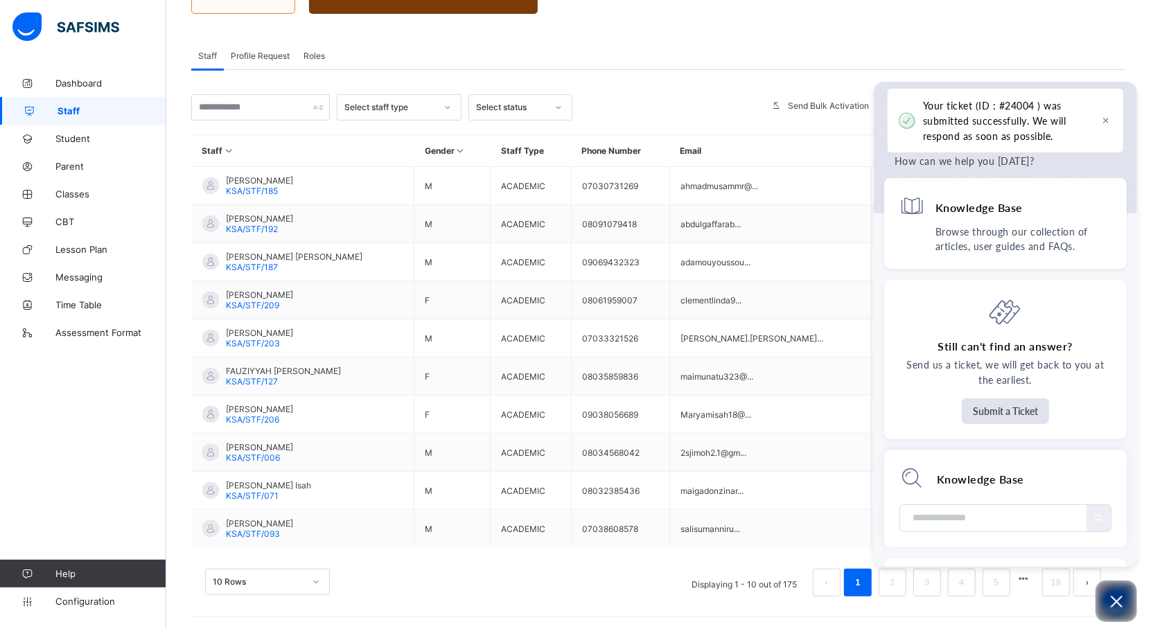
scroll to position [0, 0]
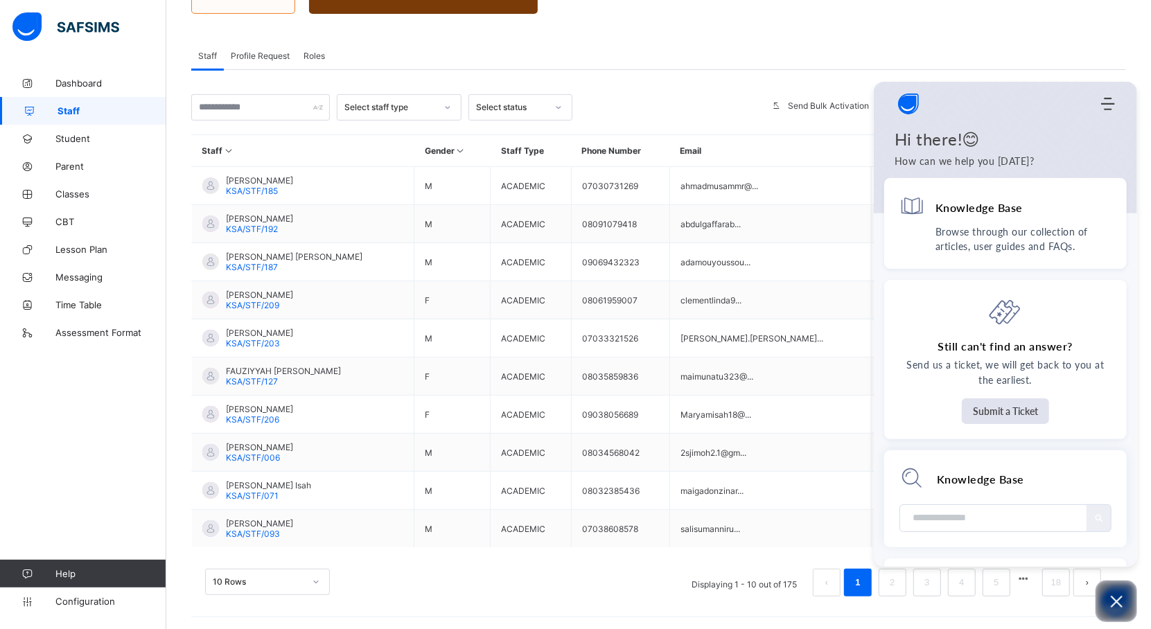
click at [907, 65] on div "Staff Profile Request Roles" at bounding box center [658, 56] width 935 height 28
click at [682, 109] on div at bounding box center [668, 107] width 179 height 26
